Goal: Task Accomplishment & Management: Manage account settings

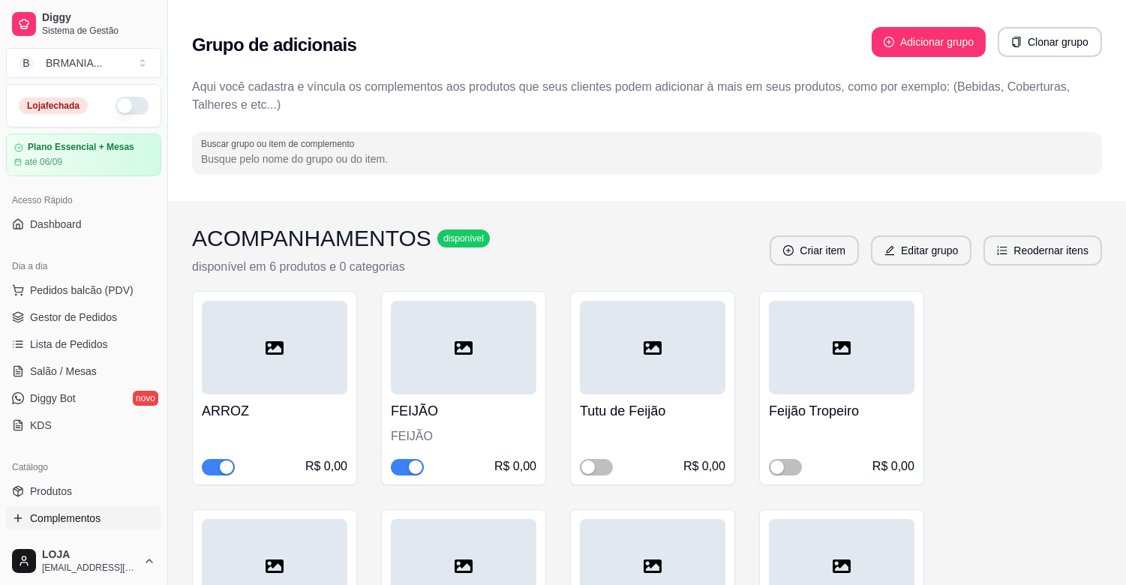
scroll to position [312, 0]
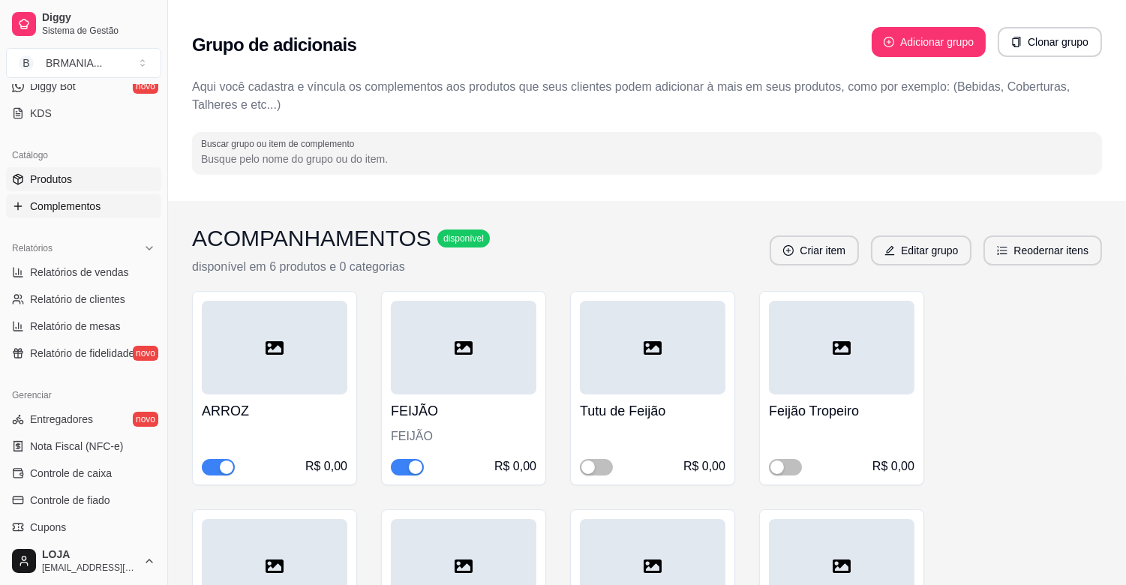
click at [55, 178] on span "Produtos" at bounding box center [51, 179] width 42 height 15
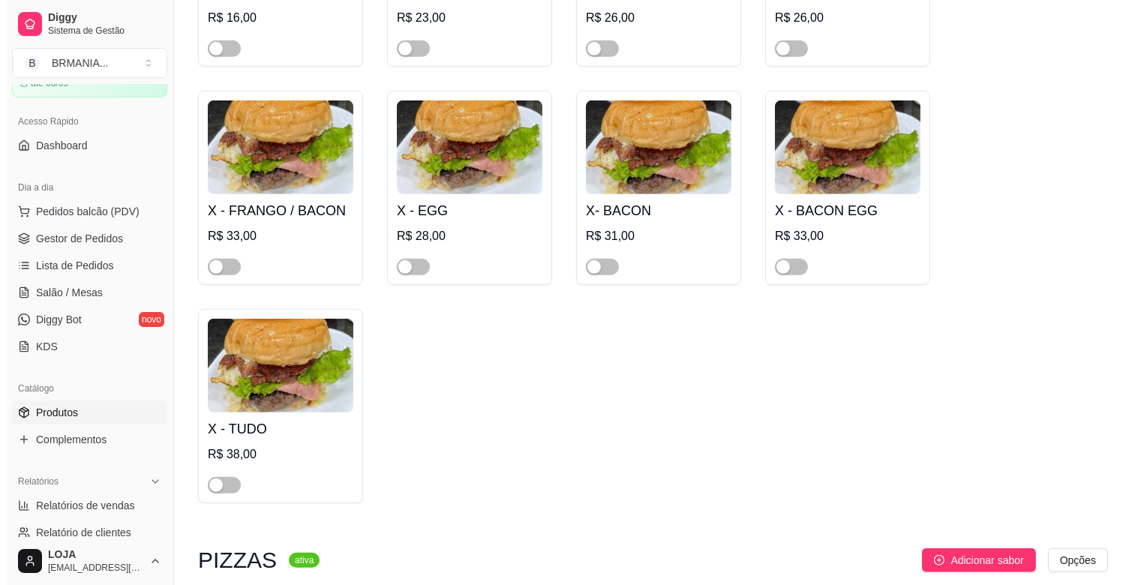
scroll to position [1814, 0]
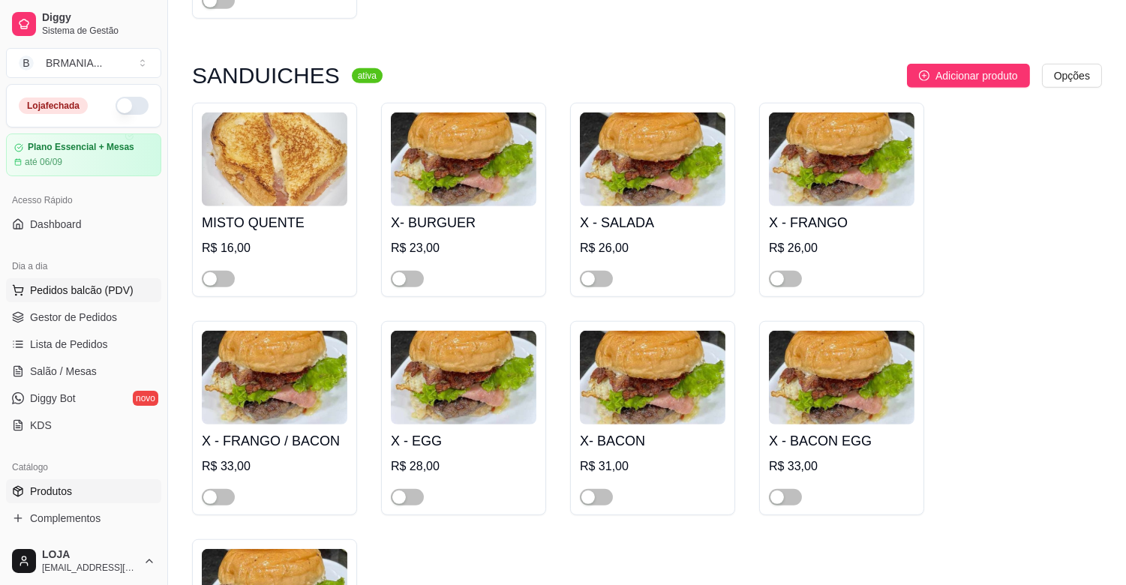
drag, startPoint x: 96, startPoint y: 261, endPoint x: 116, endPoint y: 291, distance: 35.8
click at [116, 290] on div "Dia a dia Pedidos balcão (PDV) Gestor de Pedidos Lista de Pedidos Salão / Mesas…" at bounding box center [83, 345] width 167 height 195
click at [116, 291] on span "Pedidos balcão (PDV)" at bounding box center [82, 290] width 104 height 15
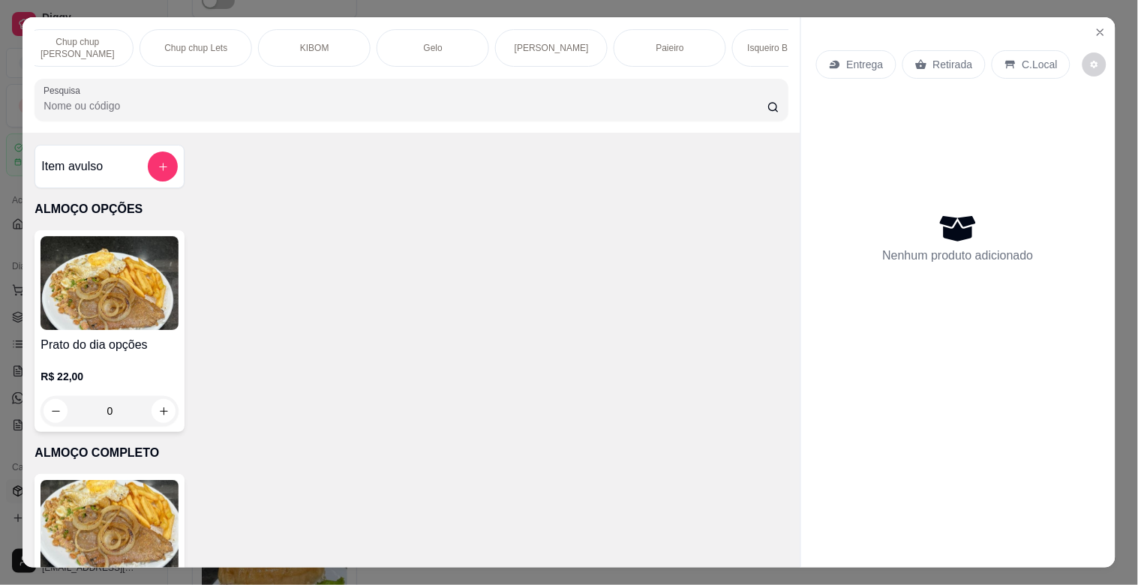
scroll to position [0, 1729]
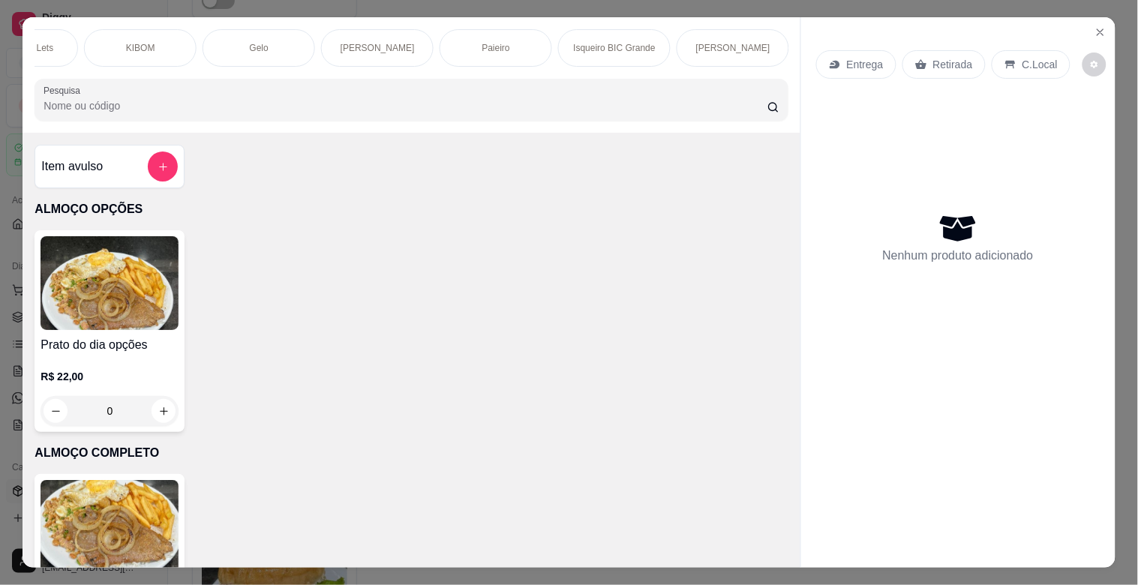
click at [614, 58] on div "Isqueiro BIC Grande" at bounding box center [614, 48] width 113 height 38
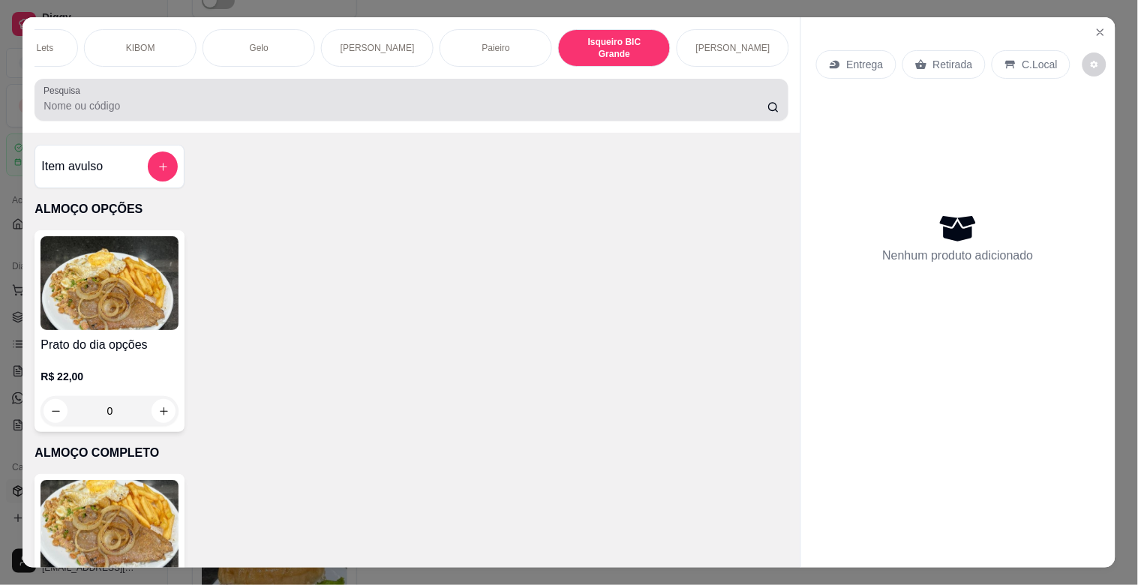
scroll to position [36, 0]
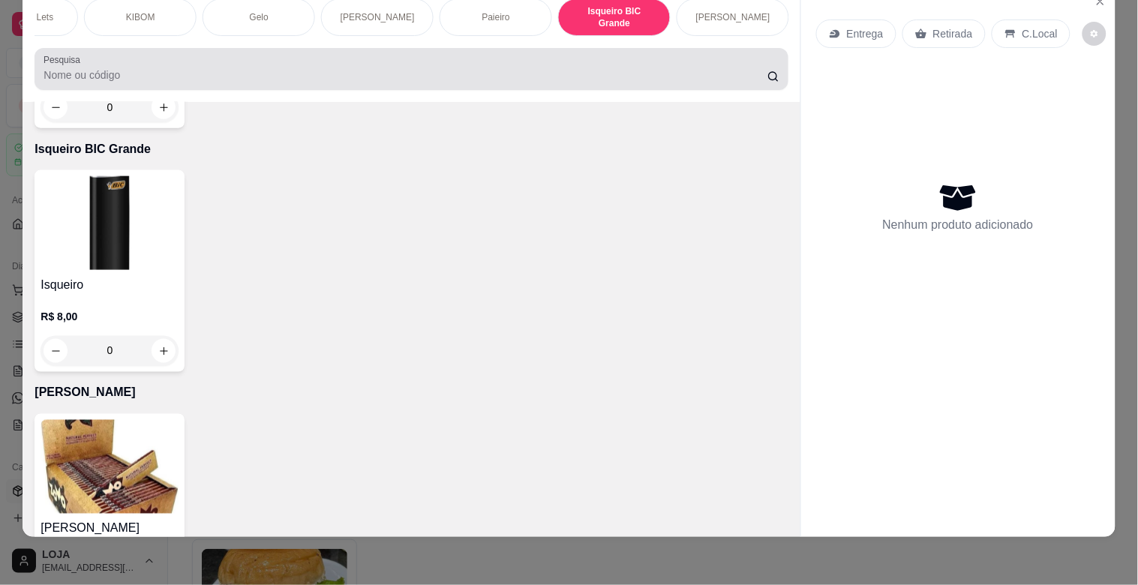
drag, startPoint x: 610, startPoint y: 64, endPoint x: 608, endPoint y: 44, distance: 20.4
click at [617, 50] on div "Pesquisa" at bounding box center [411, 69] width 753 height 42
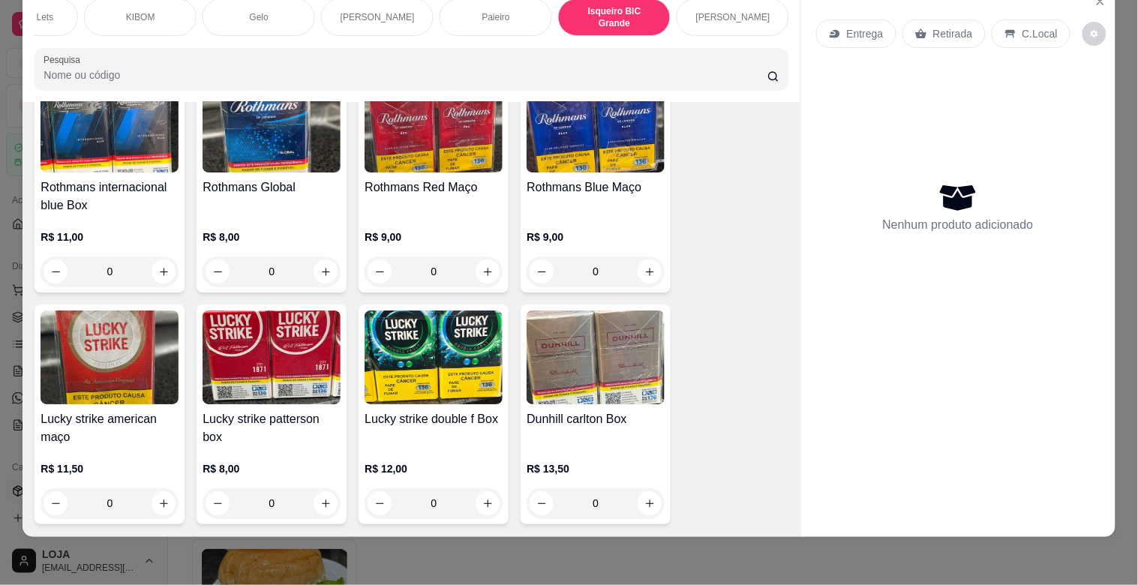
scroll to position [8786, 0]
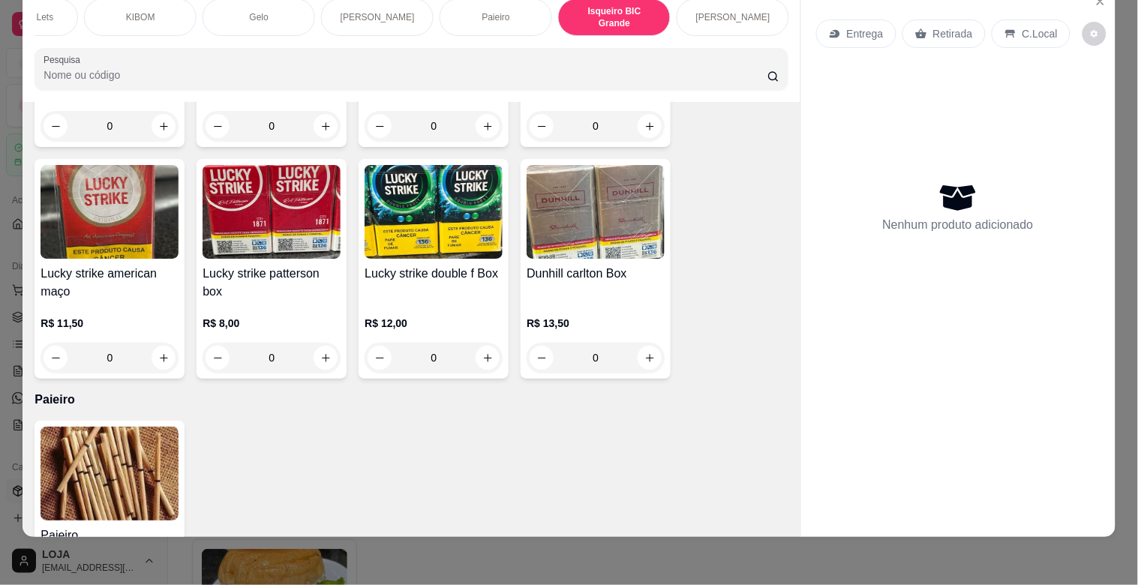
click at [134, 483] on img at bounding box center [110, 474] width 138 height 94
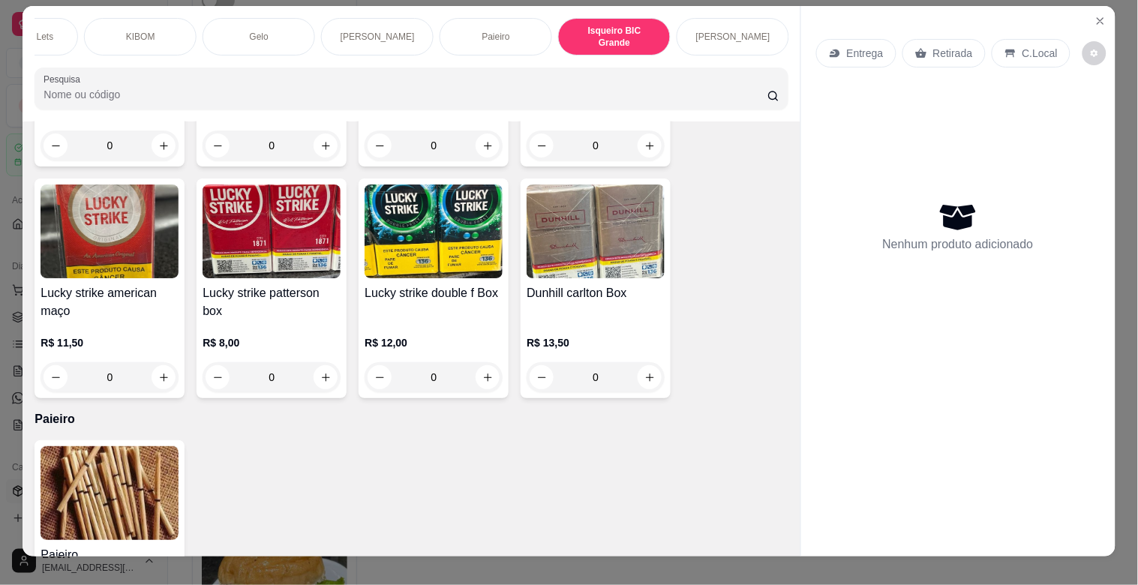
click at [124, 465] on img at bounding box center [110, 493] width 138 height 94
click at [128, 453] on img at bounding box center [110, 493] width 138 height 94
click at [135, 546] on h4 "Paieiro" at bounding box center [110, 555] width 138 height 18
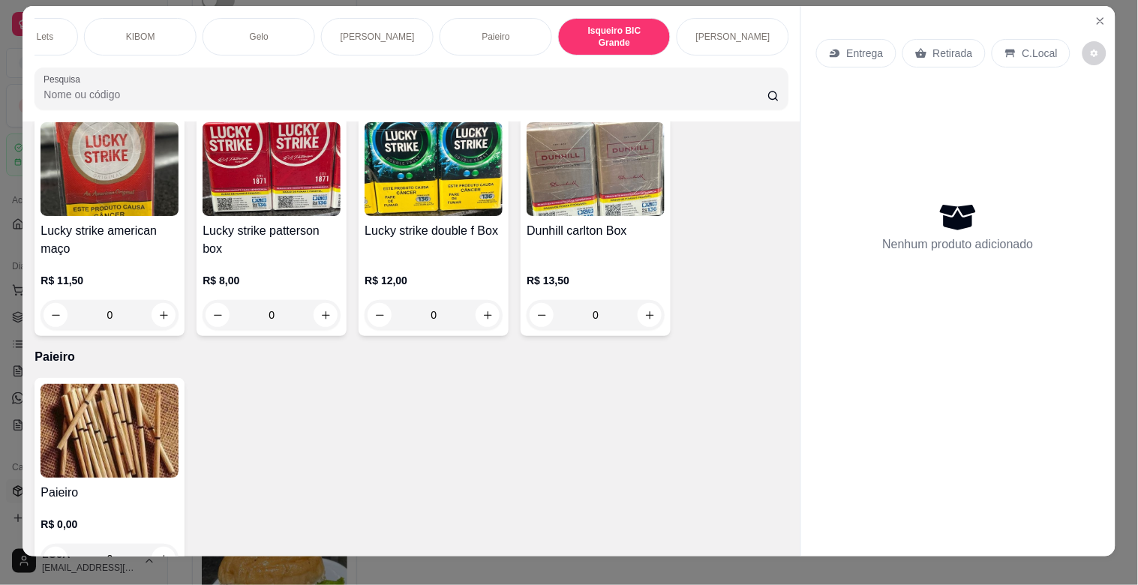
scroll to position [9076, 0]
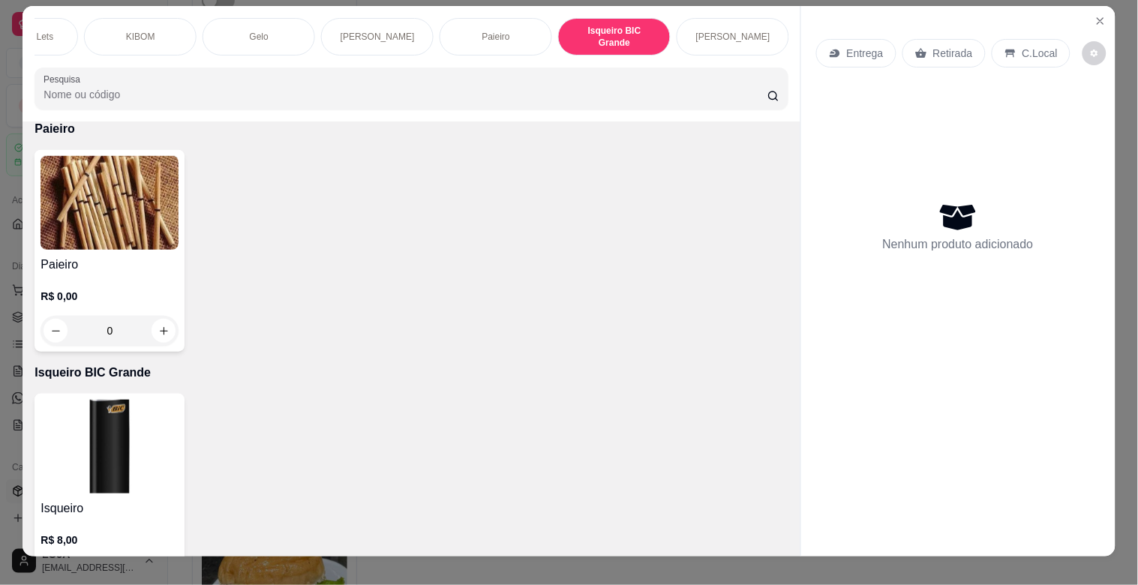
click at [68, 274] on div "R$ 0,00 0" at bounding box center [110, 310] width 138 height 72
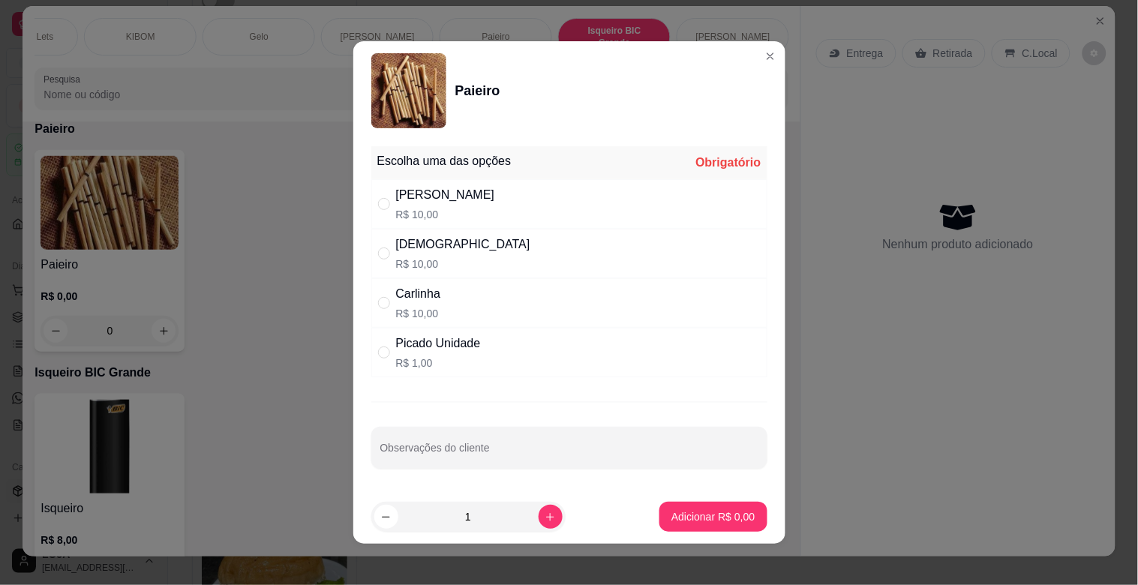
click at [490, 349] on div "Picado Unidade R$ 1,00" at bounding box center [569, 353] width 396 height 50
radio input "true"
click at [687, 513] on p "Adicionar R$ 1,00" at bounding box center [713, 517] width 81 height 14
type input "1"
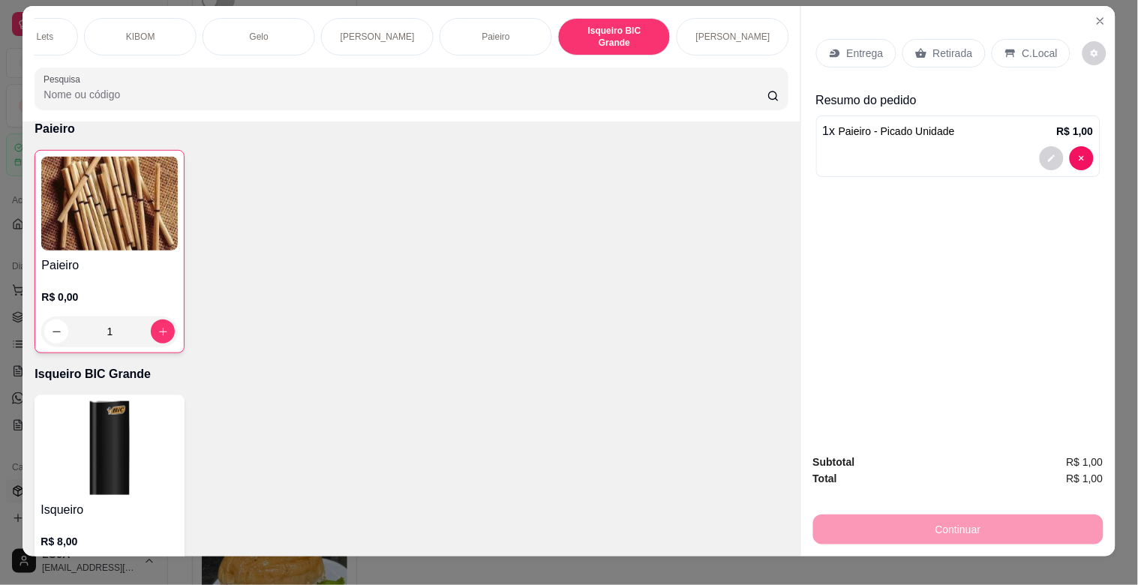
scroll to position [9077, 0]
click at [939, 53] on p "Retirada" at bounding box center [954, 53] width 40 height 15
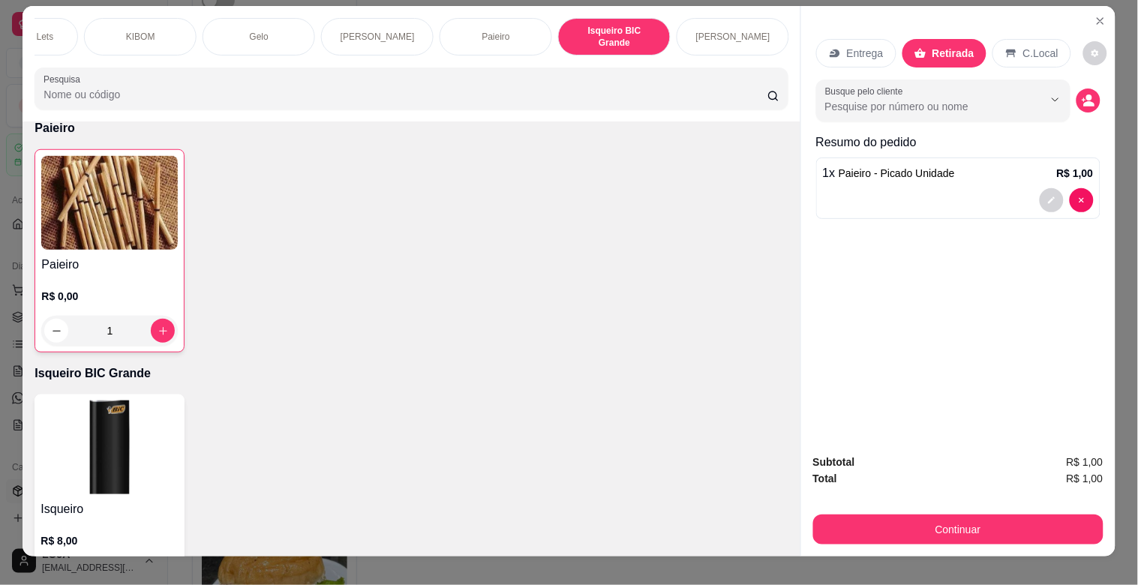
click at [1071, 511] on div "Continuar" at bounding box center [958, 528] width 290 height 34
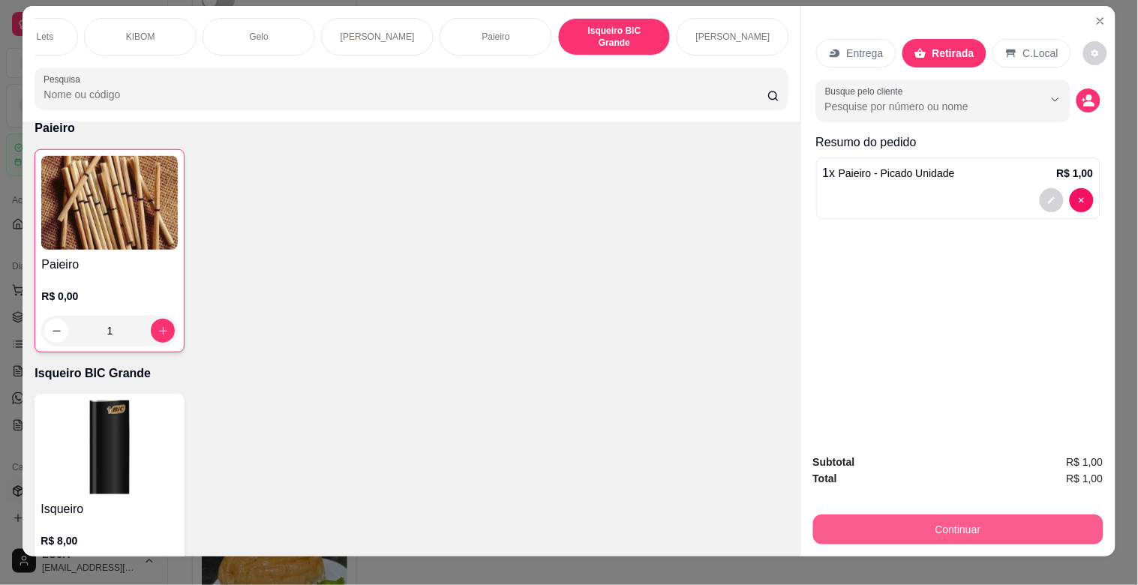
click at [1071, 516] on button "Continuar" at bounding box center [958, 530] width 290 height 30
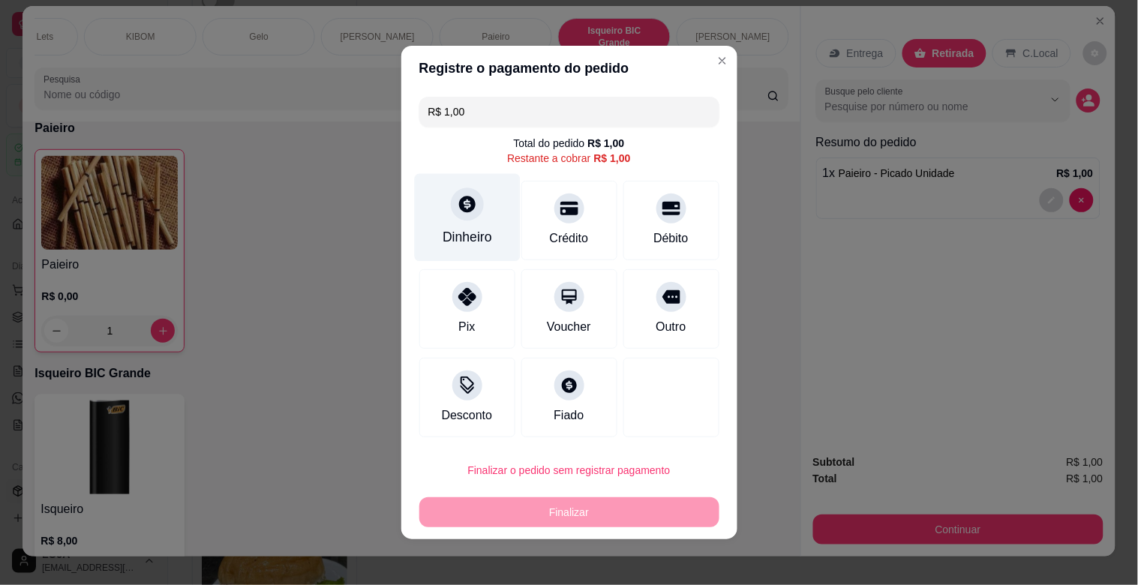
click at [469, 224] on div "Dinheiro" at bounding box center [467, 218] width 106 height 88
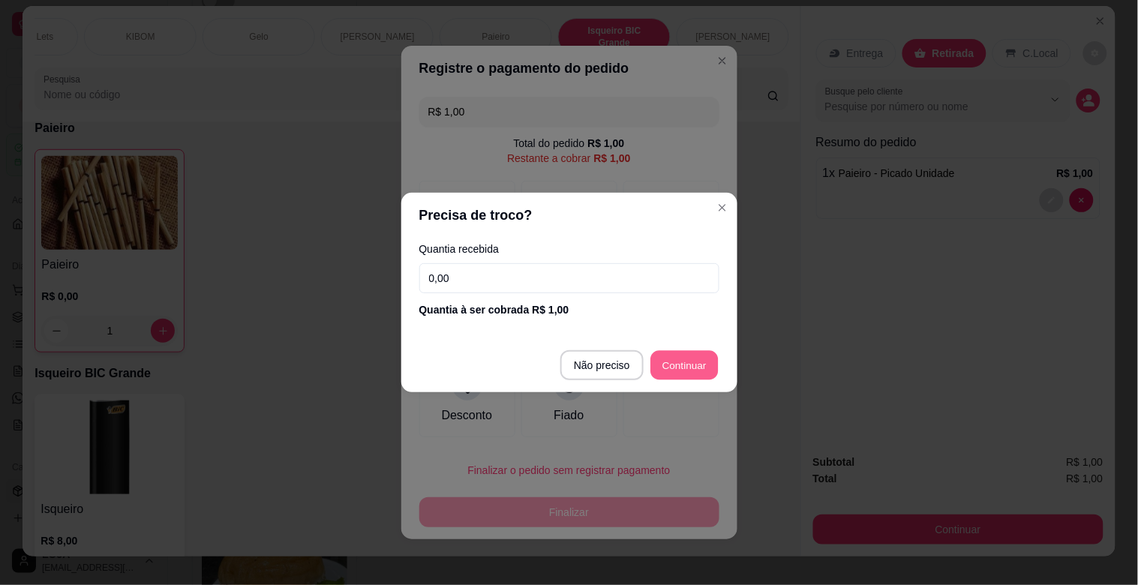
type input "R$ 0,00"
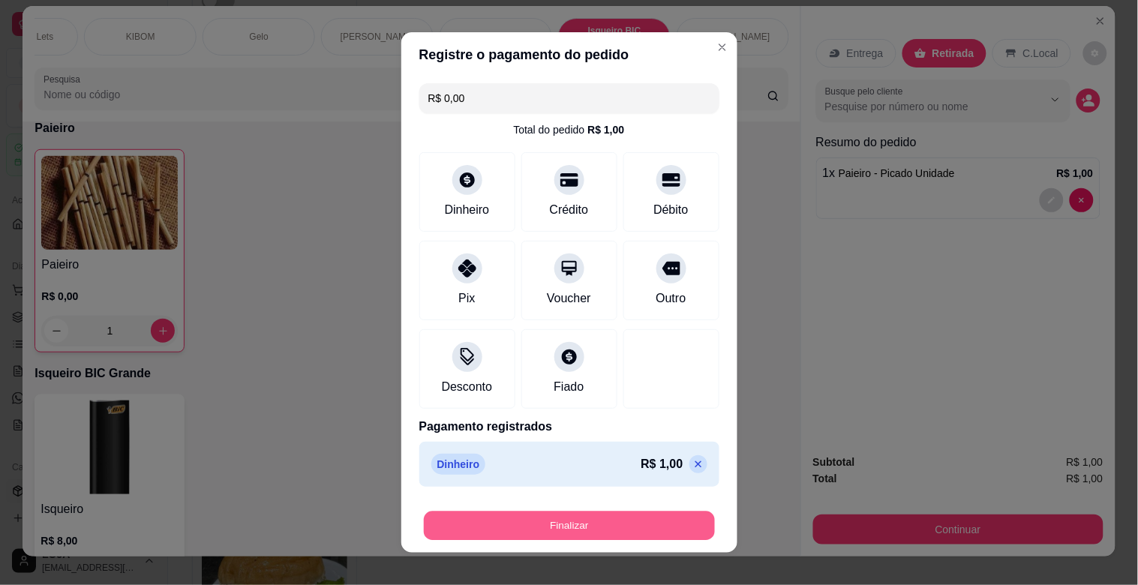
click at [657, 516] on button "Finalizar" at bounding box center [569, 526] width 291 height 29
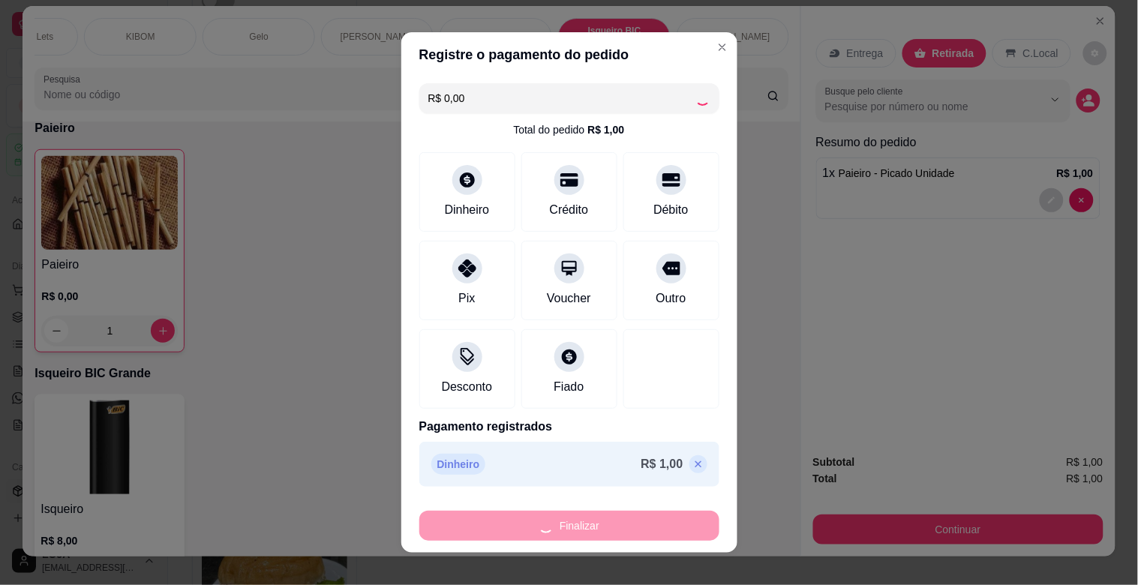
type input "0"
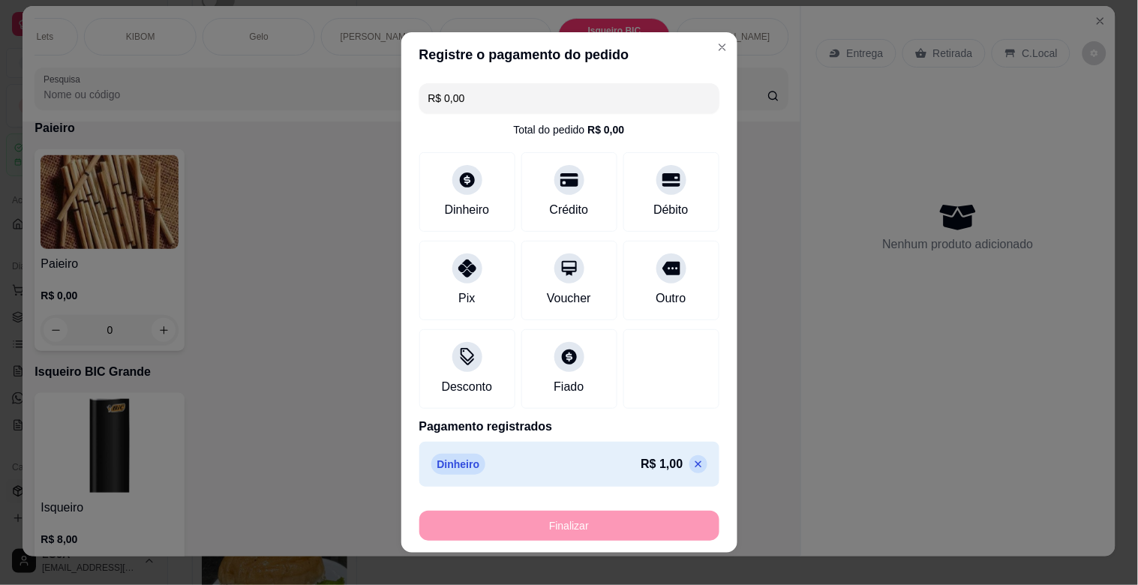
type input "-R$ 1,00"
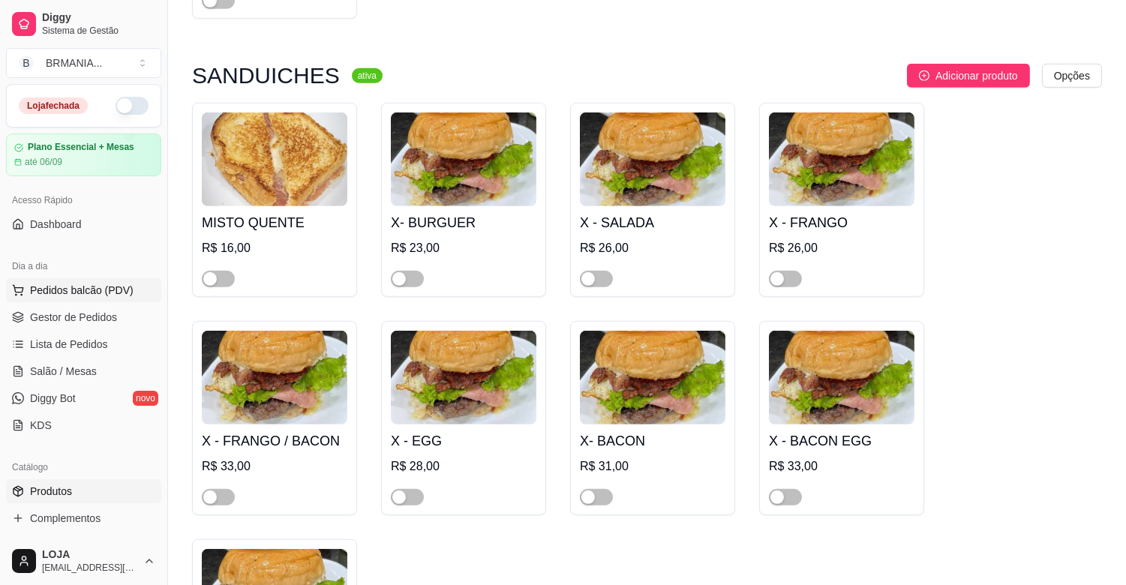
click at [76, 289] on span "Pedidos balcão (PDV)" at bounding box center [82, 290] width 104 height 15
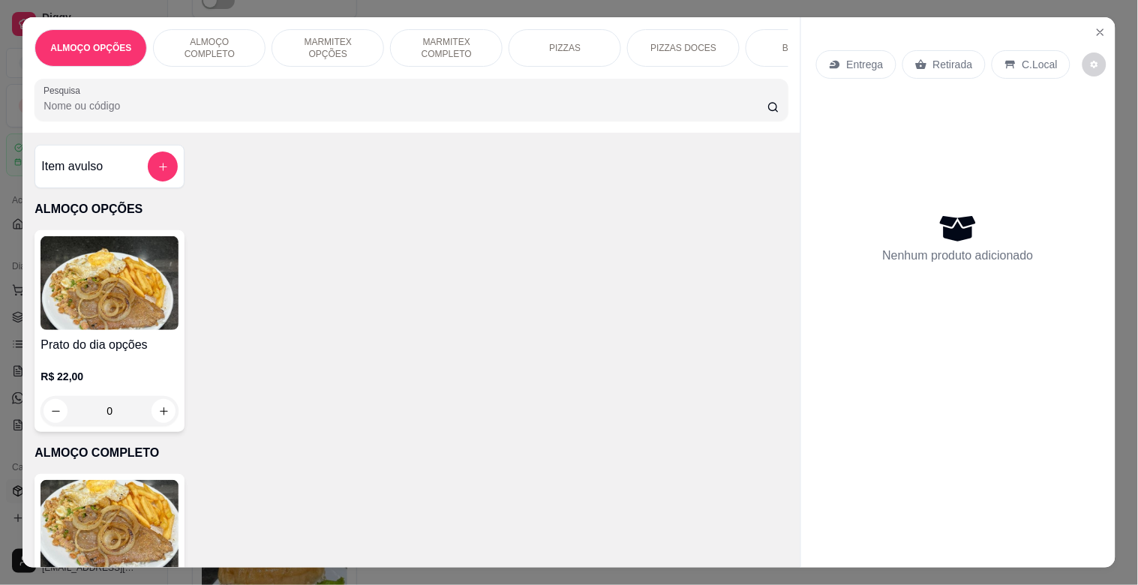
click at [766, 36] on div "BEBIDAS" at bounding box center [802, 48] width 113 height 38
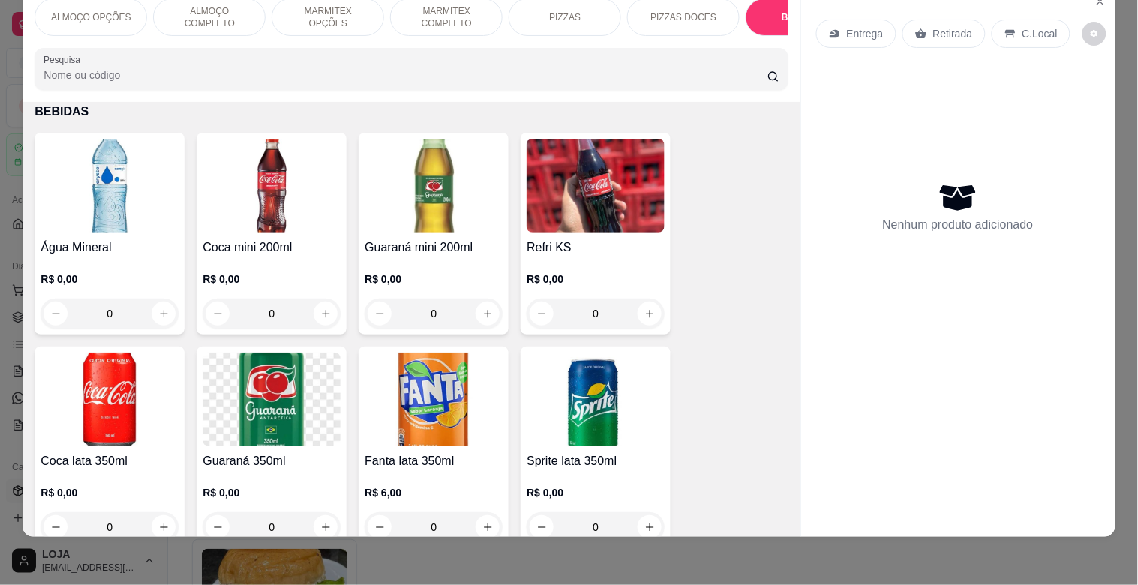
click at [396, 166] on img at bounding box center [434, 186] width 138 height 94
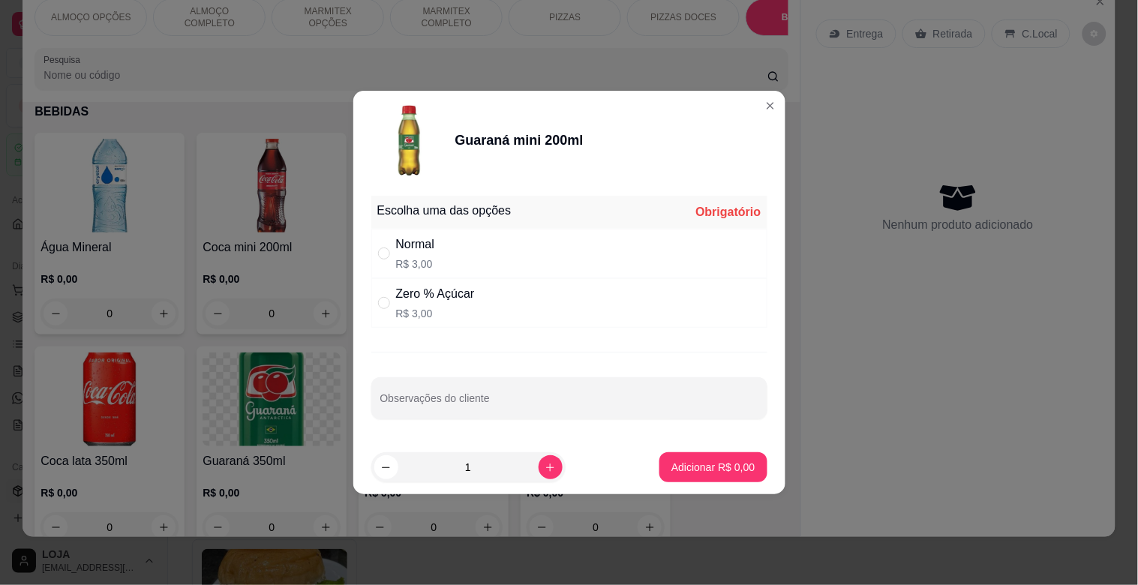
click at [552, 242] on div "Normal R$ 3,00" at bounding box center [569, 254] width 396 height 50
radio input "true"
click at [750, 460] on button "Adicionar R$ 3,00" at bounding box center [713, 467] width 104 height 29
type input "1"
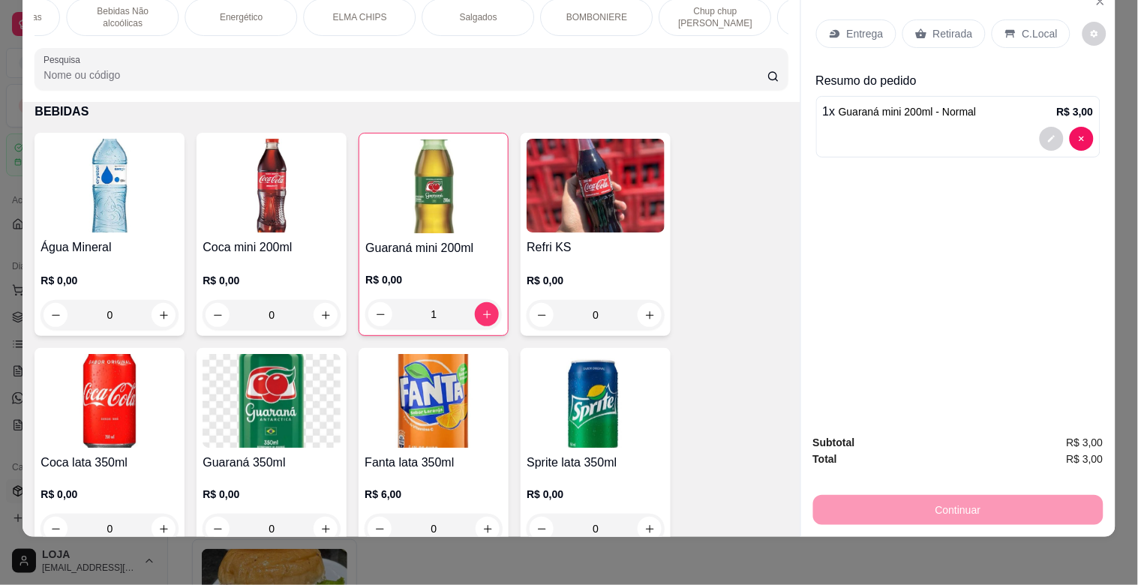
scroll to position [0, 883]
click at [503, 11] on p "Salgados" at bounding box center [512, 17] width 38 height 12
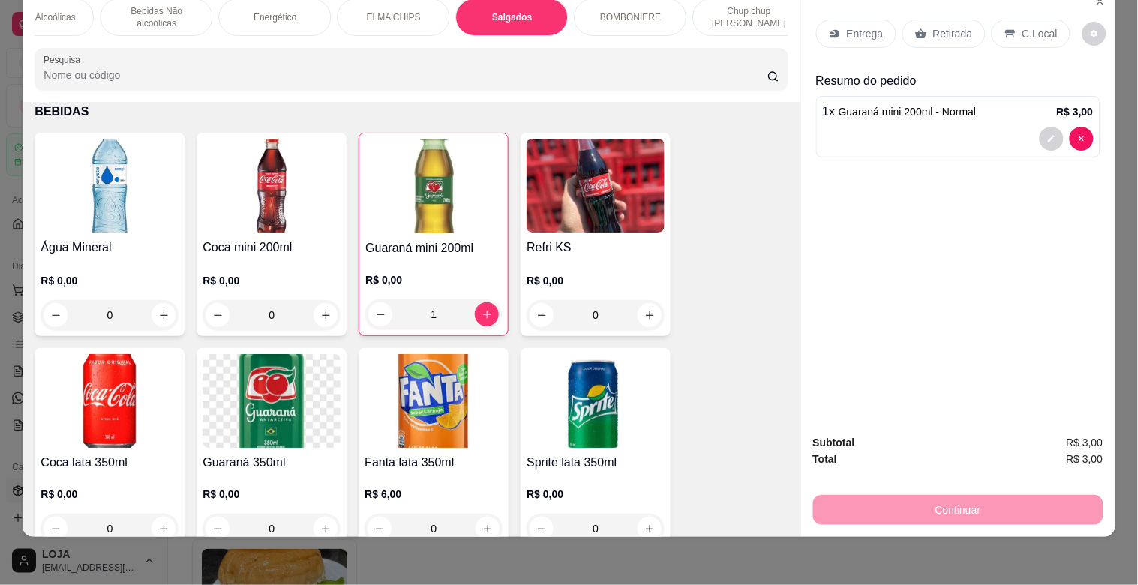
scroll to position [4498, 0]
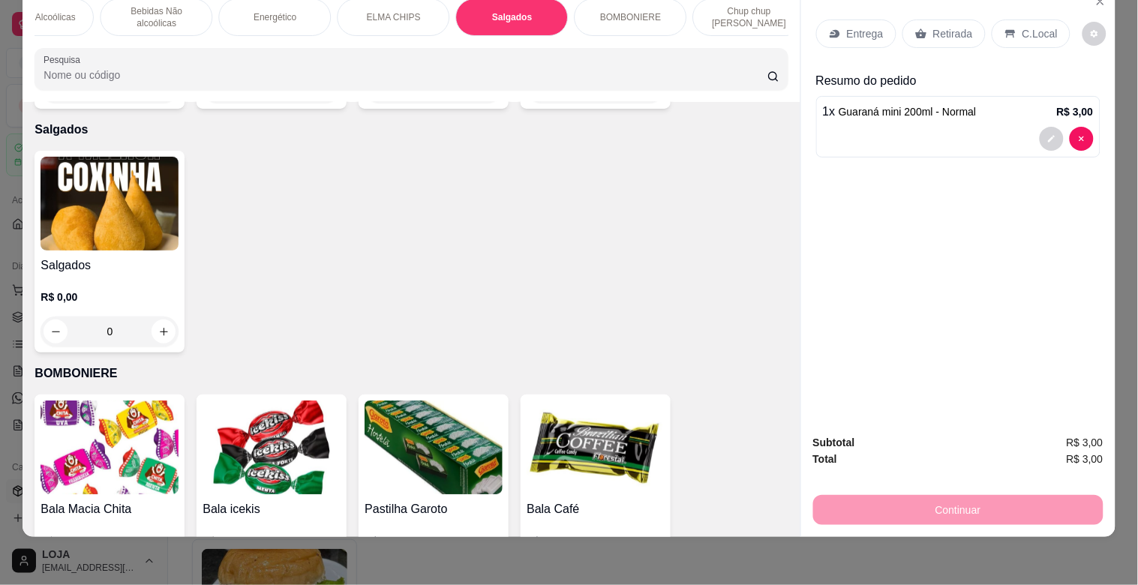
click at [151, 198] on img at bounding box center [110, 204] width 138 height 94
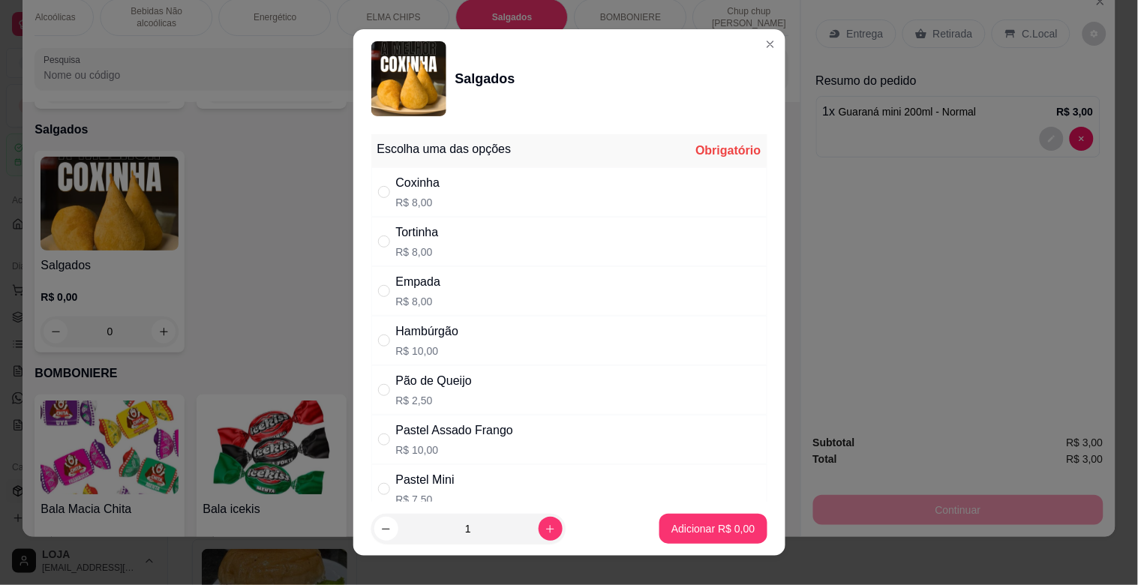
click at [461, 291] on div "Empada R$ 8,00" at bounding box center [569, 291] width 396 height 50
radio input "true"
click at [685, 528] on p "Adicionar R$ 8,00" at bounding box center [713, 529] width 81 height 14
type input "1"
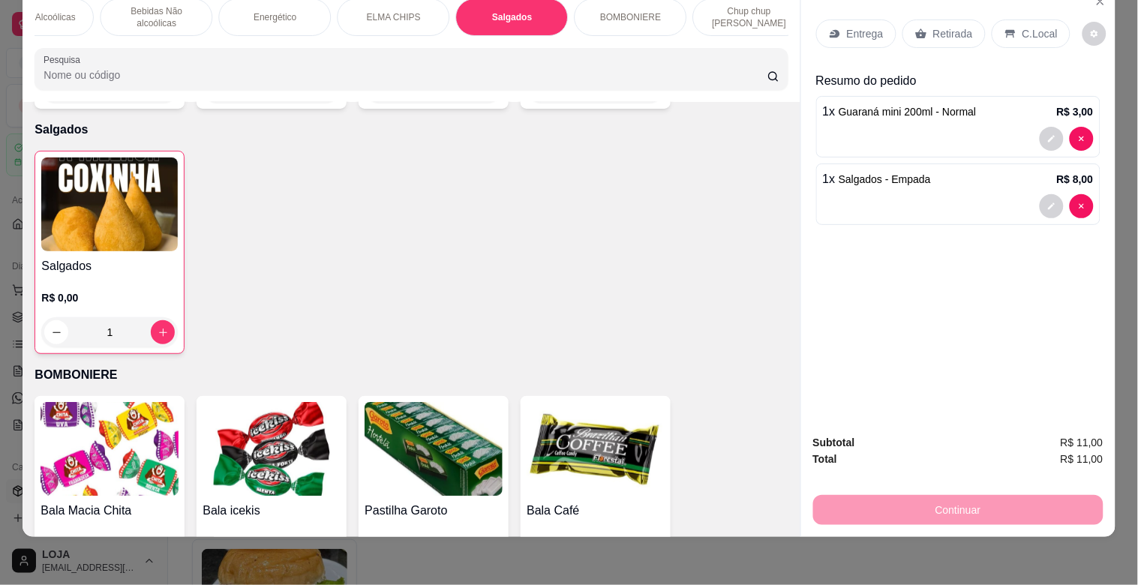
click at [950, 26] on p "Retirada" at bounding box center [954, 33] width 40 height 15
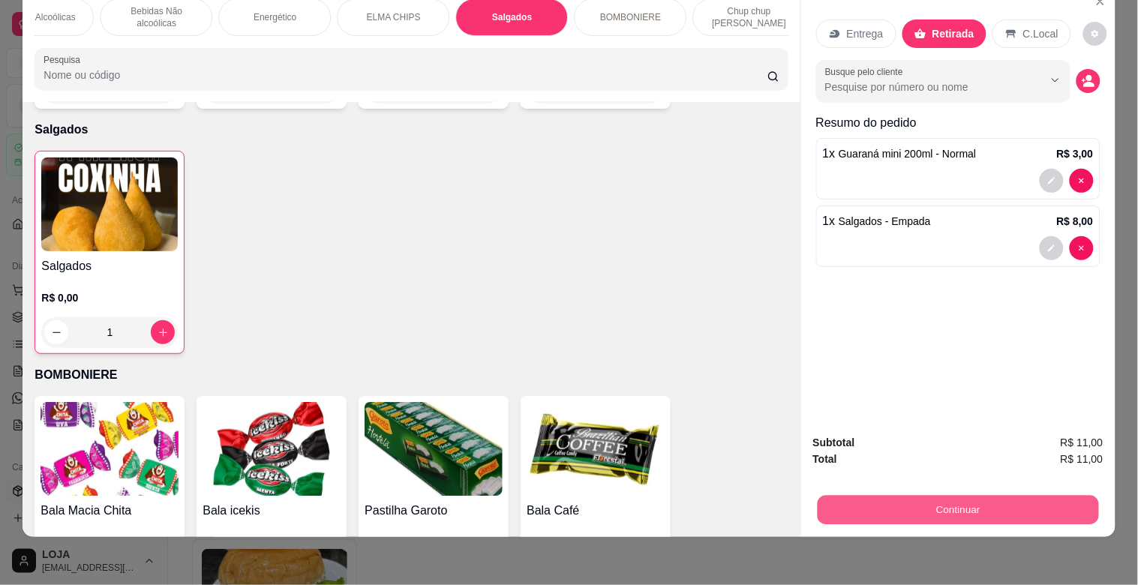
click at [1075, 495] on button "Continuar" at bounding box center [957, 509] width 281 height 29
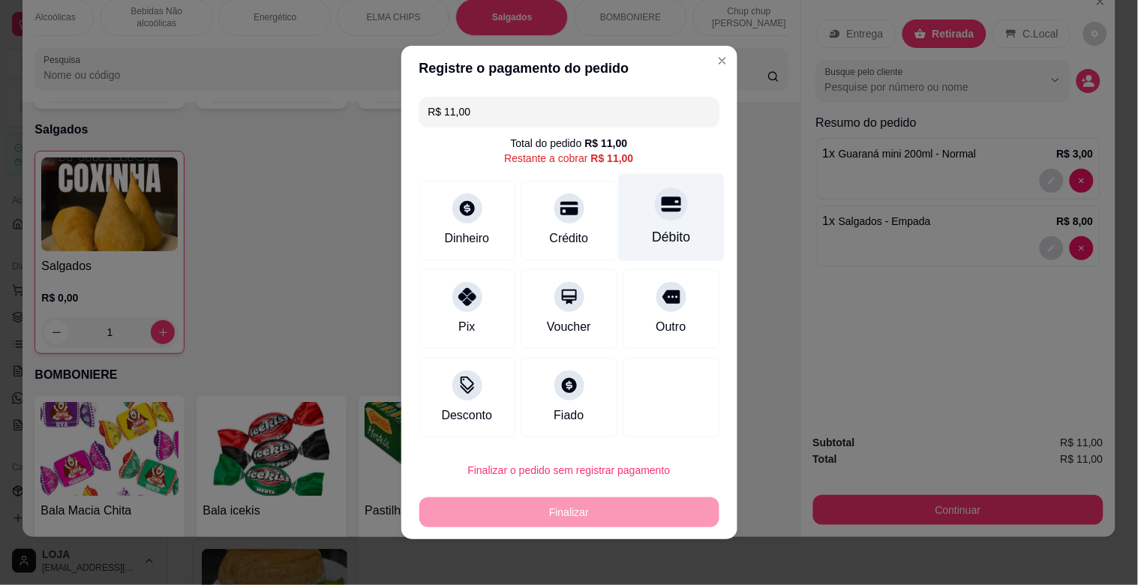
click at [625, 221] on div "Débito" at bounding box center [671, 218] width 106 height 88
type input "R$ 0,00"
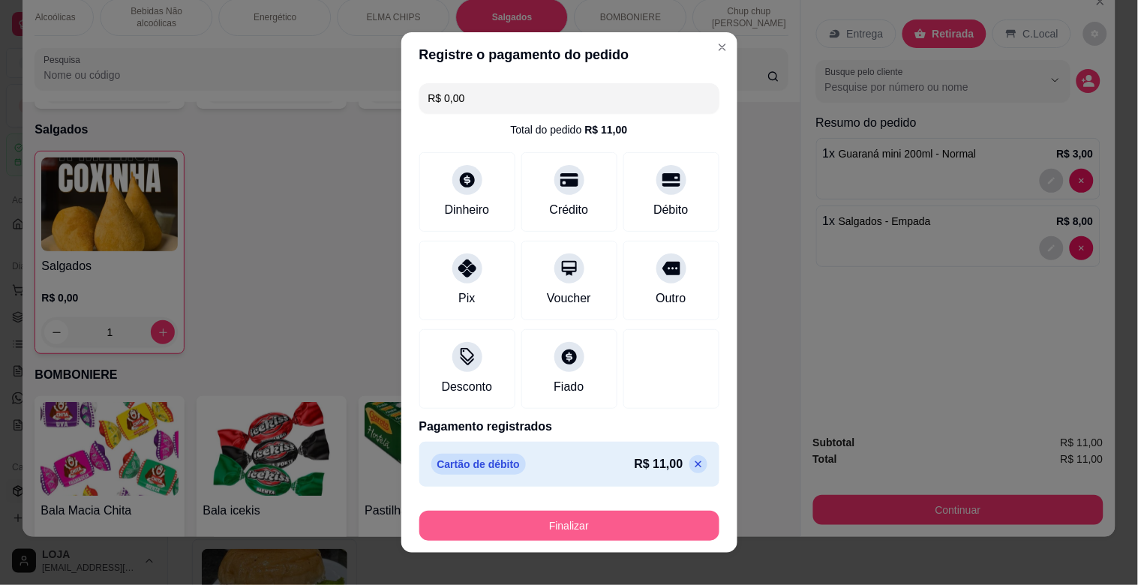
click at [516, 526] on button "Finalizar" at bounding box center [569, 526] width 300 height 30
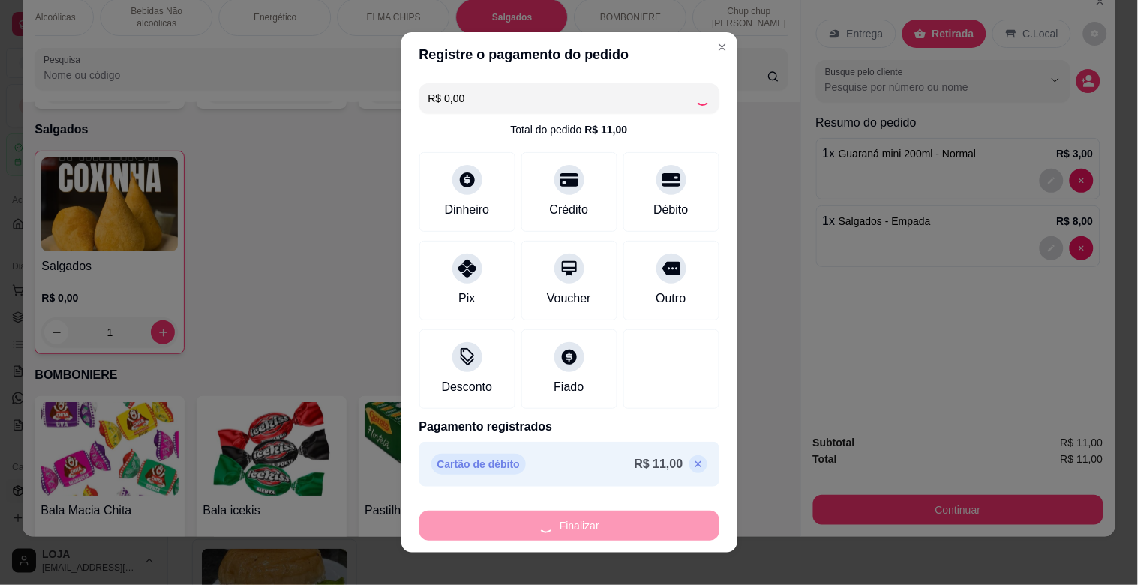
type input "0"
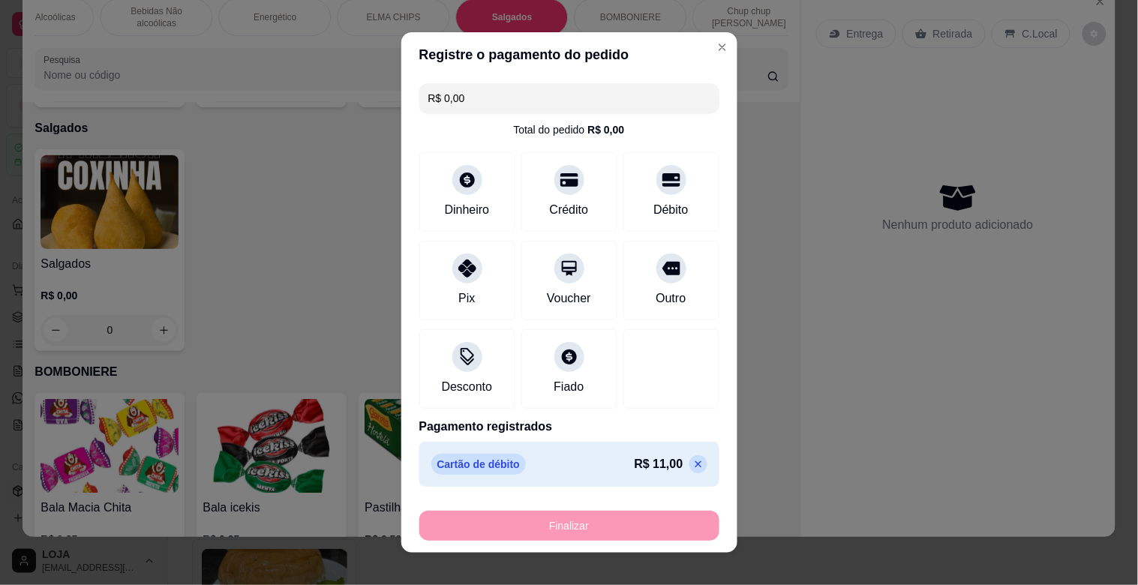
type input "-R$ 11,00"
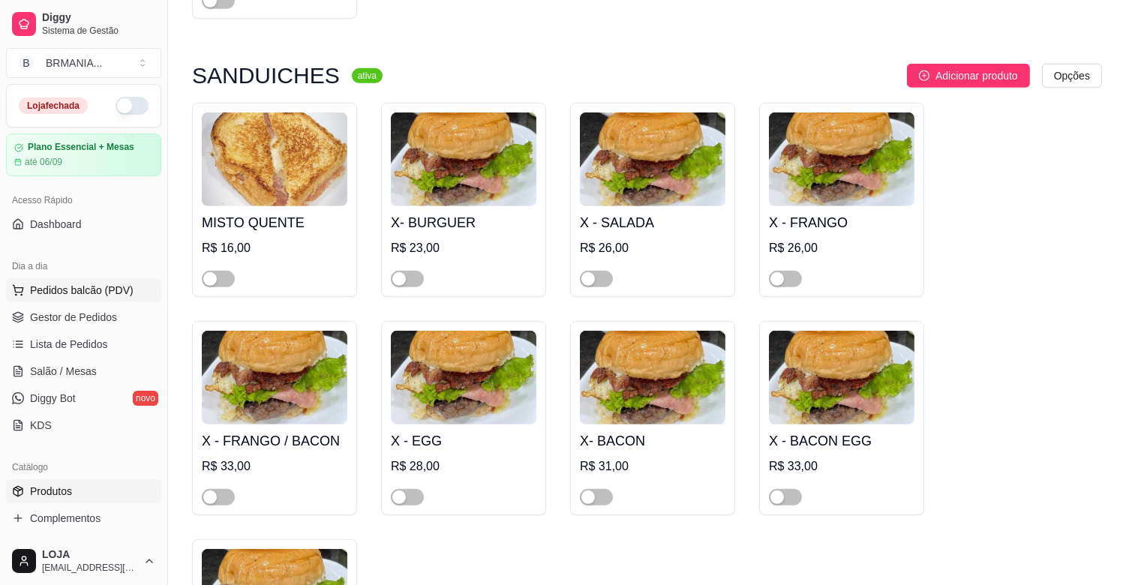
click at [74, 296] on span "Pedidos balcão (PDV)" at bounding box center [82, 290] width 104 height 15
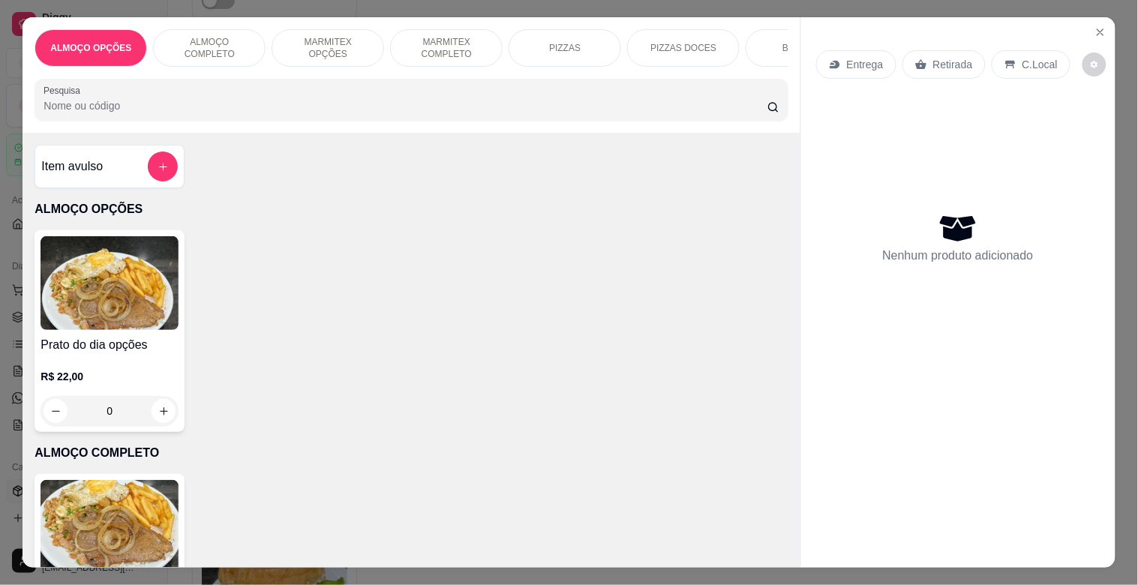
click at [765, 47] on div "BEBIDAS" at bounding box center [802, 48] width 113 height 38
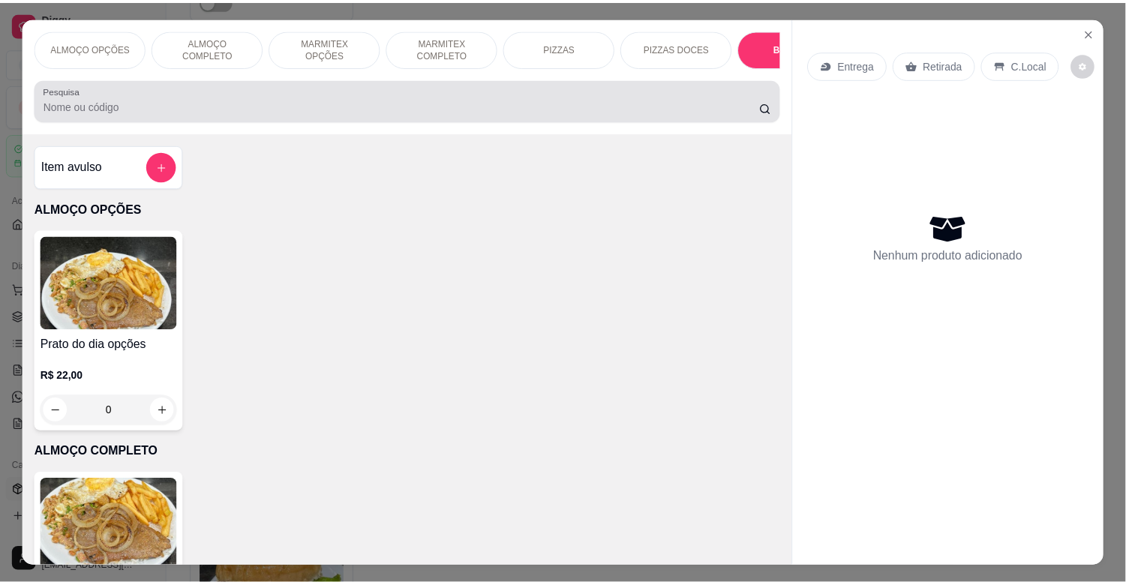
scroll to position [36, 0]
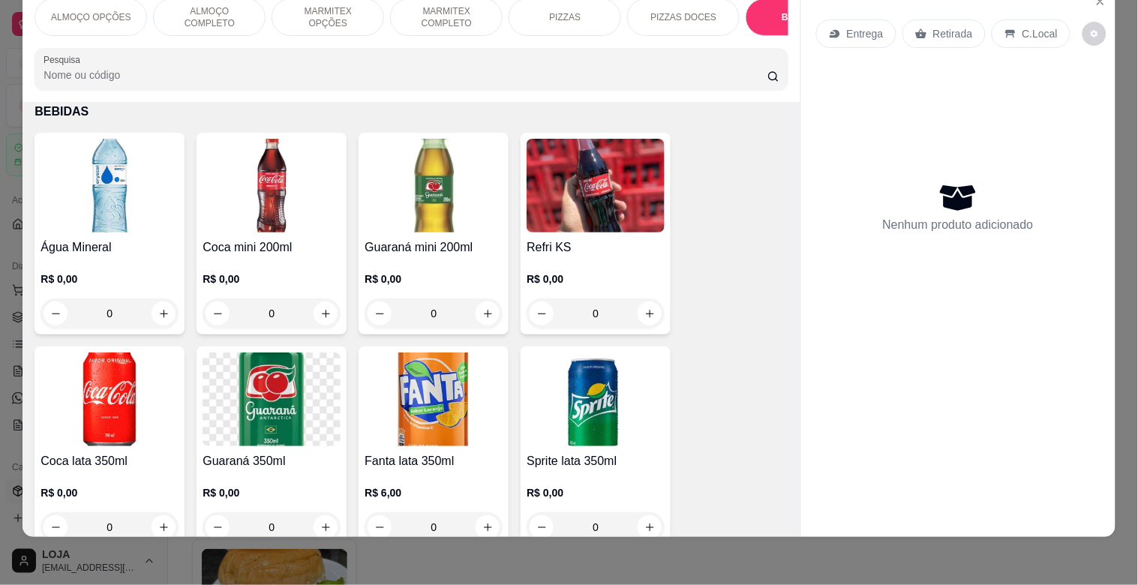
click at [134, 197] on img at bounding box center [110, 186] width 138 height 94
click at [484, 192] on img at bounding box center [434, 186] width 138 height 94
click at [119, 215] on img at bounding box center [110, 186] width 138 height 94
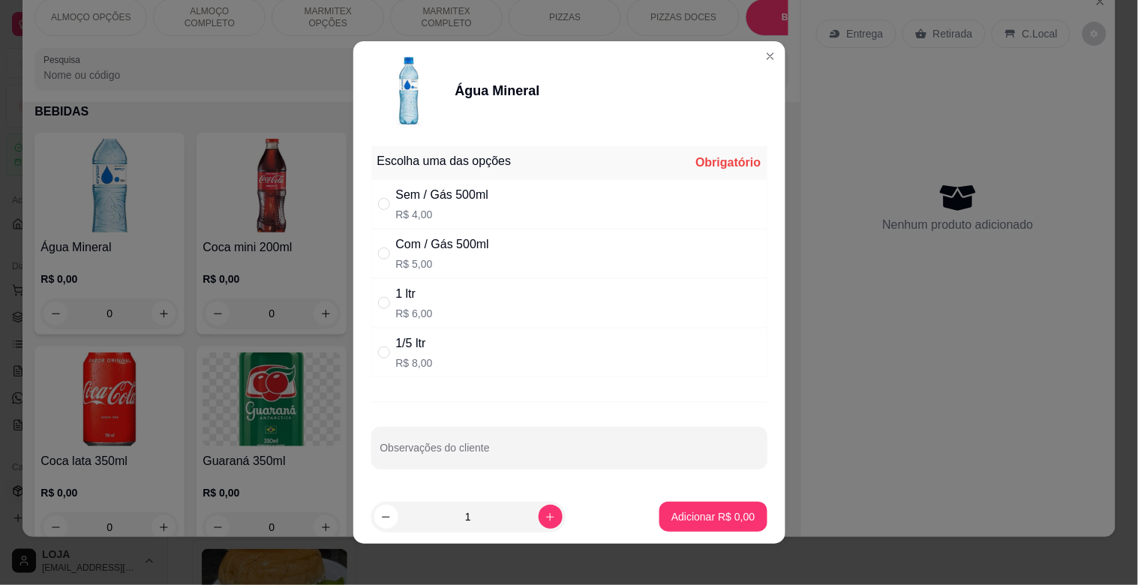
click at [371, 191] on div "Sem / Gás 500ml R$ 4,00" at bounding box center [569, 204] width 396 height 50
click at [530, 206] on div "Sem / Gás 500ml R$ 4,00" at bounding box center [569, 204] width 396 height 50
radio input "true"
click at [728, 524] on button "Adicionar R$ 4,00" at bounding box center [713, 517] width 107 height 30
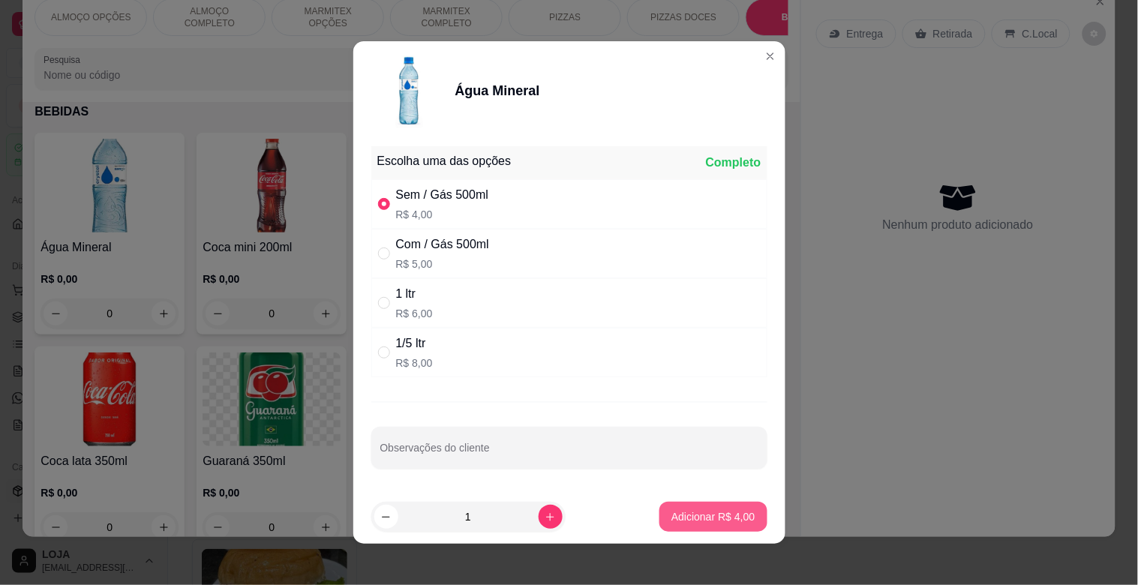
type input "1"
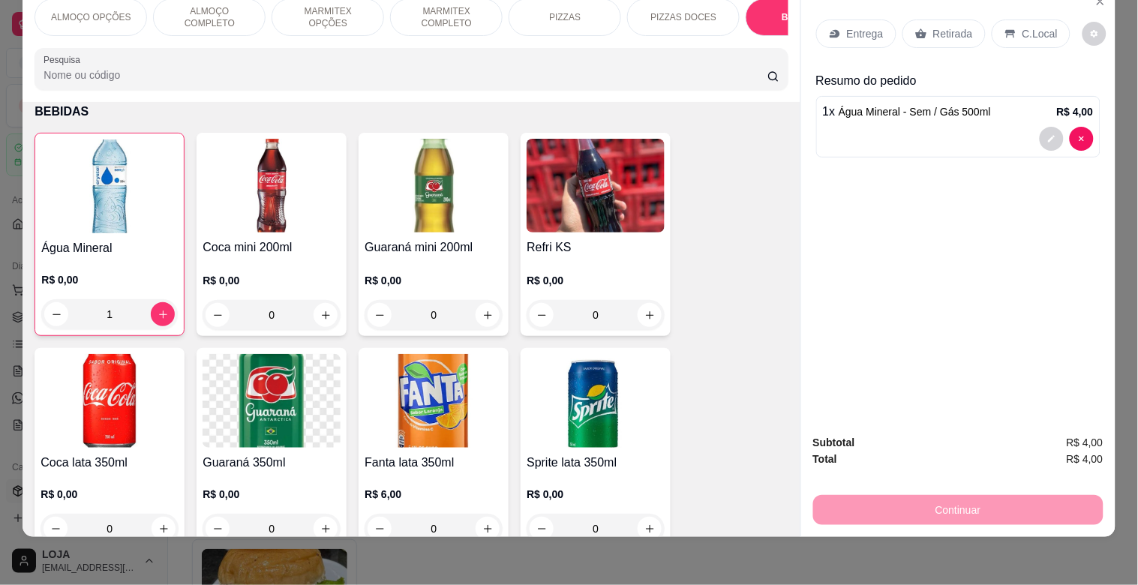
click at [934, 29] on p "Retirada" at bounding box center [954, 33] width 40 height 15
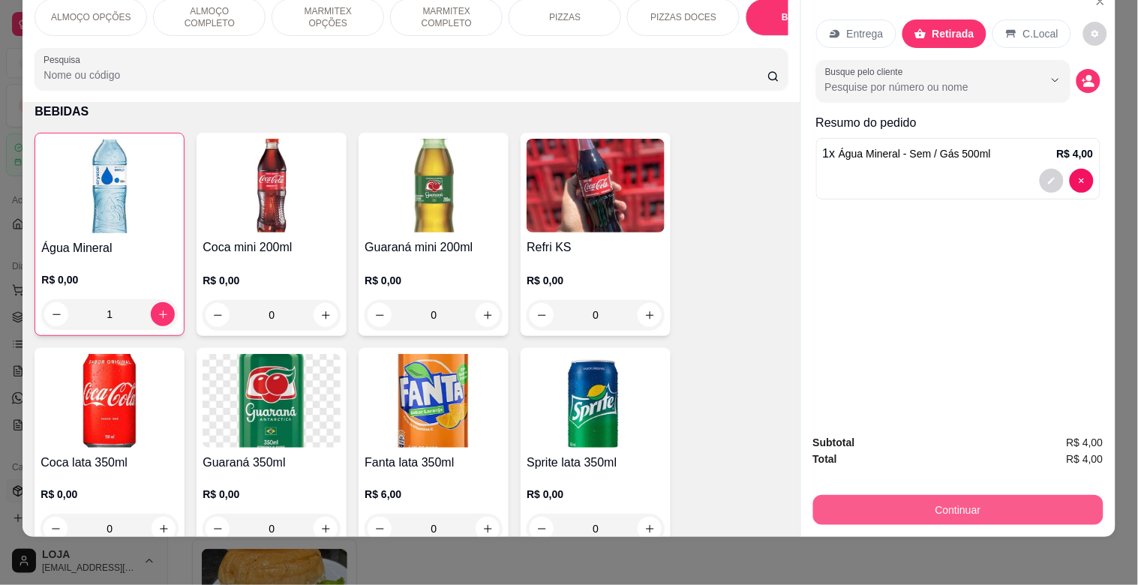
click at [932, 504] on button "Continuar" at bounding box center [958, 510] width 290 height 30
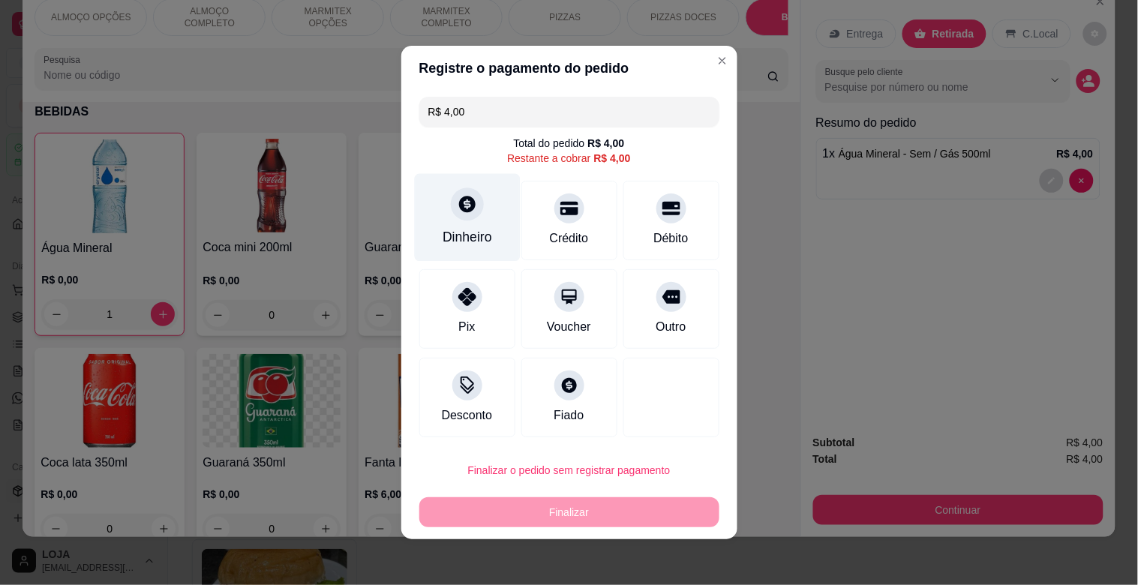
click at [470, 227] on div "Dinheiro" at bounding box center [467, 218] width 106 height 88
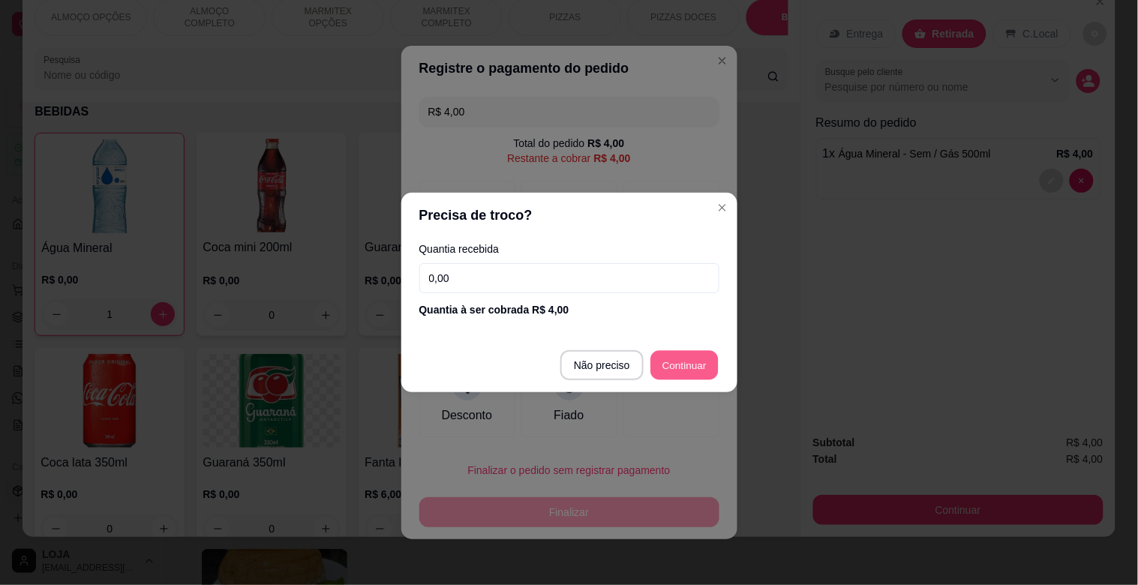
type input "R$ 0,00"
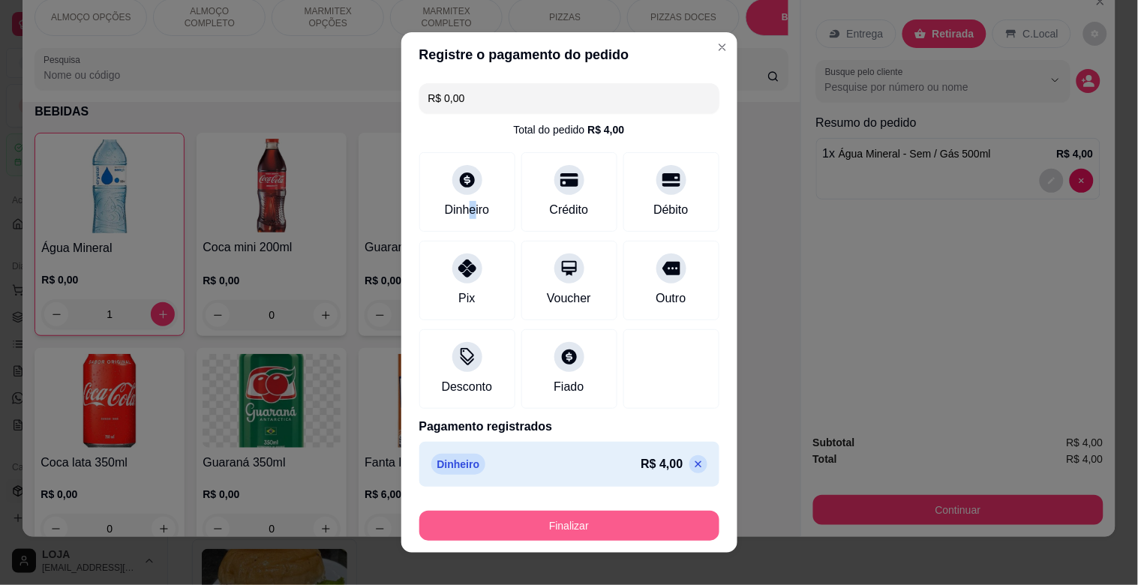
click at [673, 515] on button "Finalizar" at bounding box center [569, 526] width 300 height 30
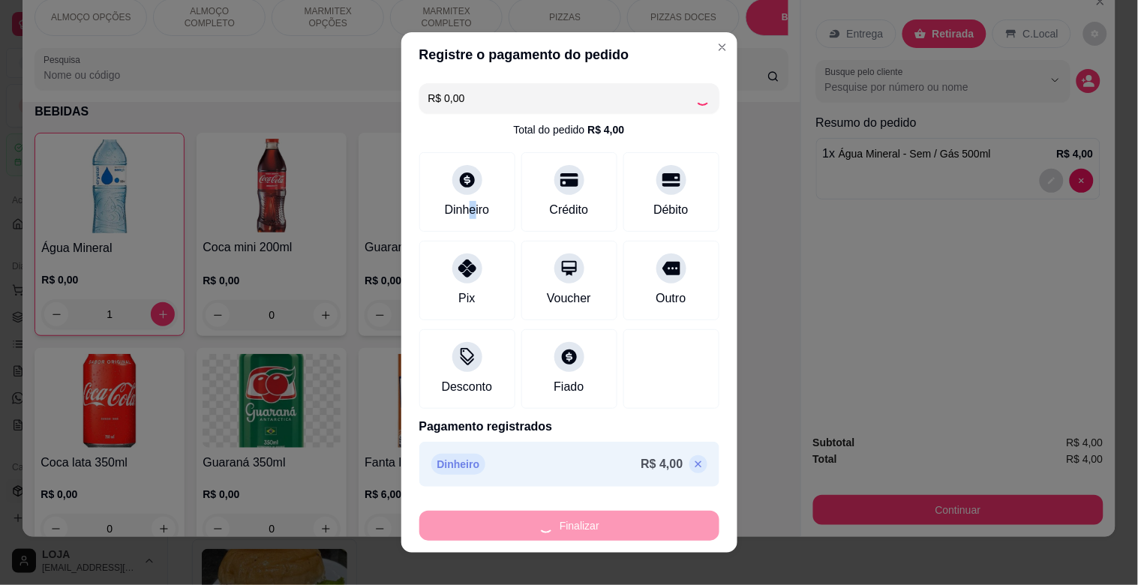
type input "0"
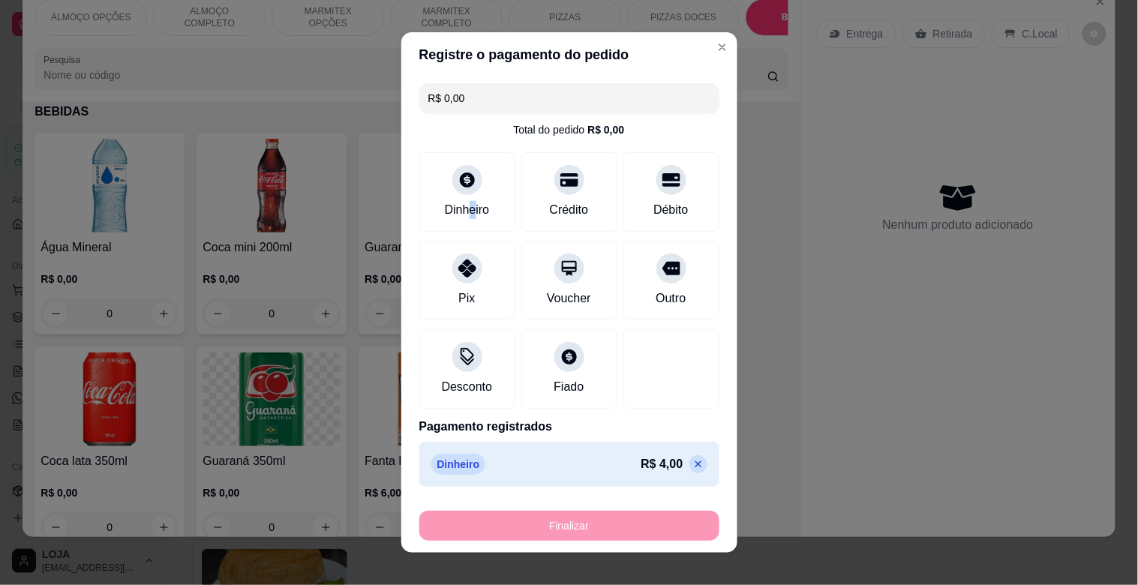
type input "-R$ 4,00"
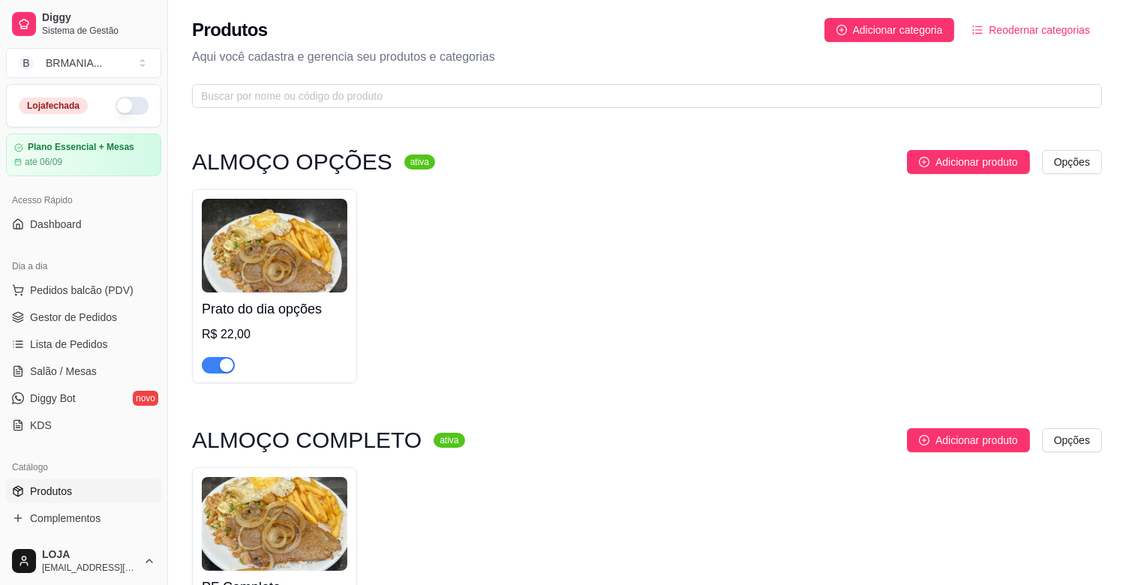
click at [116, 105] on button "button" at bounding box center [132, 106] width 33 height 18
click at [72, 318] on span "Gestor de Pedidos" at bounding box center [73, 317] width 87 height 15
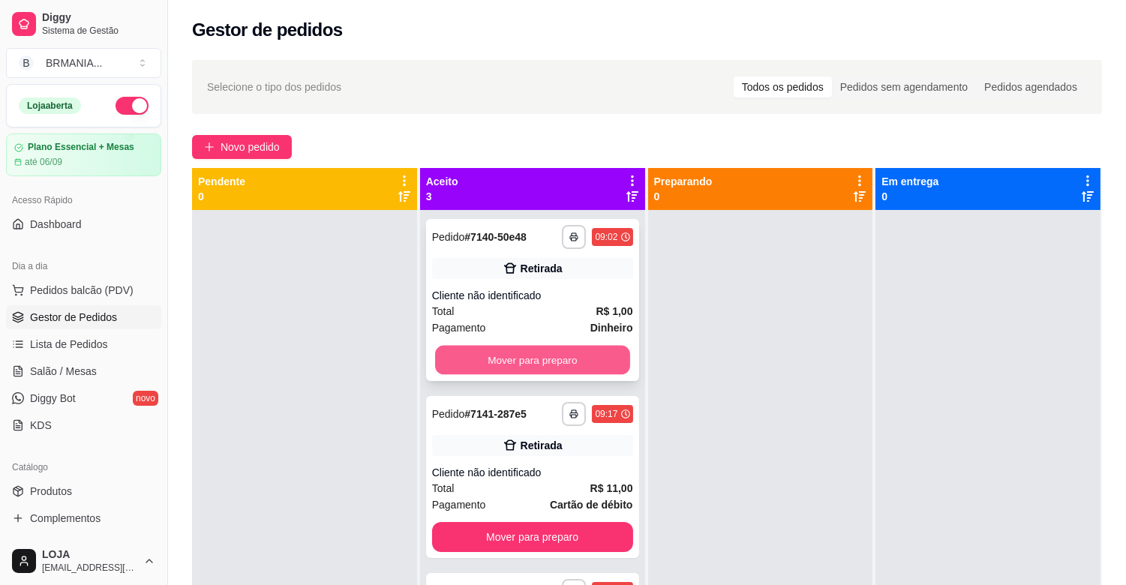
click at [543, 350] on button "Mover para preparo" at bounding box center [532, 360] width 195 height 29
click at [543, 351] on div "Mover para preparo" at bounding box center [532, 360] width 201 height 30
click at [493, 358] on button "Mover para preparo" at bounding box center [532, 360] width 201 height 30
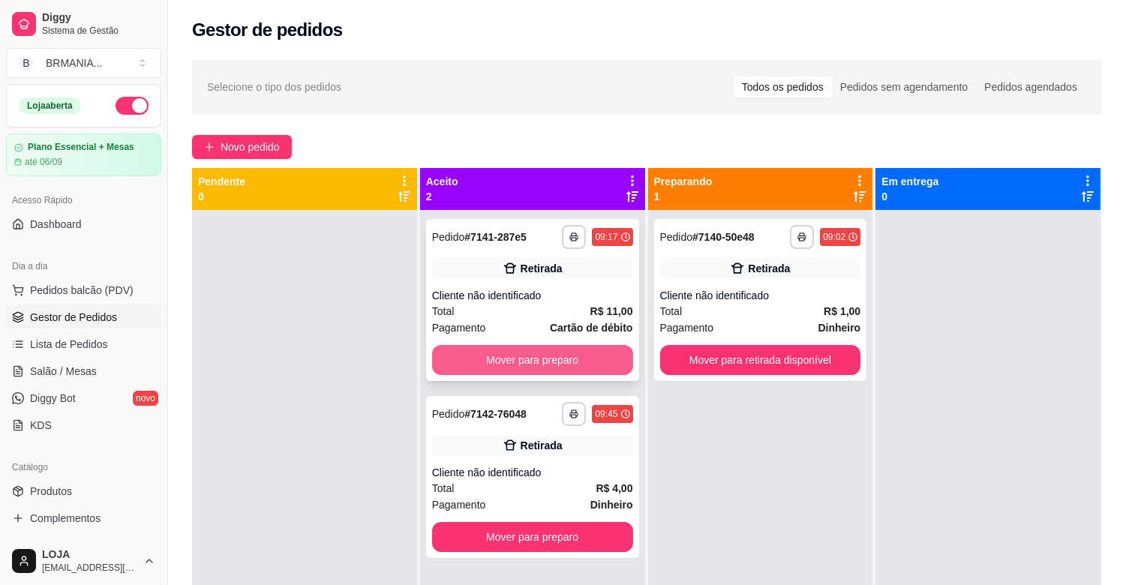
click at [501, 357] on button "Mover para preparo" at bounding box center [532, 360] width 201 height 30
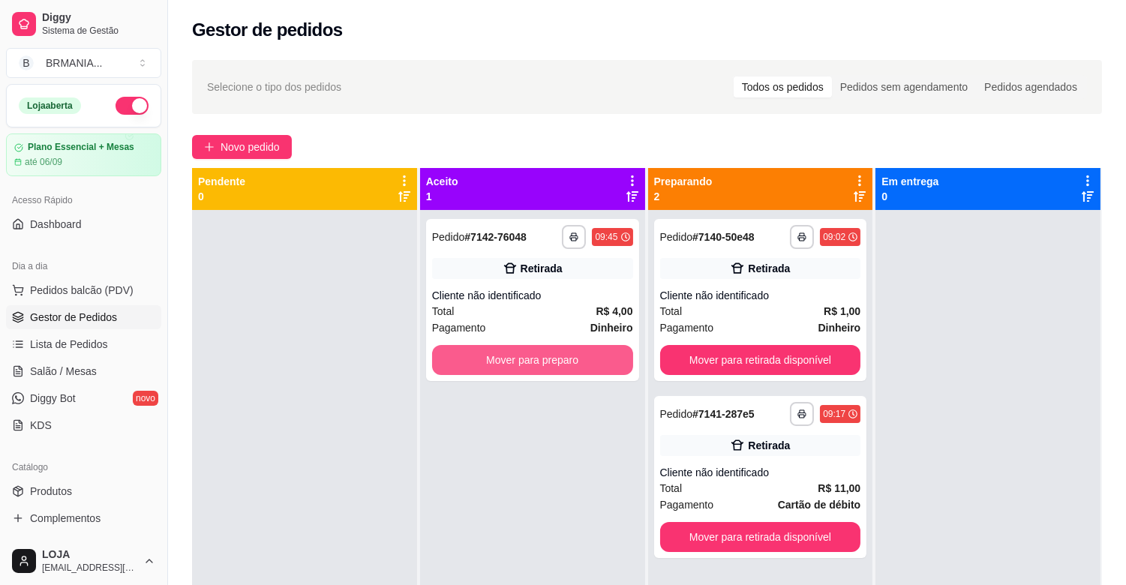
click at [501, 357] on button "Mover para preparo" at bounding box center [532, 360] width 201 height 30
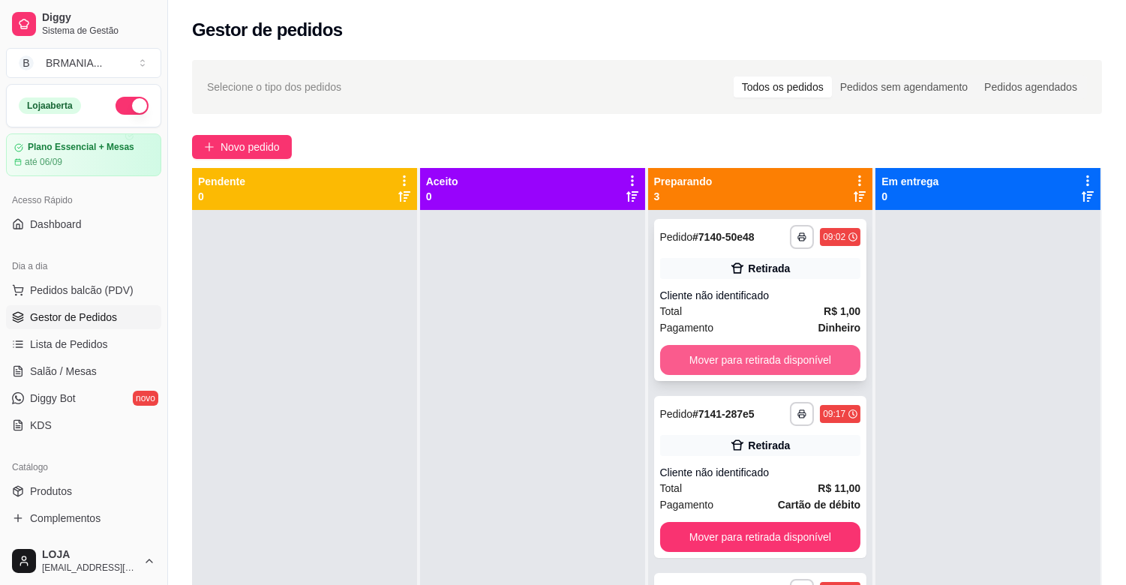
click at [706, 365] on button "Mover para retirada disponível" at bounding box center [760, 360] width 201 height 30
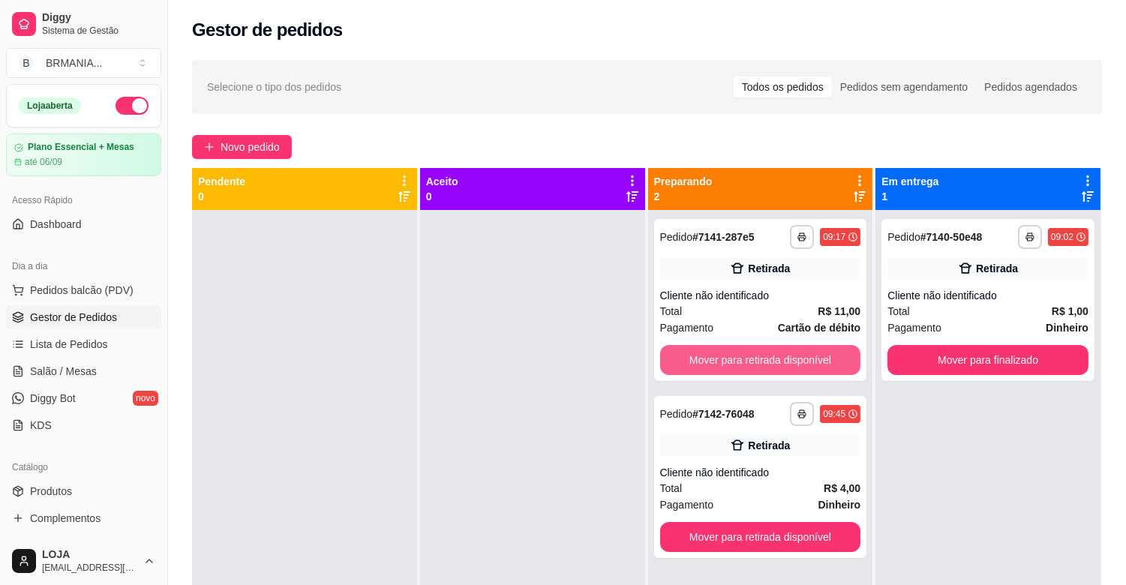
click at [705, 366] on button "Mover para retirada disponível" at bounding box center [760, 360] width 201 height 30
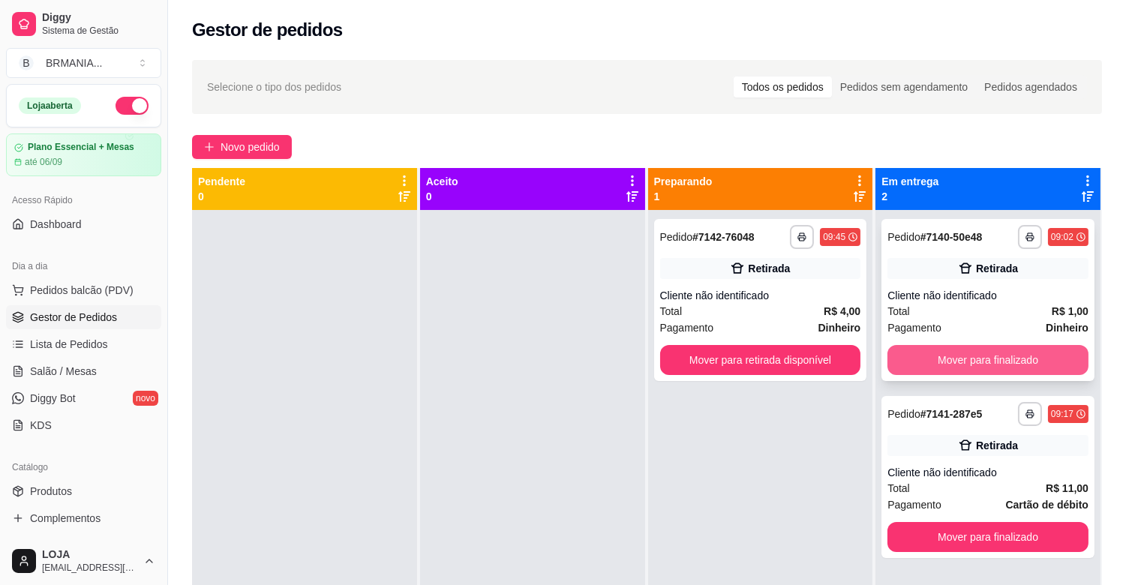
click at [1000, 365] on button "Mover para finalizado" at bounding box center [988, 360] width 201 height 30
click at [1000, 365] on div "Mover para finalizado" at bounding box center [988, 360] width 201 height 30
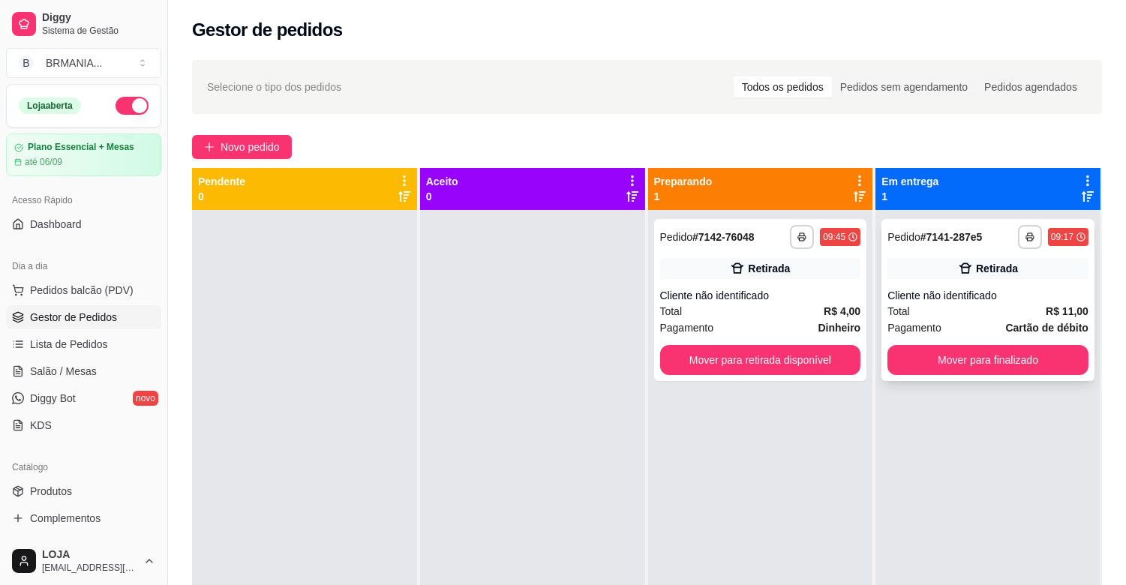
click at [943, 303] on div "Total R$ 11,00" at bounding box center [988, 311] width 201 height 17
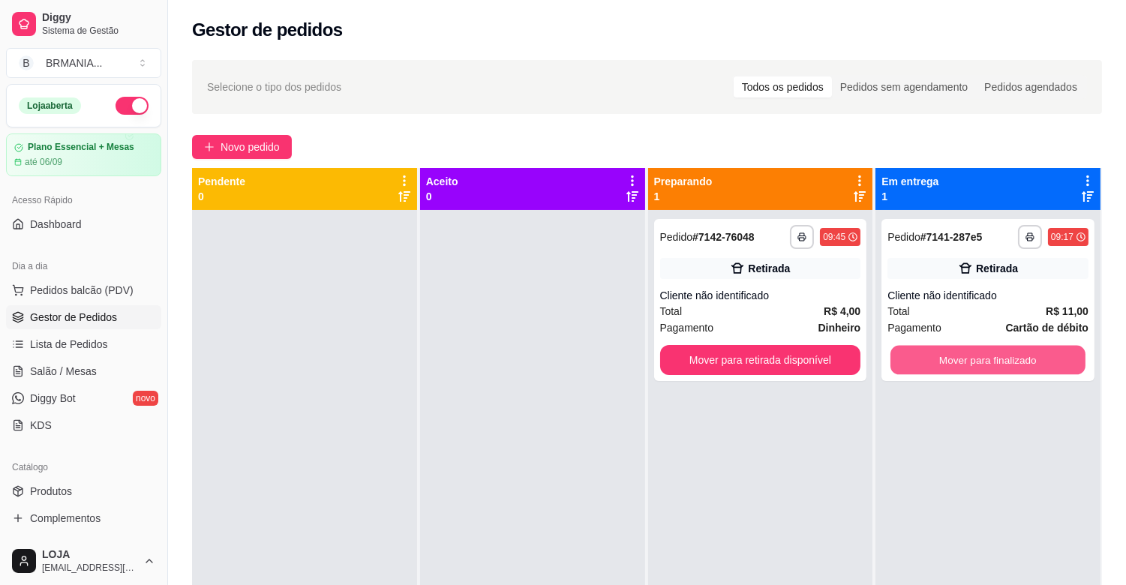
click at [948, 357] on button "Mover para finalizado" at bounding box center [988, 360] width 195 height 29
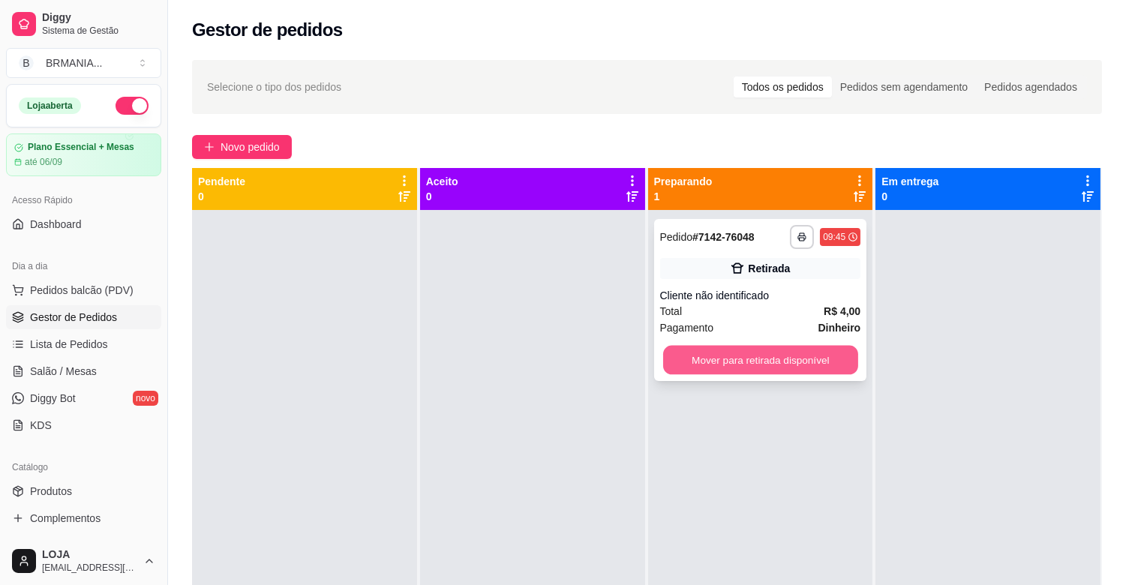
click at [837, 353] on button "Mover para retirada disponível" at bounding box center [760, 360] width 195 height 29
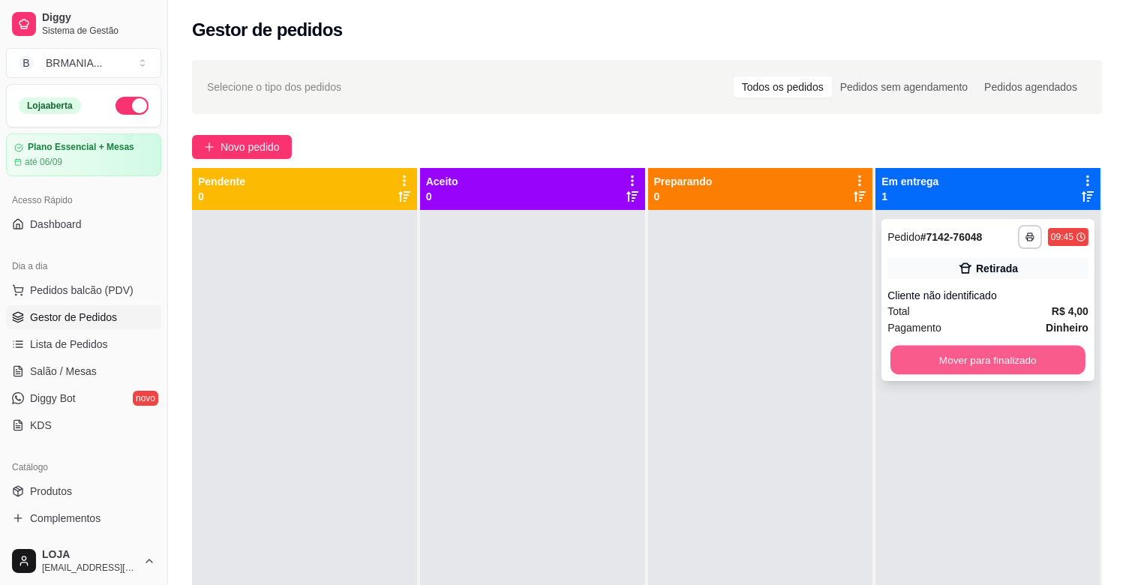
click at [973, 356] on button "Mover para finalizado" at bounding box center [988, 360] width 195 height 29
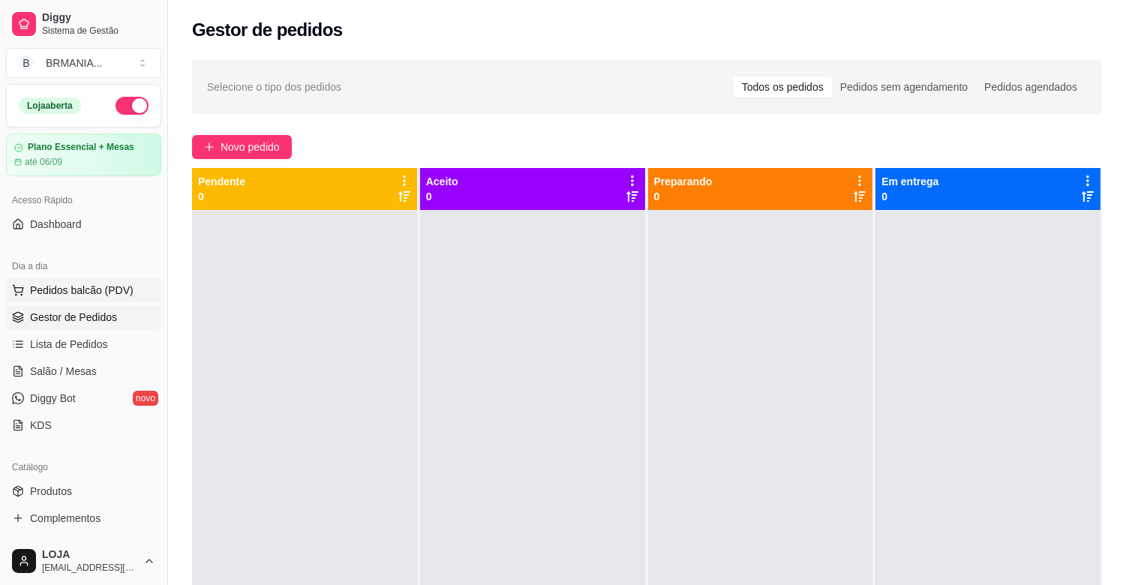
click at [96, 287] on span "Pedidos balcão (PDV)" at bounding box center [82, 290] width 104 height 15
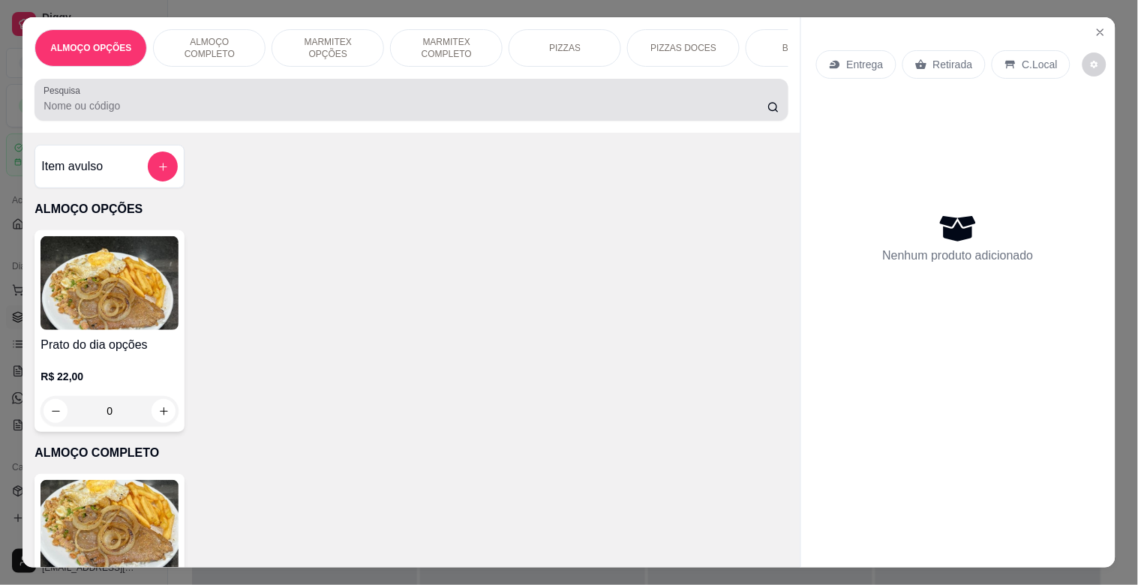
click at [239, 98] on div at bounding box center [411, 100] width 735 height 30
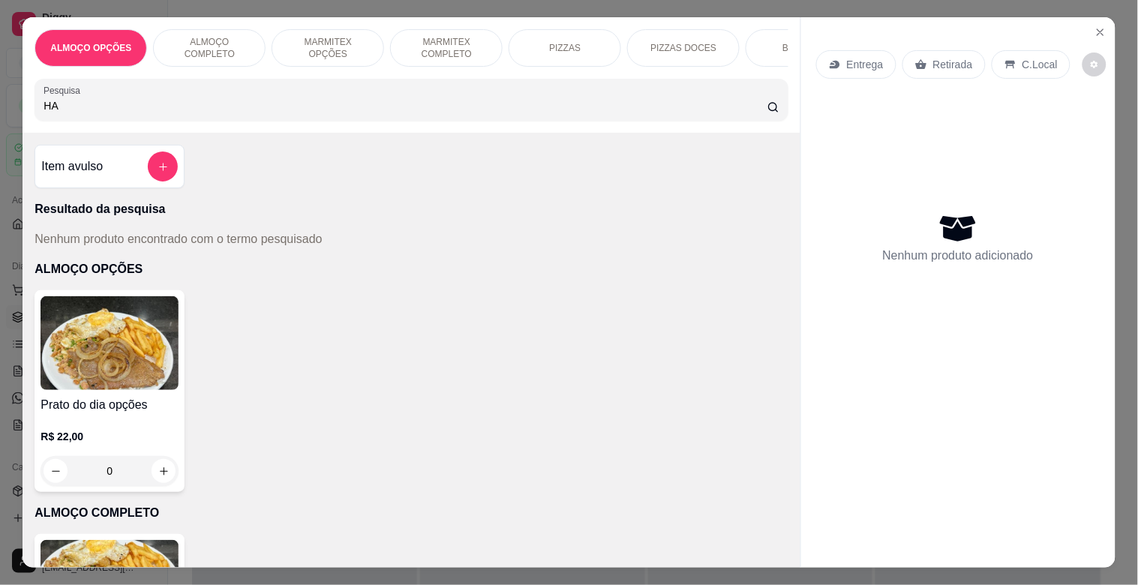
type input "H"
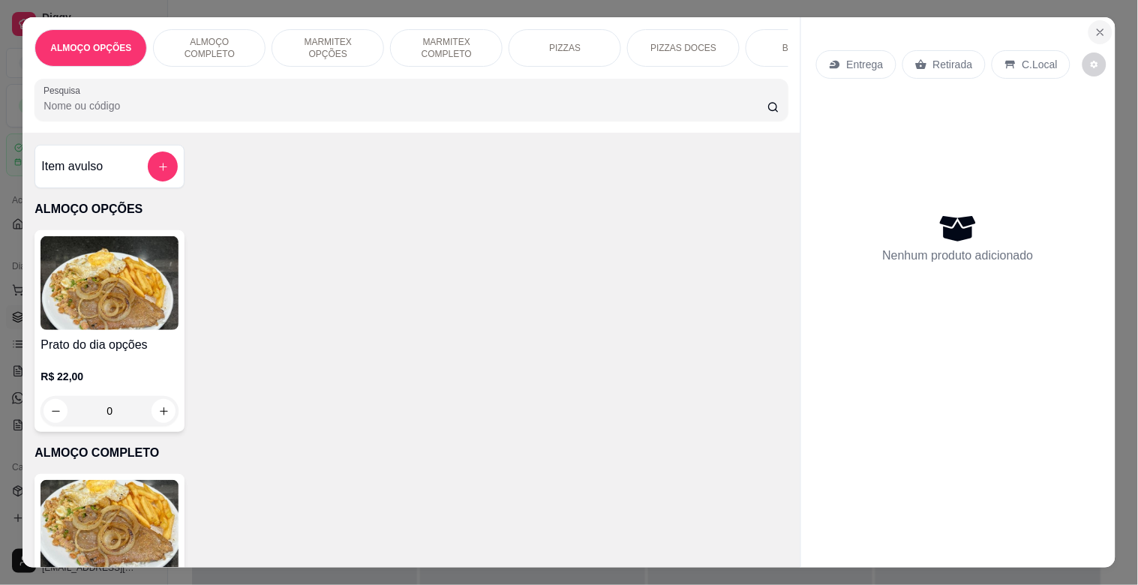
click at [1095, 26] on icon "Close" at bounding box center [1101, 32] width 12 height 12
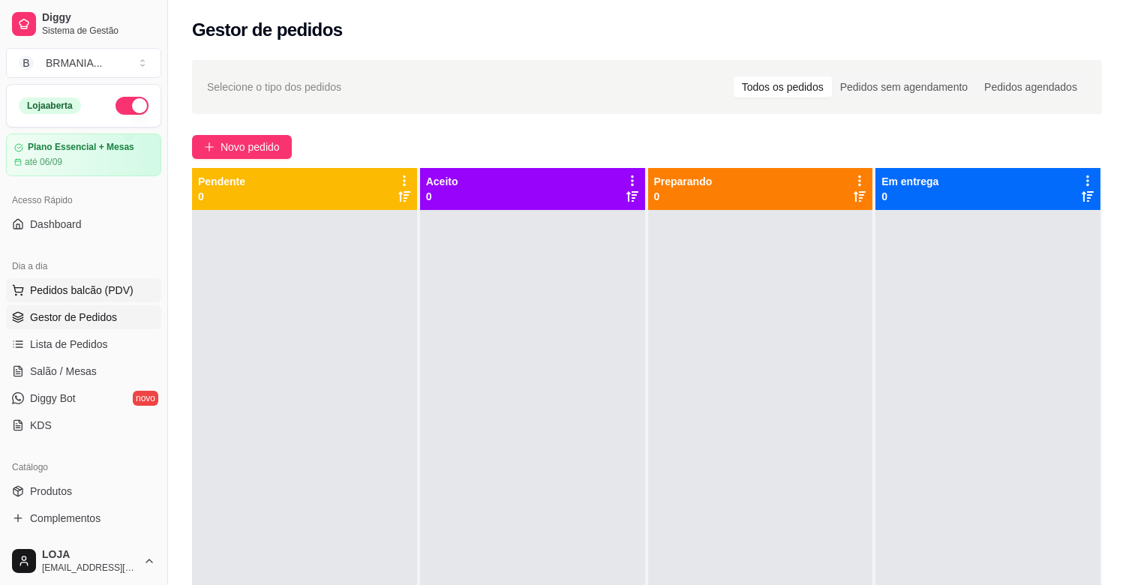
click at [129, 293] on button "Pedidos balcão (PDV)" at bounding box center [83, 290] width 155 height 24
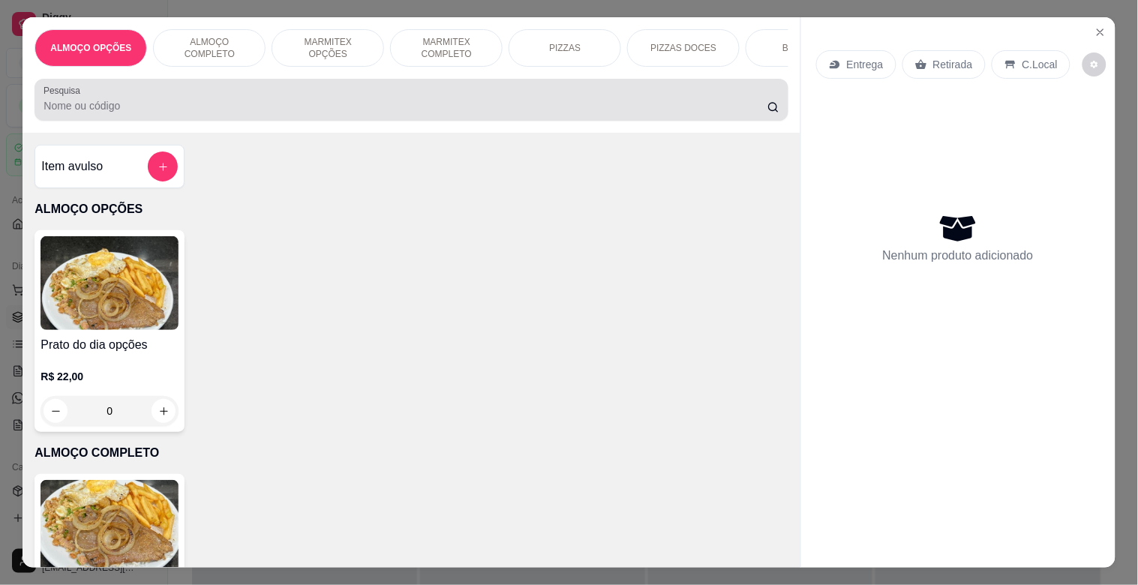
click at [253, 102] on div at bounding box center [411, 100] width 735 height 30
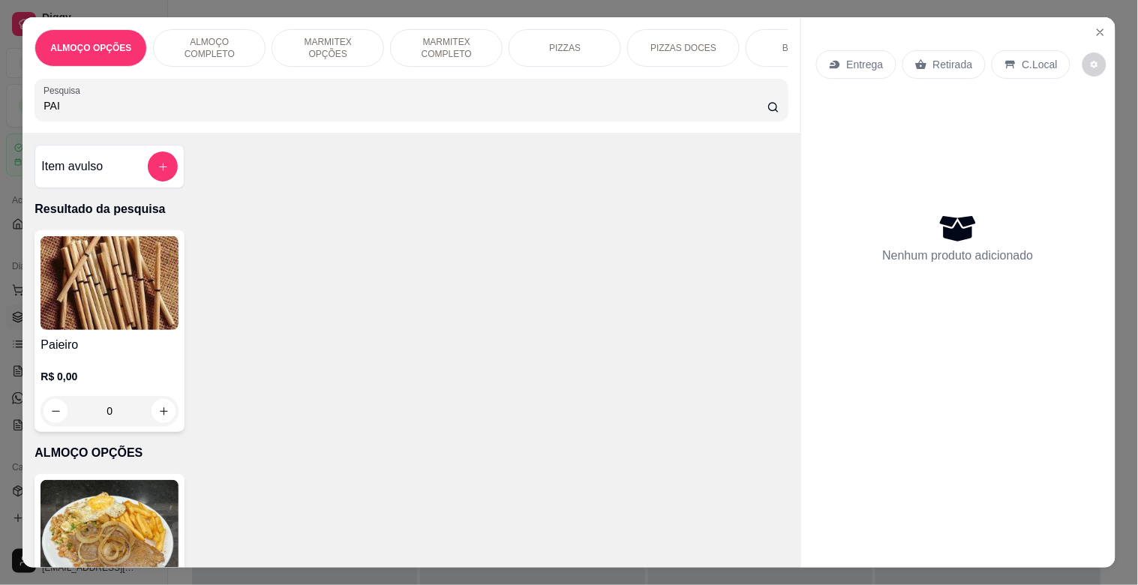
type input "PAI"
drag, startPoint x: 289, startPoint y: 386, endPoint x: 272, endPoint y: 384, distance: 17.3
click at [275, 384] on div "Paieiro R$ 0,00 0" at bounding box center [411, 331] width 753 height 202
click at [148, 341] on div "Paieiro R$ 0,00 0" at bounding box center [110, 331] width 150 height 202
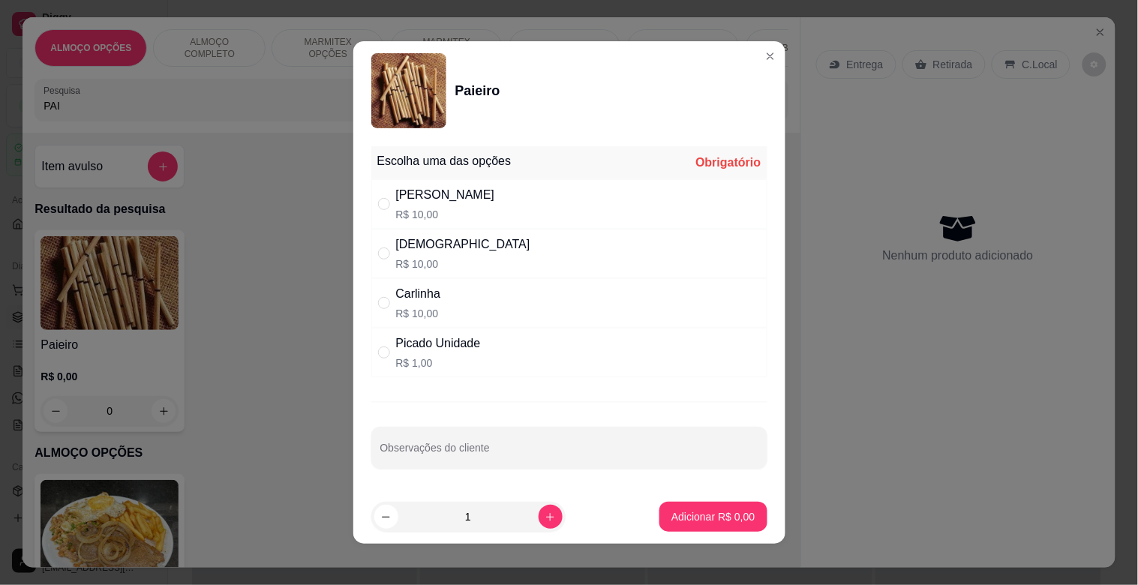
click at [482, 183] on div "[PERSON_NAME]$ 10,00" at bounding box center [569, 204] width 396 height 50
radio input "true"
click at [702, 513] on p "Adicionar R$ 10,00" at bounding box center [710, 517] width 89 height 15
type input "1"
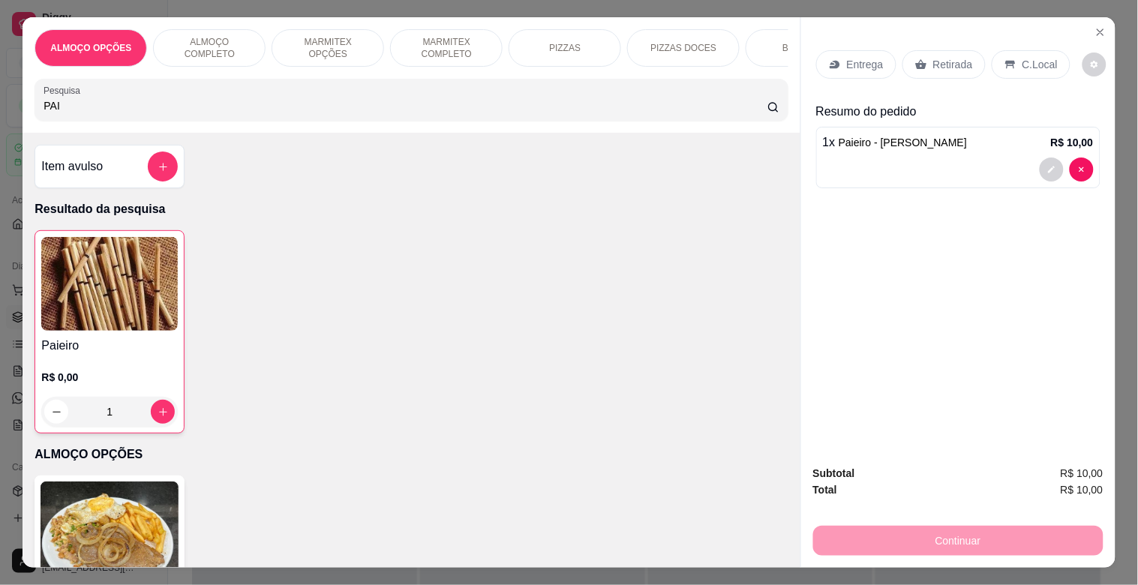
click at [928, 71] on div "Retirada" at bounding box center [944, 64] width 83 height 29
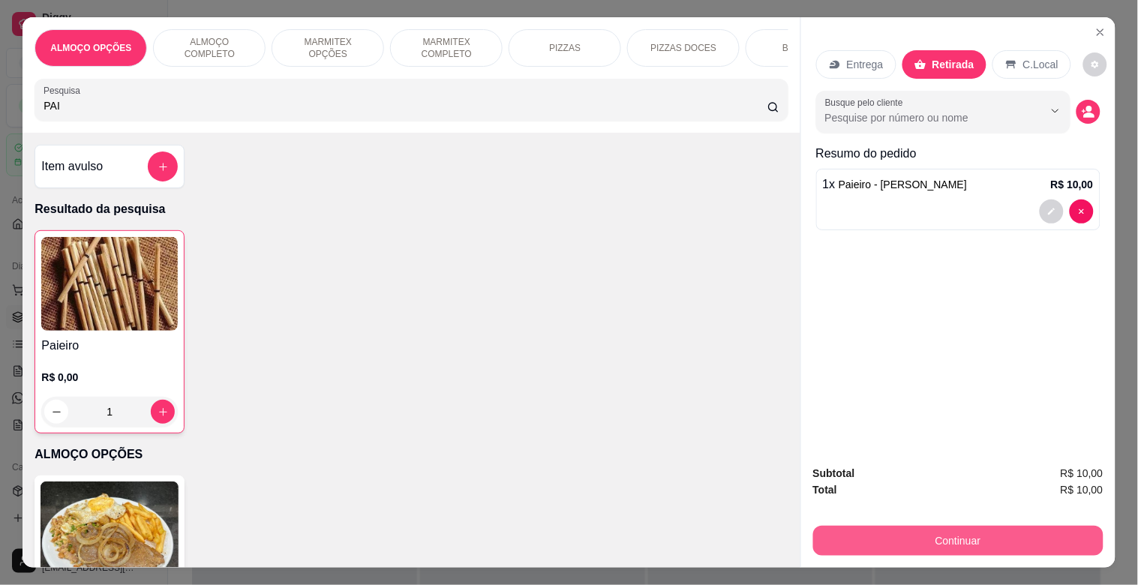
click at [994, 526] on button "Continuar" at bounding box center [958, 541] width 290 height 30
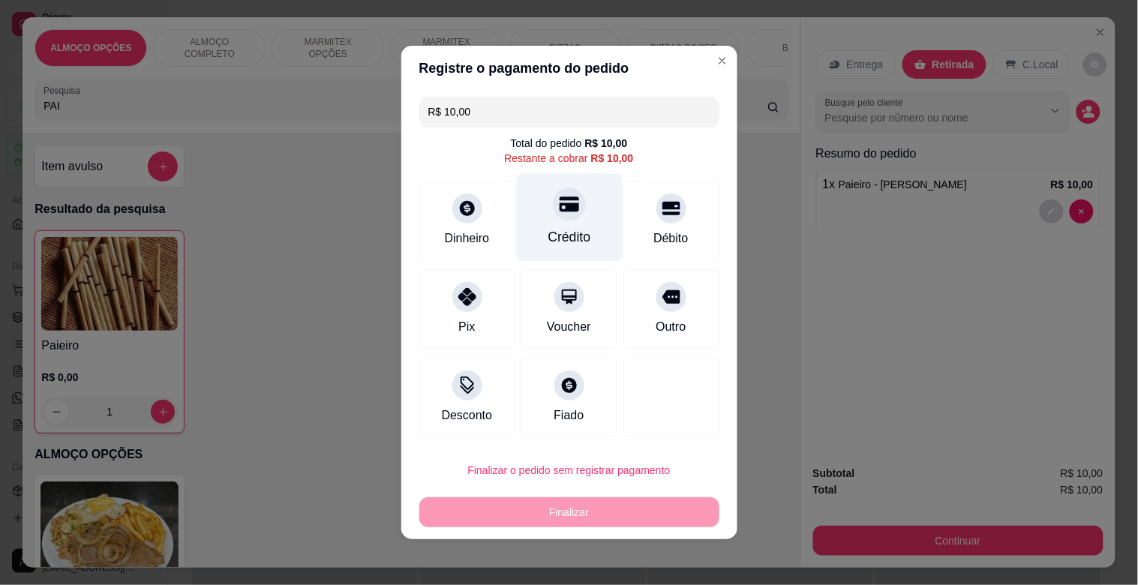
click at [574, 211] on div "Crédito" at bounding box center [569, 218] width 106 height 88
type input "R$ 0,00"
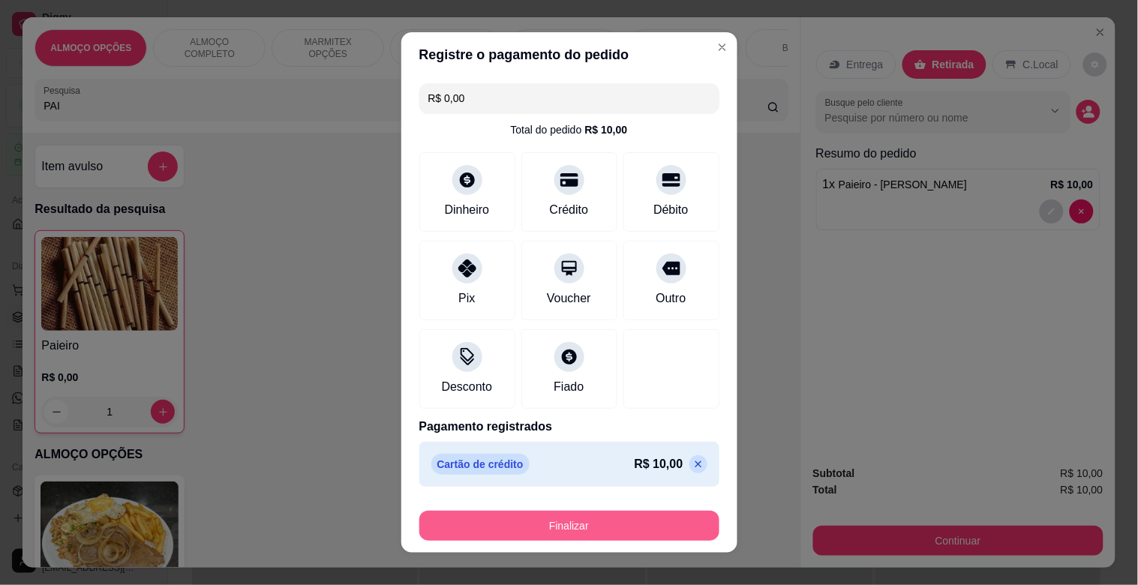
click at [567, 531] on button "Finalizar" at bounding box center [569, 526] width 300 height 30
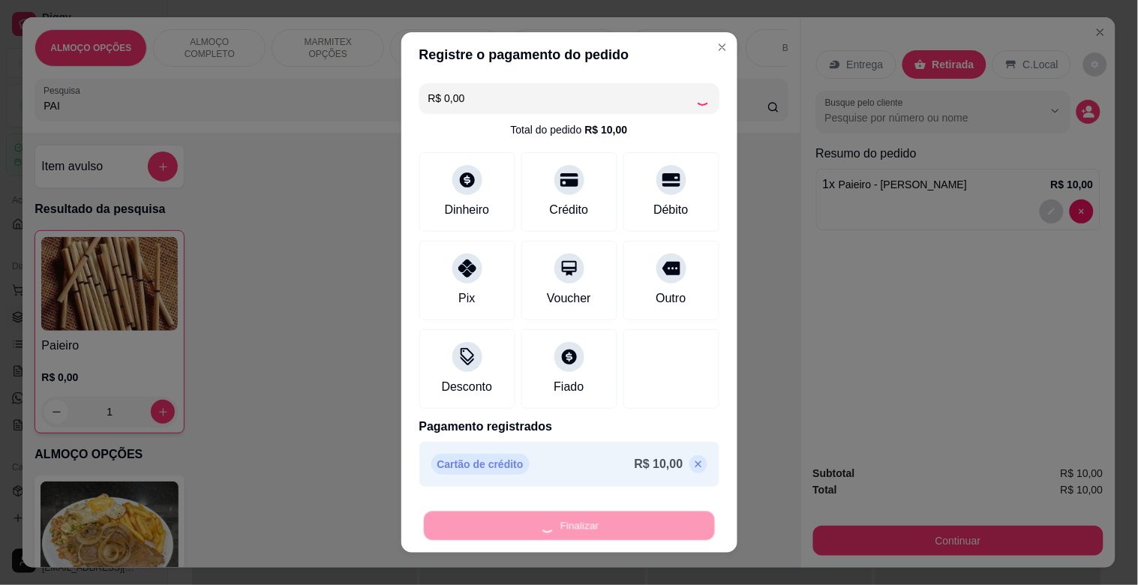
click at [567, 531] on div "Finalizar" at bounding box center [569, 526] width 300 height 30
type input "0"
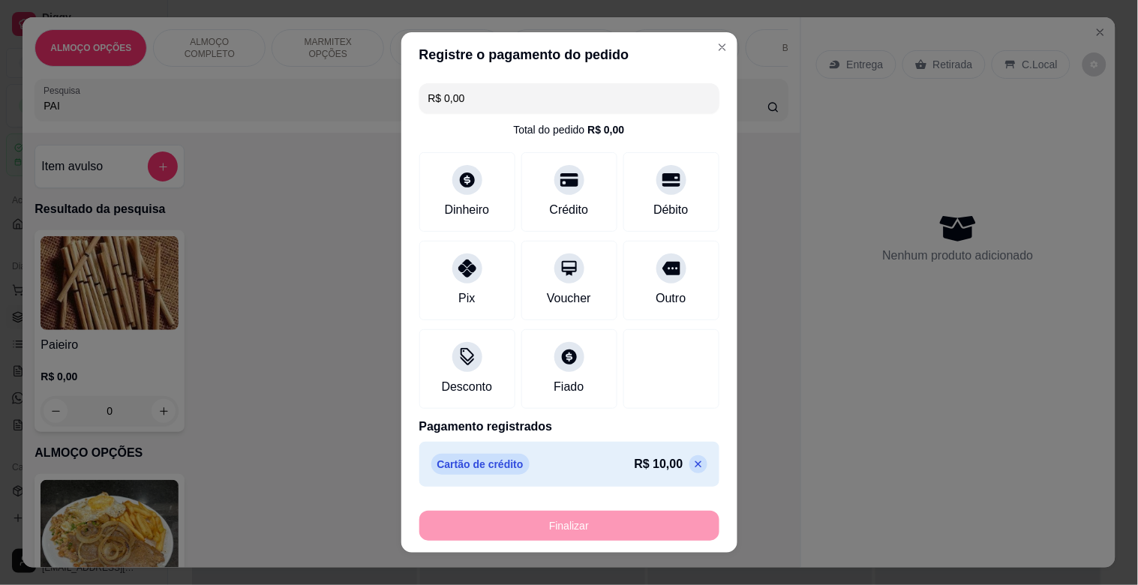
type input "-R$ 10,00"
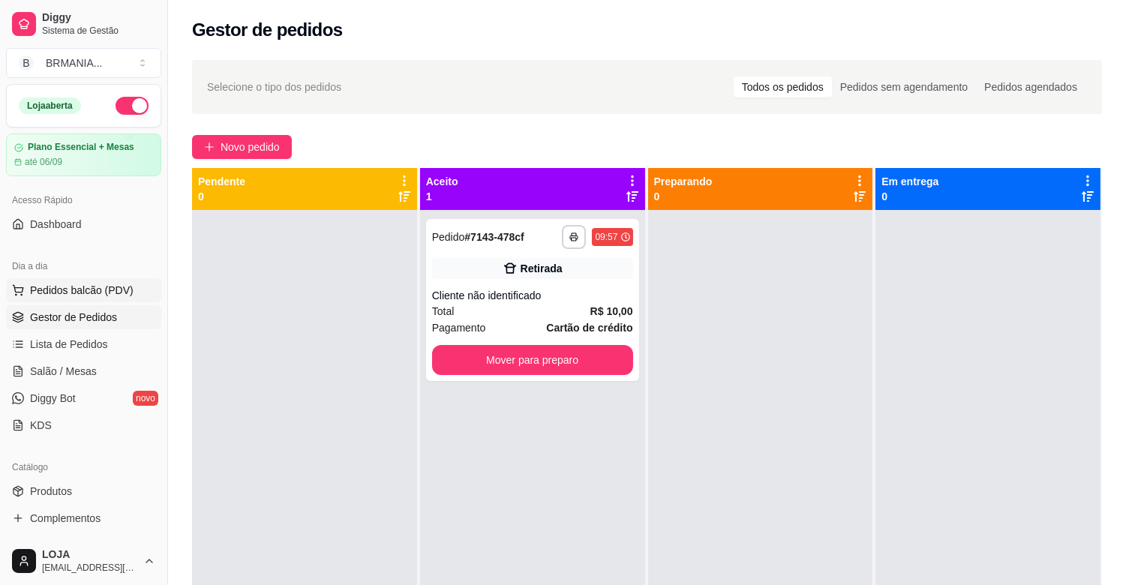
click at [108, 289] on span "Pedidos balcão (PDV)" at bounding box center [82, 290] width 104 height 15
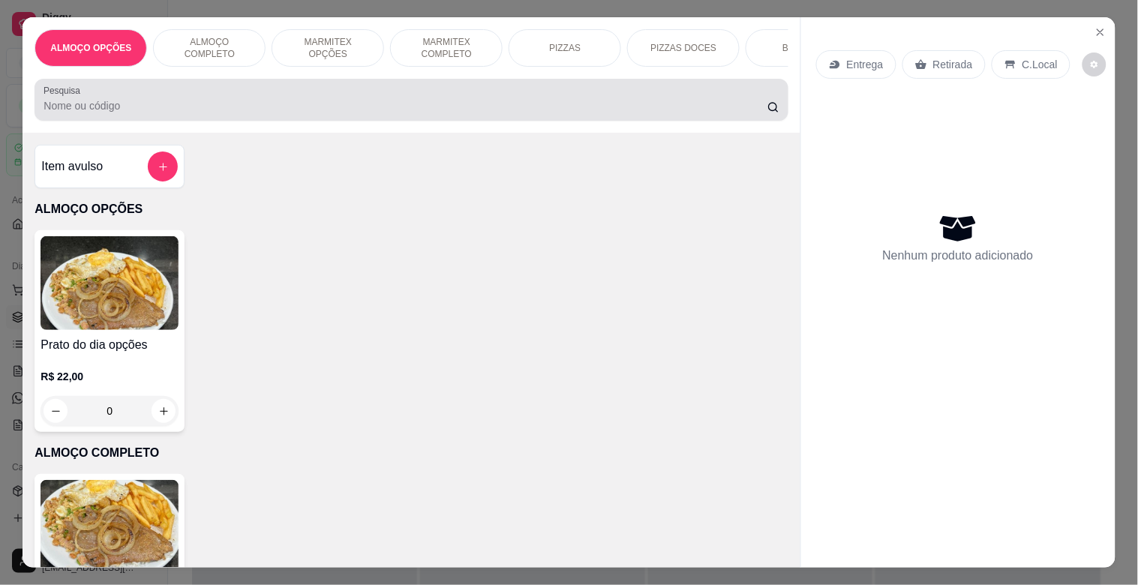
click at [156, 102] on div at bounding box center [411, 100] width 735 height 30
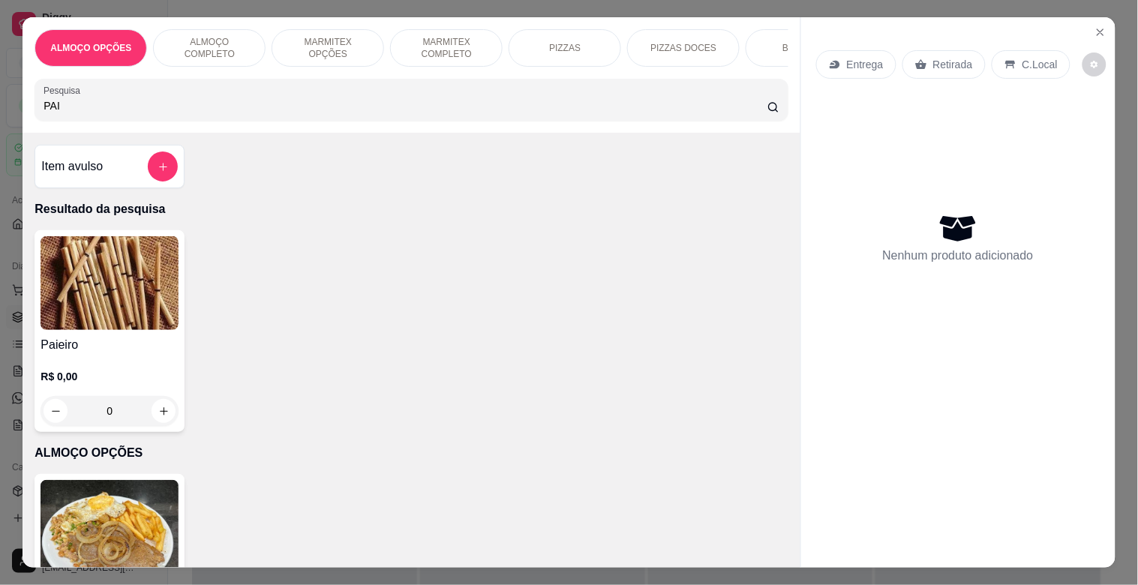
type input "PAI"
click at [120, 310] on img at bounding box center [110, 283] width 138 height 94
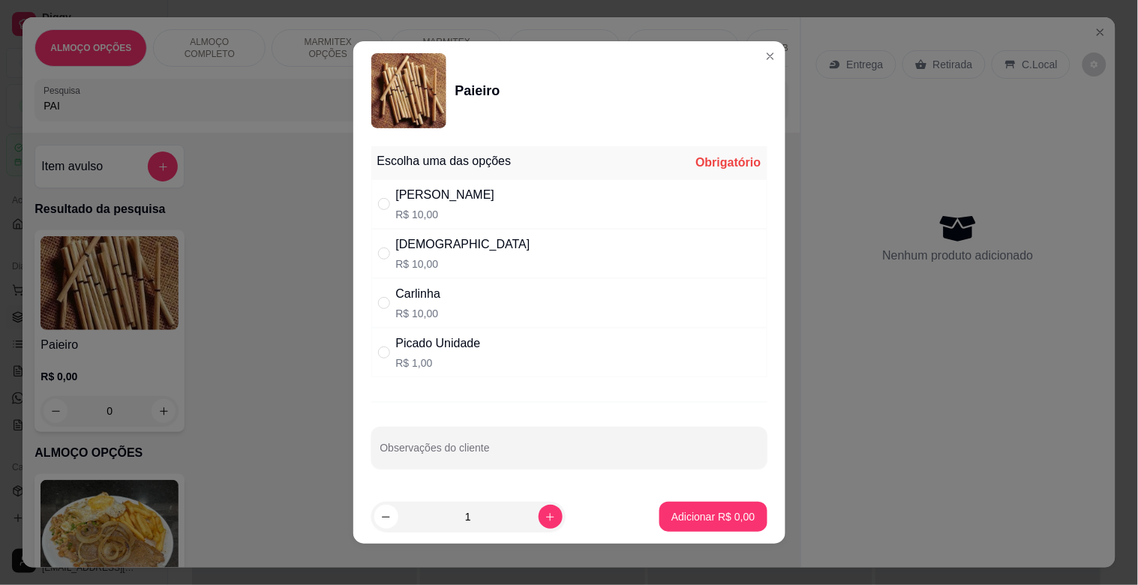
drag, startPoint x: 418, startPoint y: 207, endPoint x: 581, endPoint y: 339, distance: 209.7
click at [421, 207] on p "R$ 10,00" at bounding box center [445, 214] width 99 height 15
radio input "true"
click at [539, 514] on button "increase-product-quantity" at bounding box center [551, 517] width 24 height 24
type input "2"
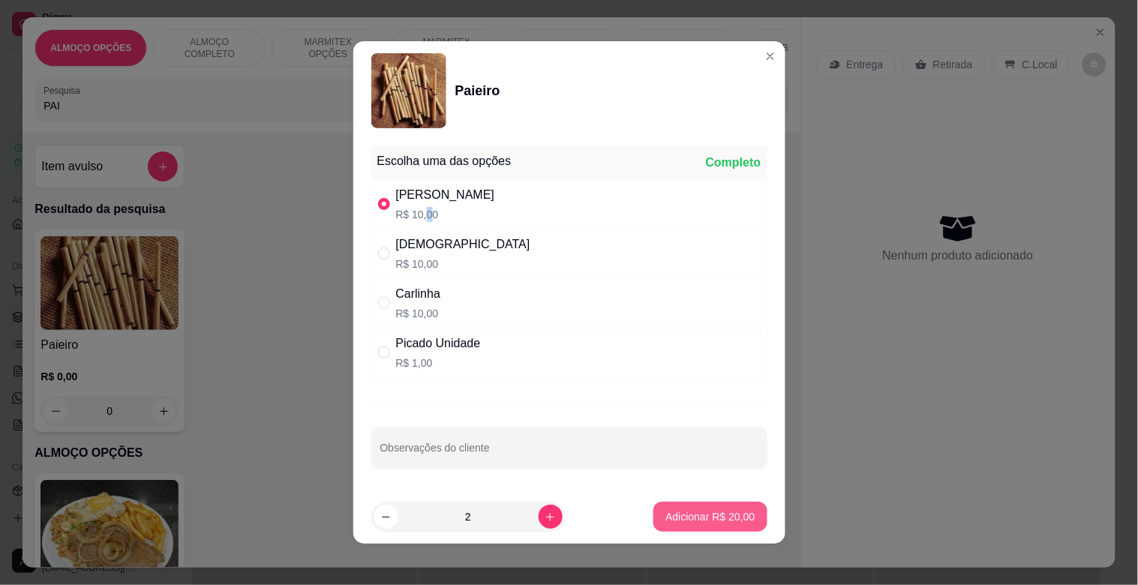
click at [666, 519] on p "Adicionar R$ 20,00" at bounding box center [710, 517] width 89 height 15
type input "2"
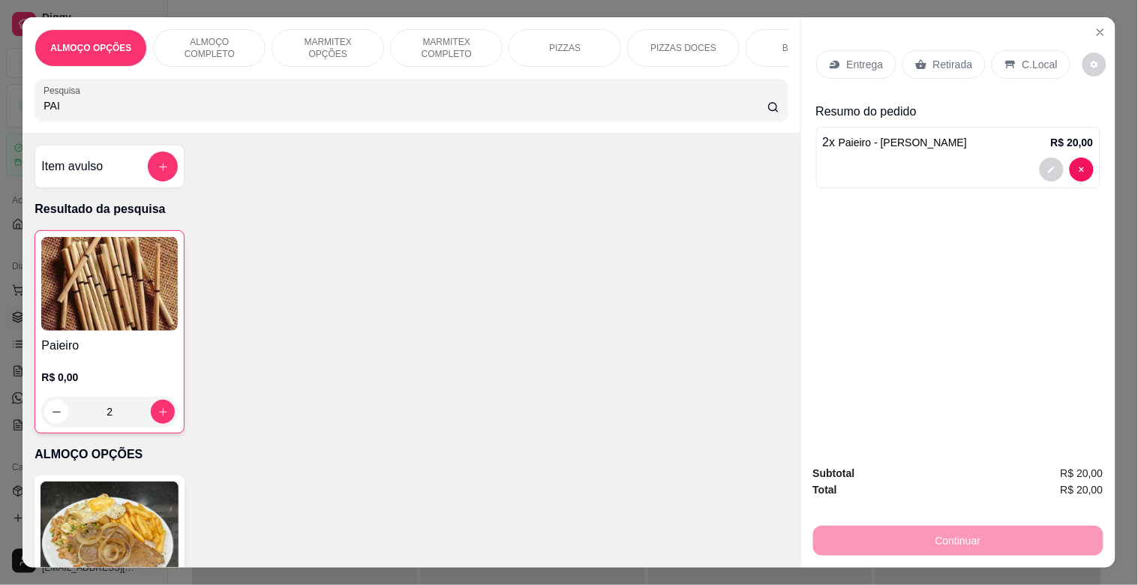
click at [948, 62] on p "Retirada" at bounding box center [954, 64] width 40 height 15
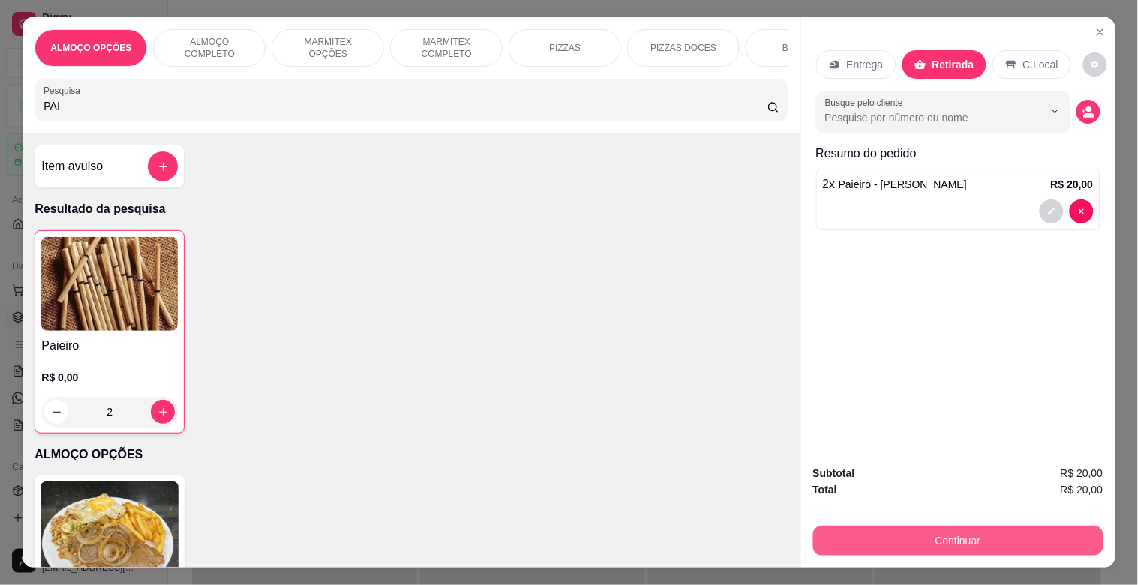
click at [962, 535] on button "Continuar" at bounding box center [958, 541] width 290 height 30
click at [931, 537] on button "Continuar" at bounding box center [958, 541] width 290 height 30
click at [962, 527] on button "Continuar" at bounding box center [957, 540] width 281 height 29
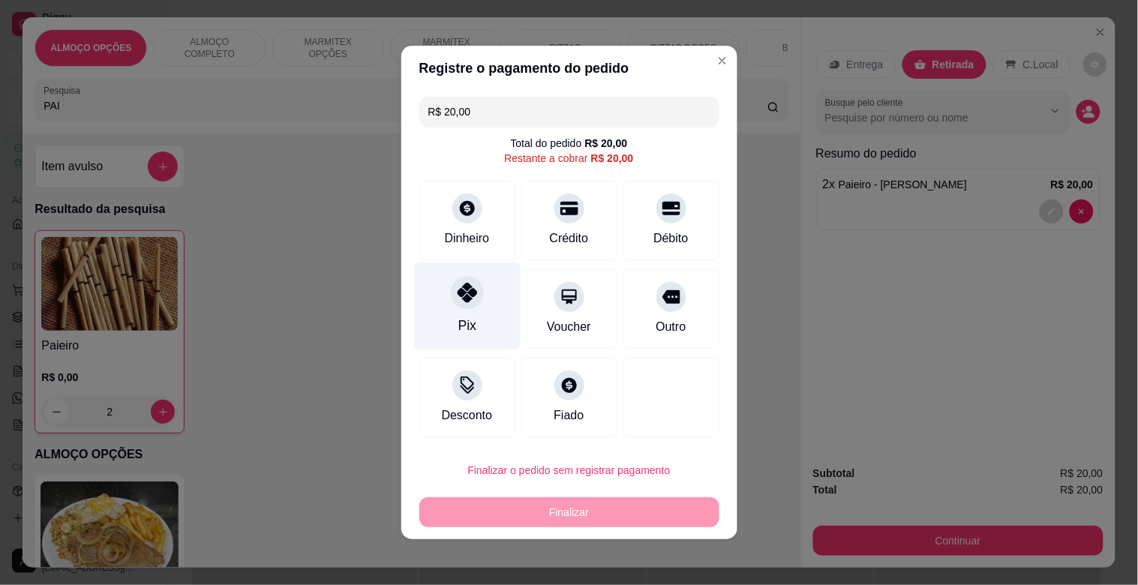
drag, startPoint x: 464, startPoint y: 296, endPoint x: 486, endPoint y: 317, distance: 30.3
click at [468, 299] on icon at bounding box center [467, 293] width 20 height 20
type input "R$ 0,00"
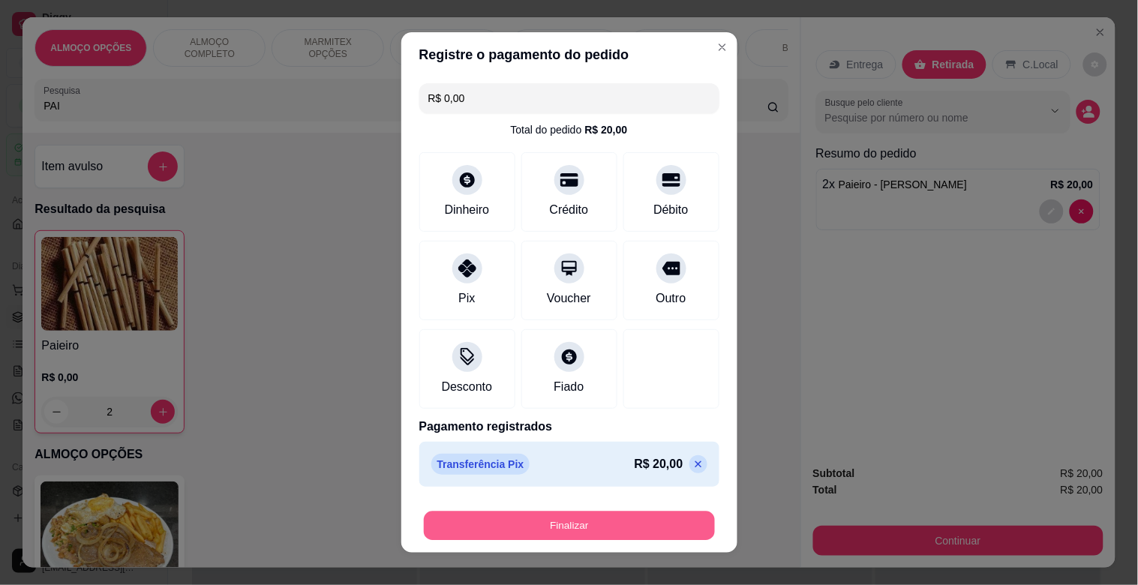
click at [588, 519] on button "Finalizar" at bounding box center [569, 526] width 291 height 29
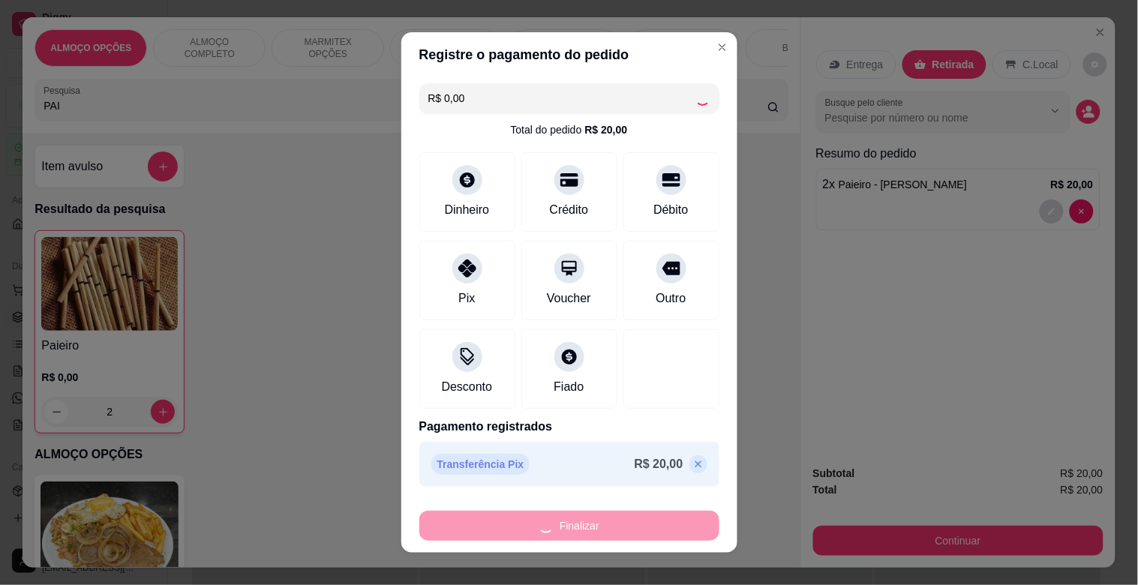
type input "0"
type input "-R$ 20,00"
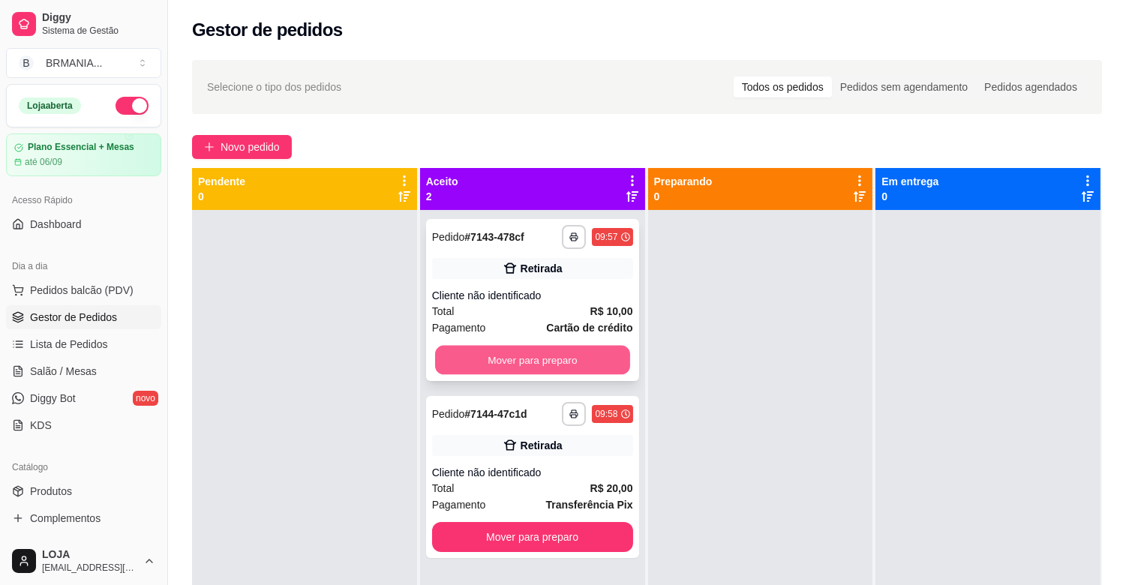
click at [546, 360] on button "Mover para preparo" at bounding box center [532, 360] width 195 height 29
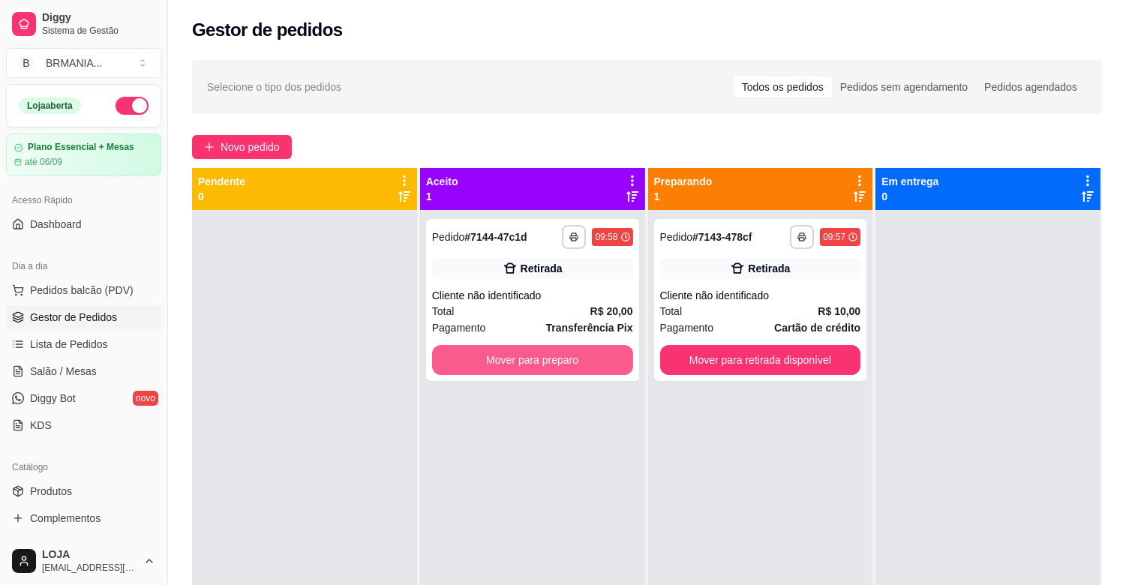
click at [545, 358] on button "Mover para preparo" at bounding box center [532, 360] width 201 height 30
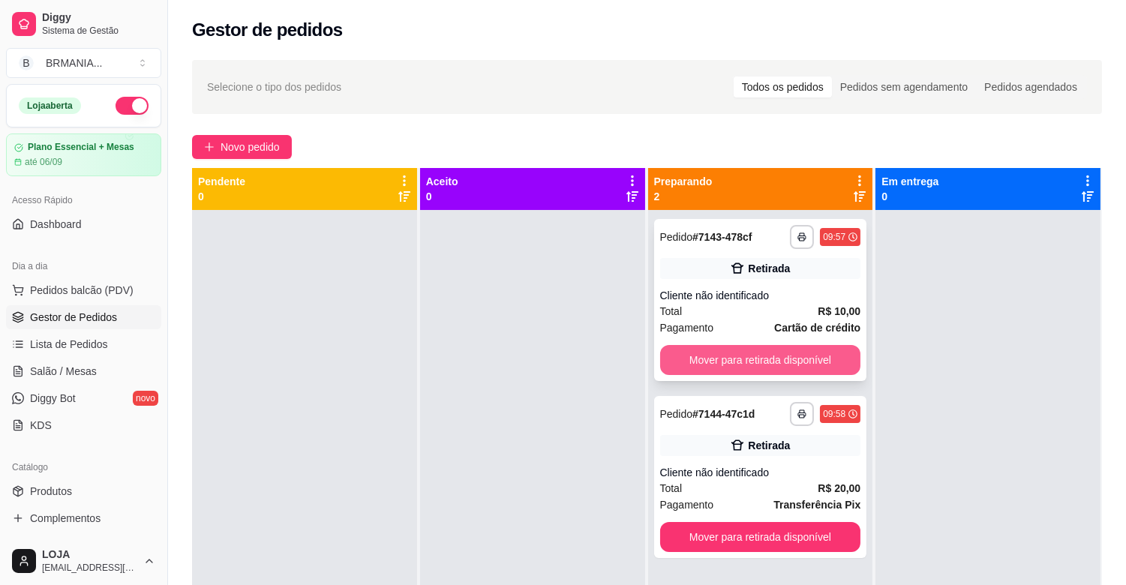
click at [675, 363] on button "Mover para retirada disponível" at bounding box center [760, 360] width 201 height 30
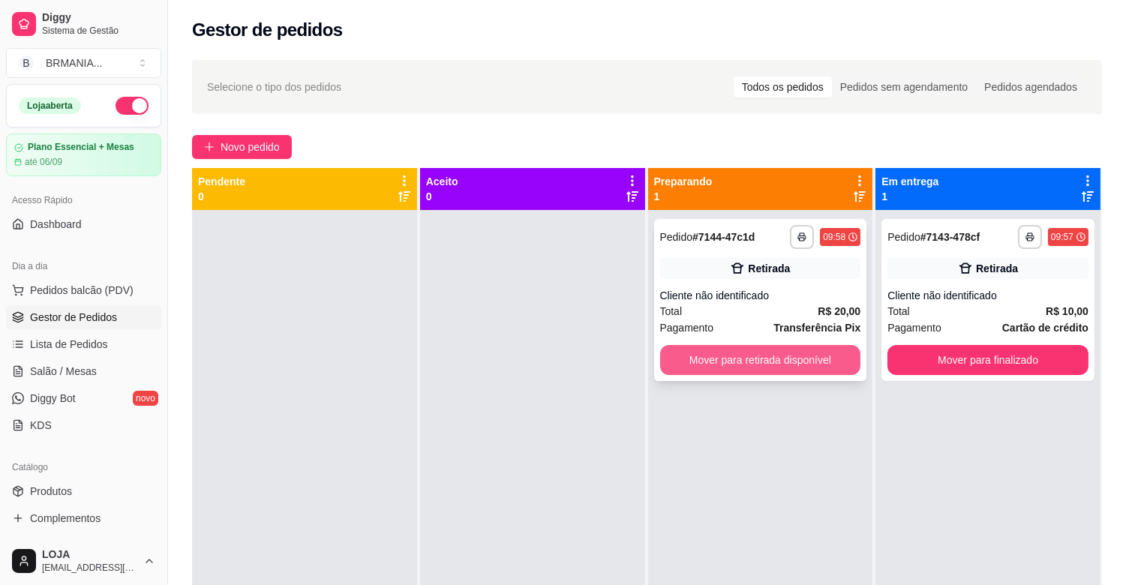
click at [693, 362] on button "Mover para retirada disponível" at bounding box center [760, 360] width 201 height 30
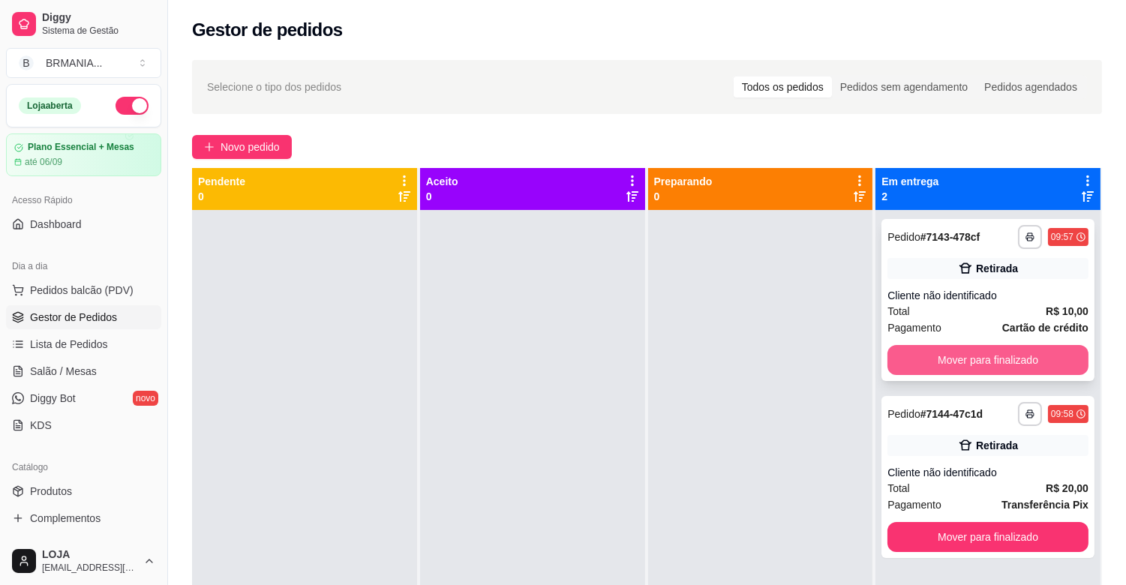
click at [970, 365] on button "Mover para finalizado" at bounding box center [988, 360] width 201 height 30
click at [966, 522] on button "Mover para finalizado" at bounding box center [988, 537] width 201 height 30
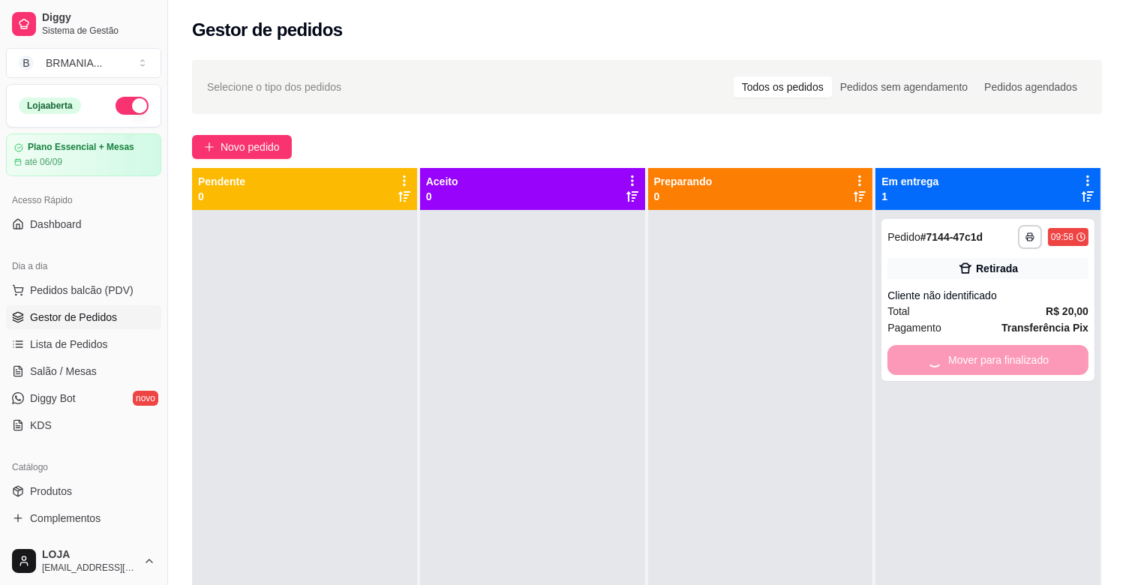
click at [966, 365] on div "Mover para finalizado" at bounding box center [988, 360] width 201 height 30
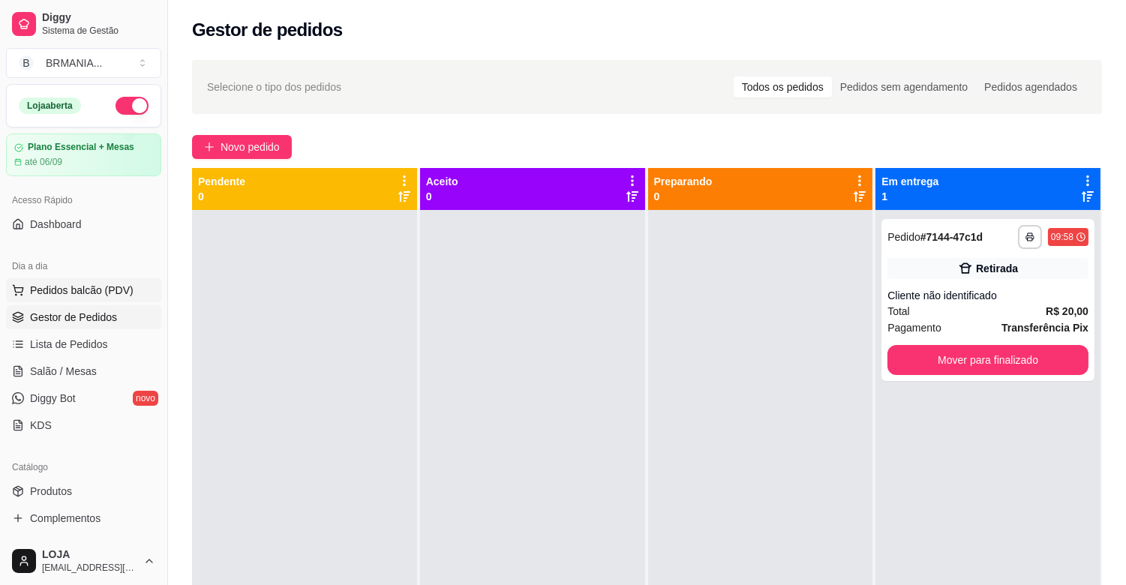
click at [125, 287] on span "Pedidos balcão (PDV)" at bounding box center [82, 290] width 104 height 15
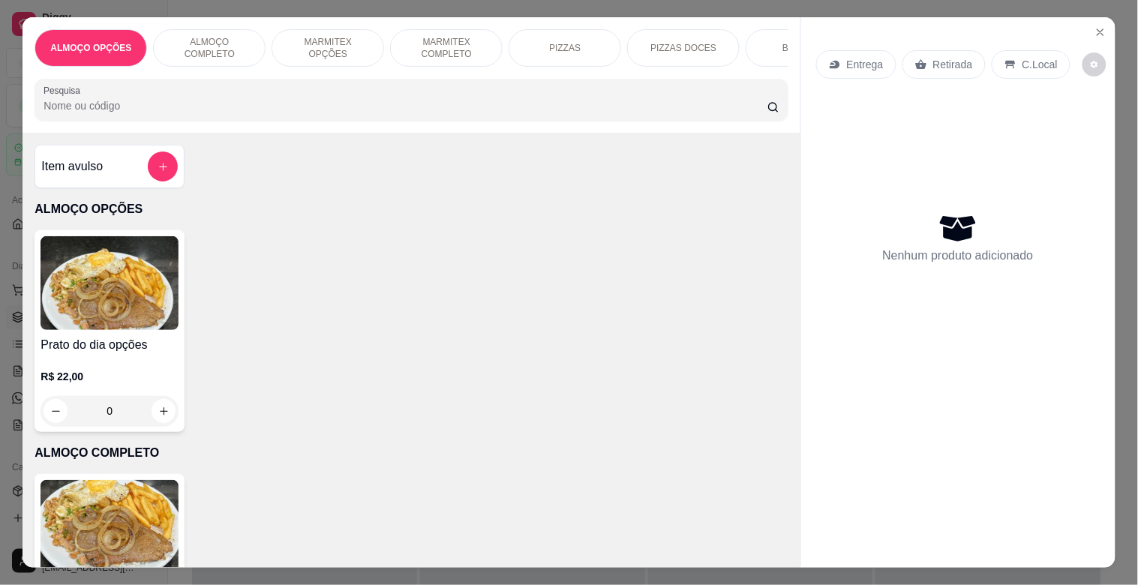
click at [204, 110] on input "Pesquisa" at bounding box center [406, 105] width 724 height 15
click at [204, 113] on input "Pesquisa" at bounding box center [406, 105] width 724 height 15
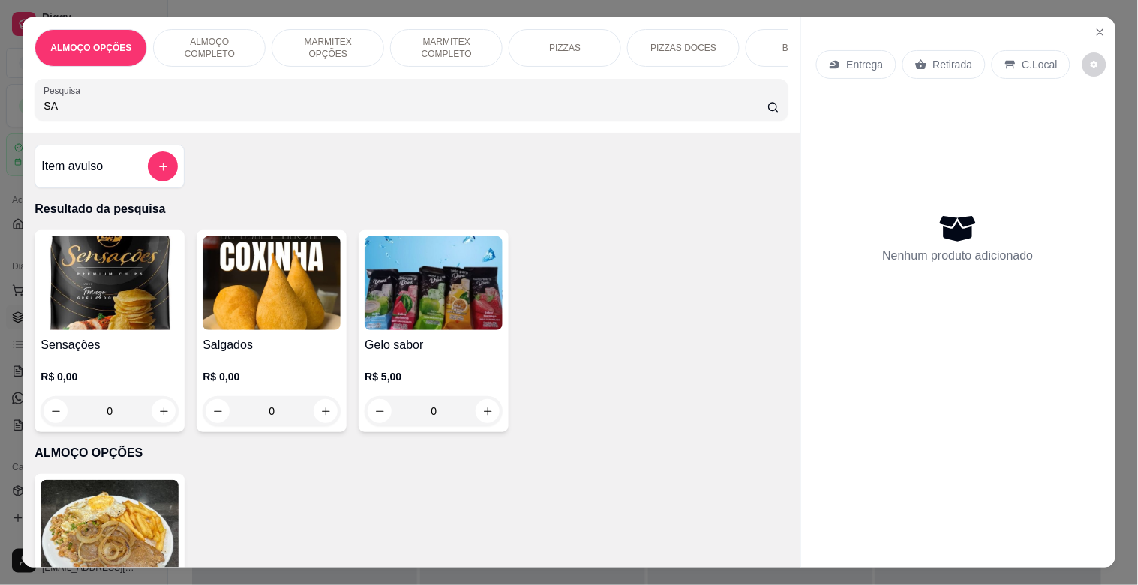
type input "SA"
click at [261, 275] on img at bounding box center [272, 283] width 138 height 94
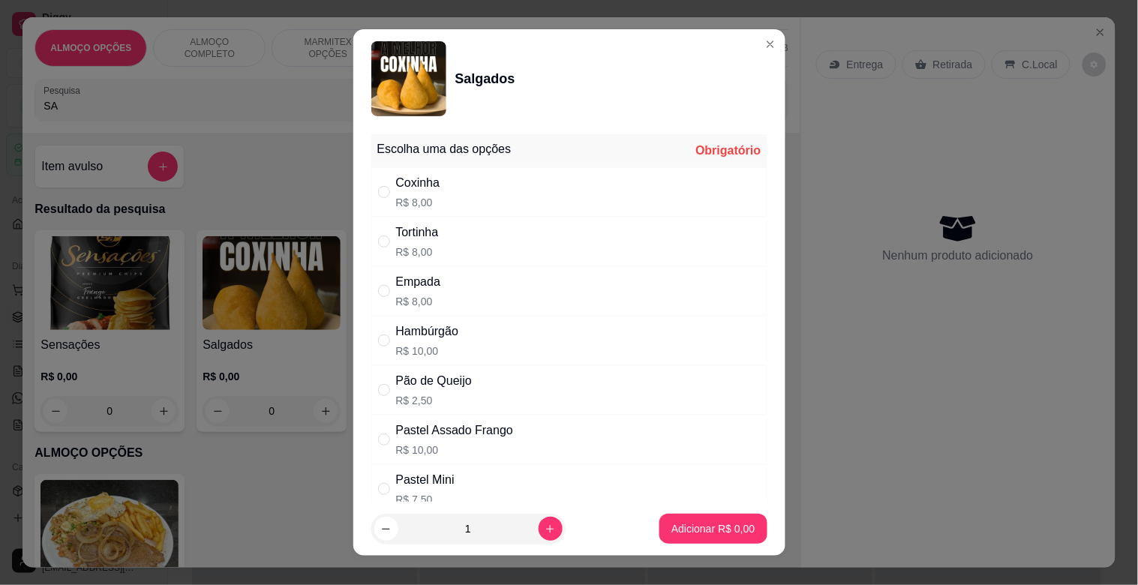
click at [449, 398] on p "R$ 2,50" at bounding box center [434, 400] width 76 height 15
radio input "true"
click at [545, 533] on icon "increase-product-quantity" at bounding box center [550, 529] width 11 height 11
type input "2"
click at [705, 533] on p "Adicionar R$ 5,00" at bounding box center [713, 529] width 83 height 15
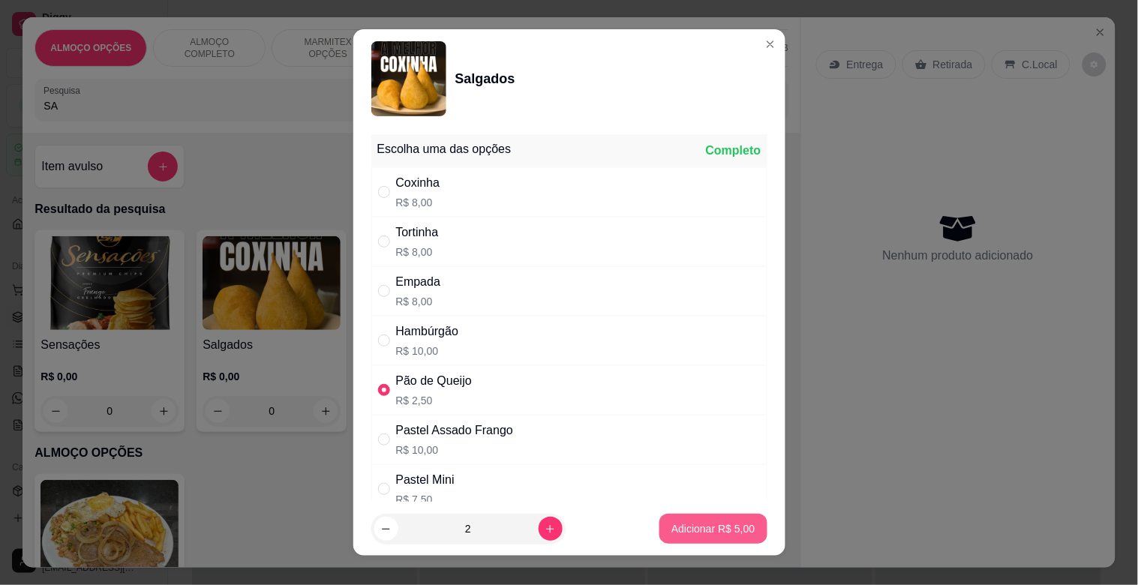
type input "2"
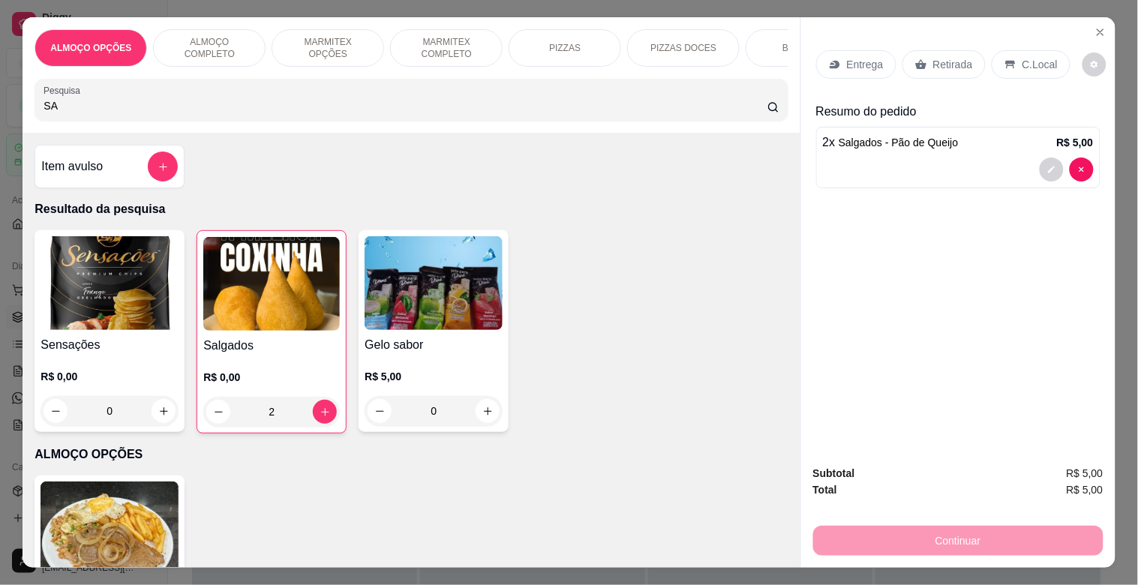
click at [944, 57] on p "Retirada" at bounding box center [954, 64] width 40 height 15
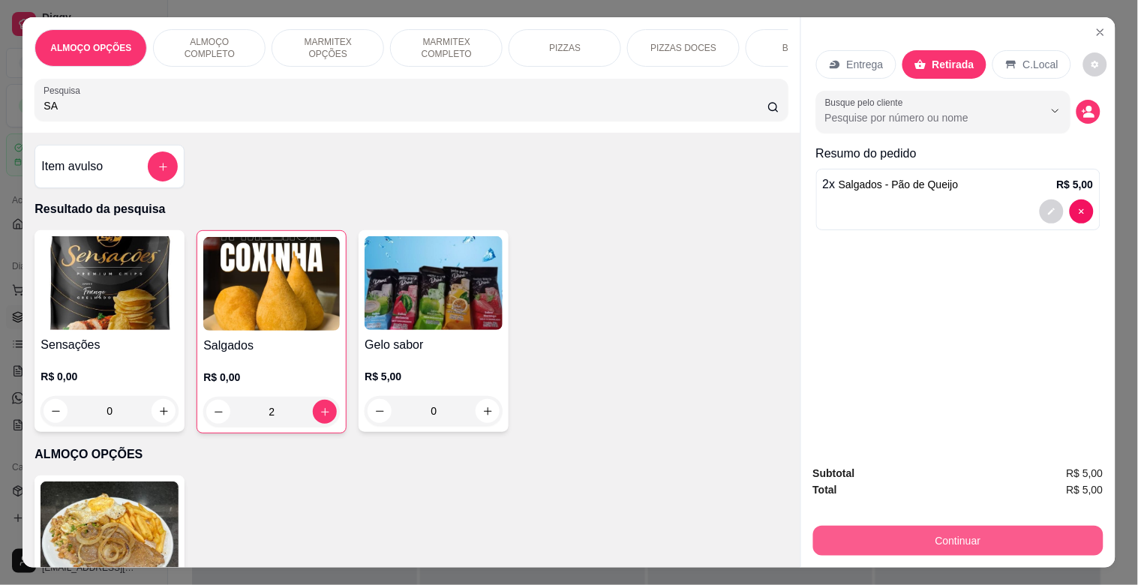
click at [955, 531] on button "Continuar" at bounding box center [958, 541] width 290 height 30
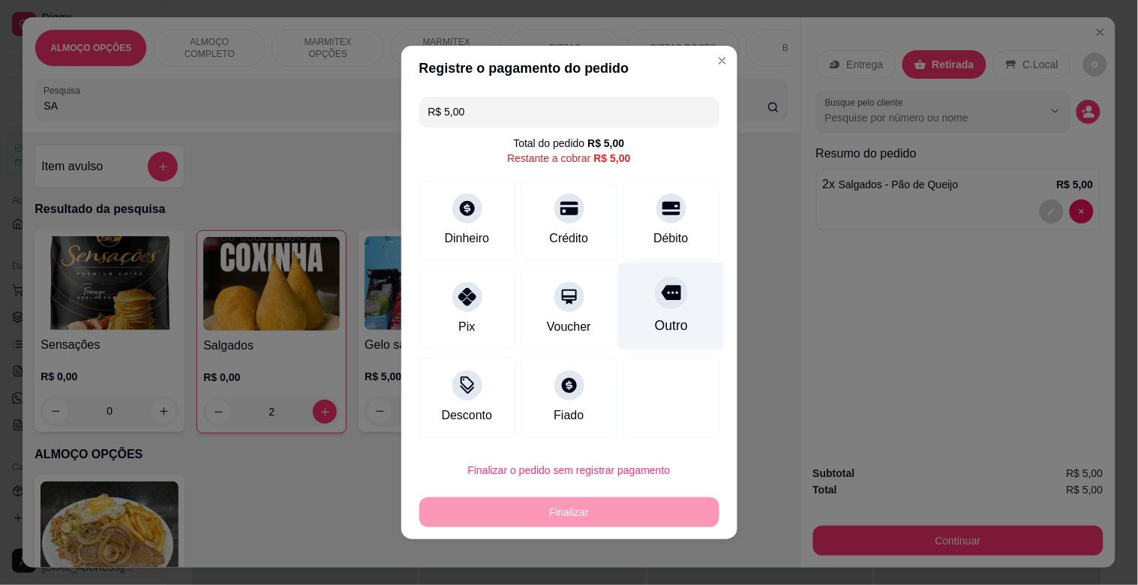
drag, startPoint x: 662, startPoint y: 212, endPoint x: 673, endPoint y: 319, distance: 107.2
click at [666, 215] on div "Débito" at bounding box center [672, 221] width 96 height 80
type input "R$ 0,00"
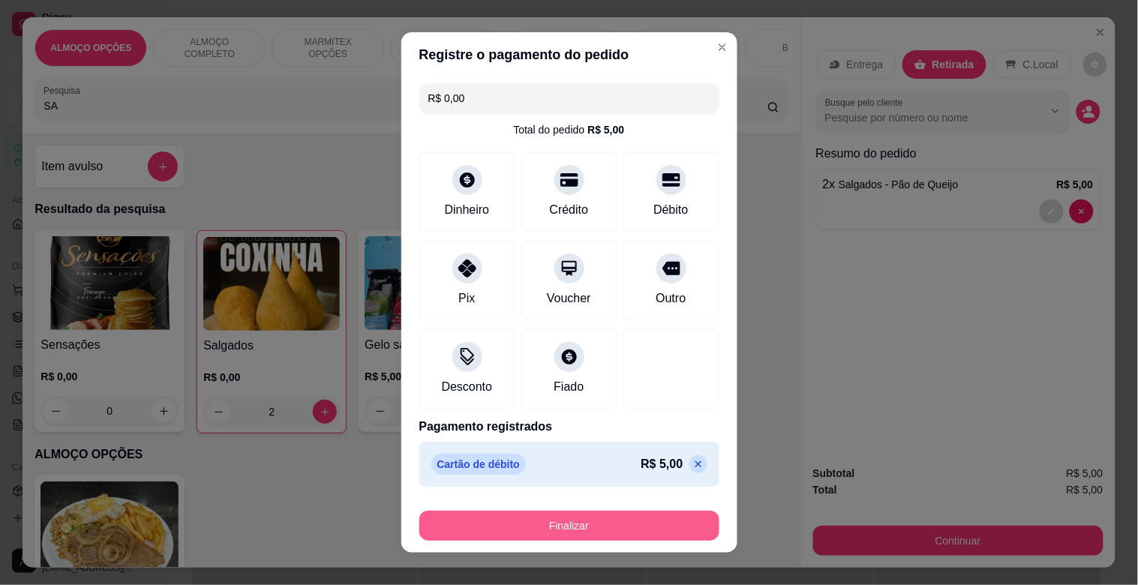
click at [563, 528] on button "Finalizar" at bounding box center [569, 526] width 300 height 30
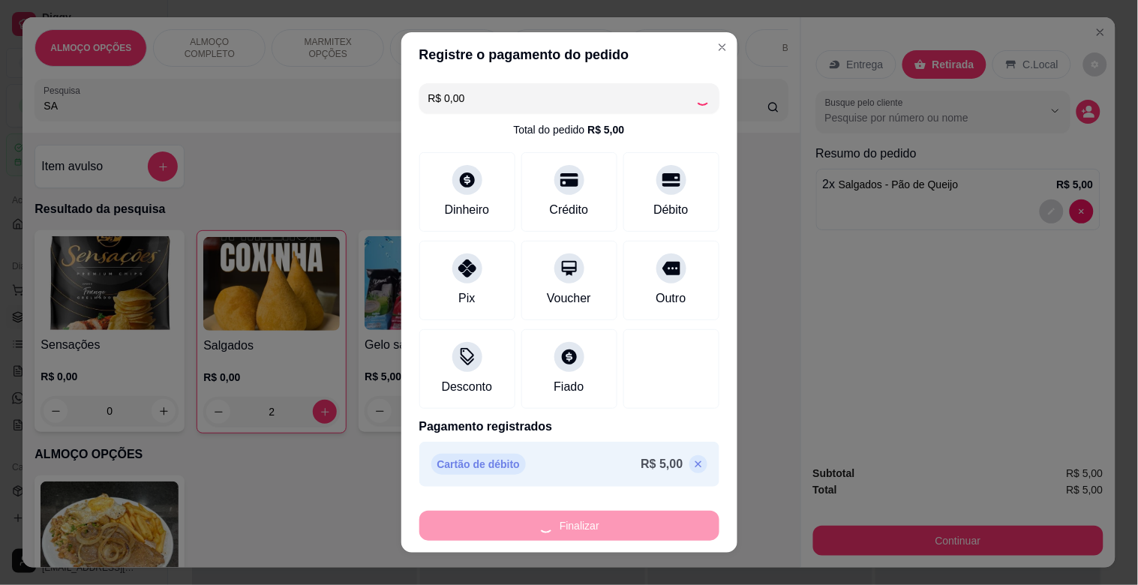
type input "0"
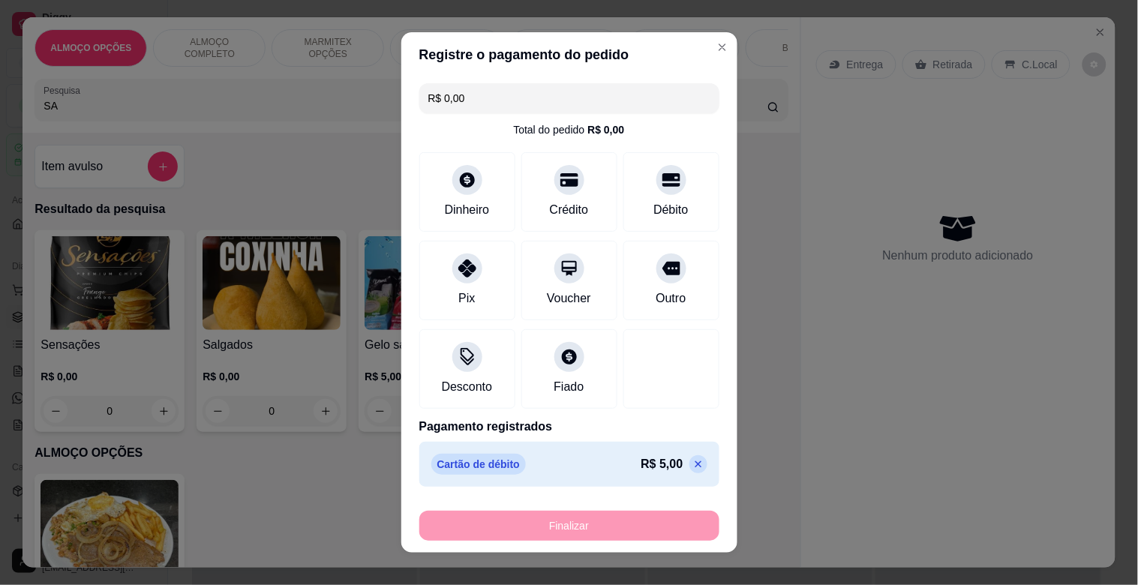
type input "-R$ 5,00"
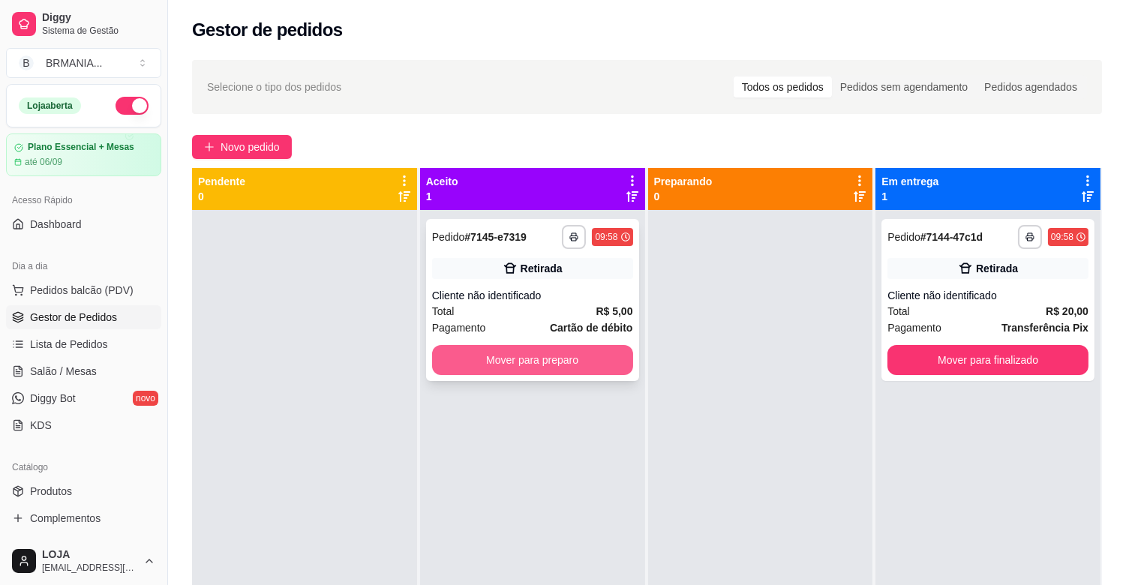
click at [602, 360] on button "Mover para preparo" at bounding box center [532, 360] width 201 height 30
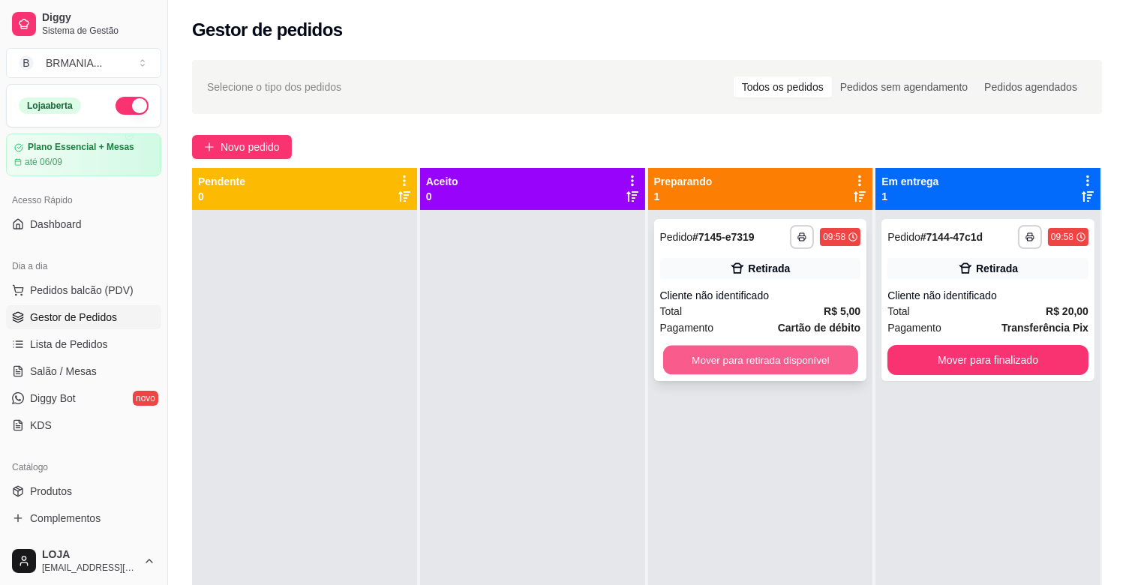
click at [781, 362] on button "Mover para retirada disponível" at bounding box center [760, 360] width 195 height 29
click at [843, 365] on div "Mover para retirada disponível" at bounding box center [760, 360] width 201 height 30
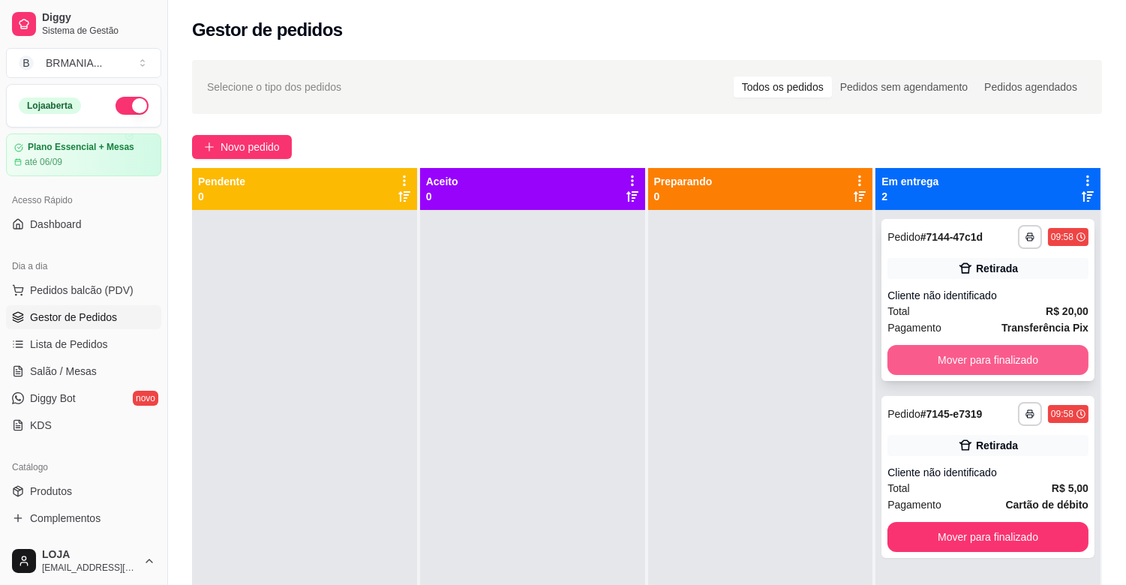
click at [938, 356] on button "Mover para finalizado" at bounding box center [988, 360] width 201 height 30
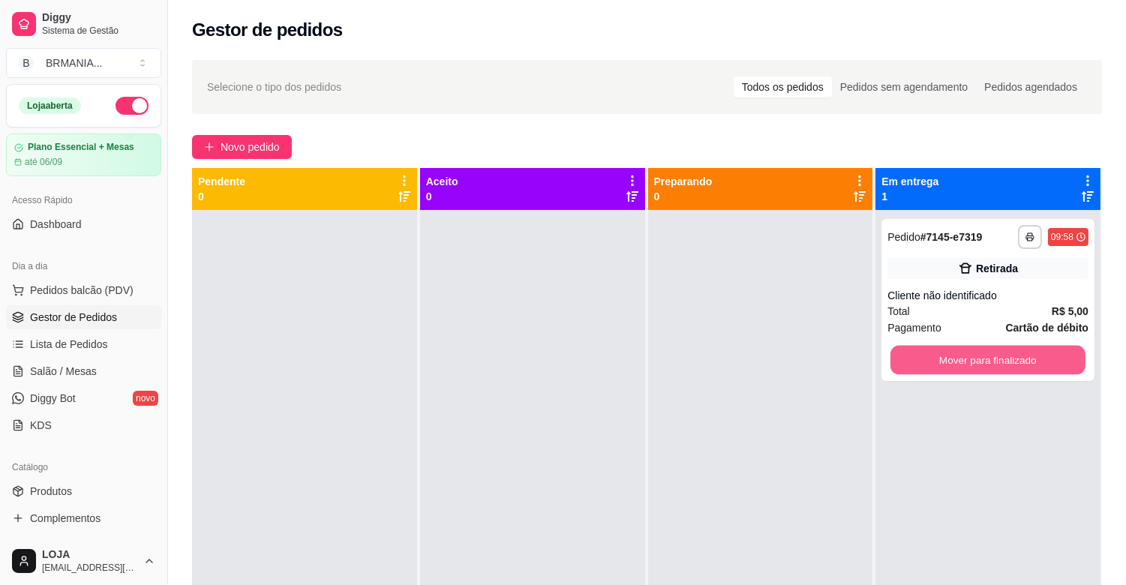
click at [940, 356] on button "Mover para finalizado" at bounding box center [988, 360] width 195 height 29
